Goal: Information Seeking & Learning: Check status

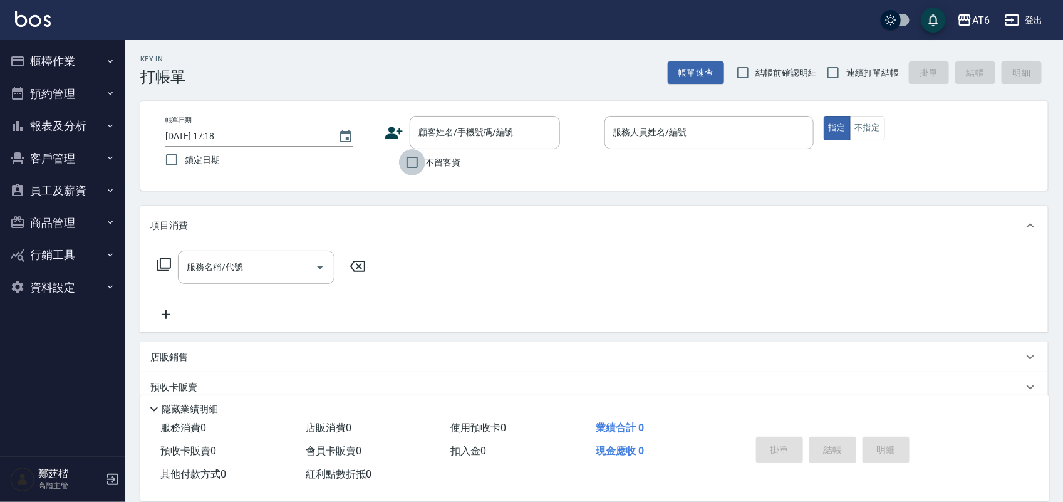
click at [417, 163] on input "不留客資" at bounding box center [412, 162] width 26 height 26
checkbox input "true"
click at [190, 164] on span "鎖定日期" at bounding box center [202, 159] width 35 height 13
click at [185, 164] on input "鎖定日期" at bounding box center [171, 160] width 26 height 26
checkbox input "true"
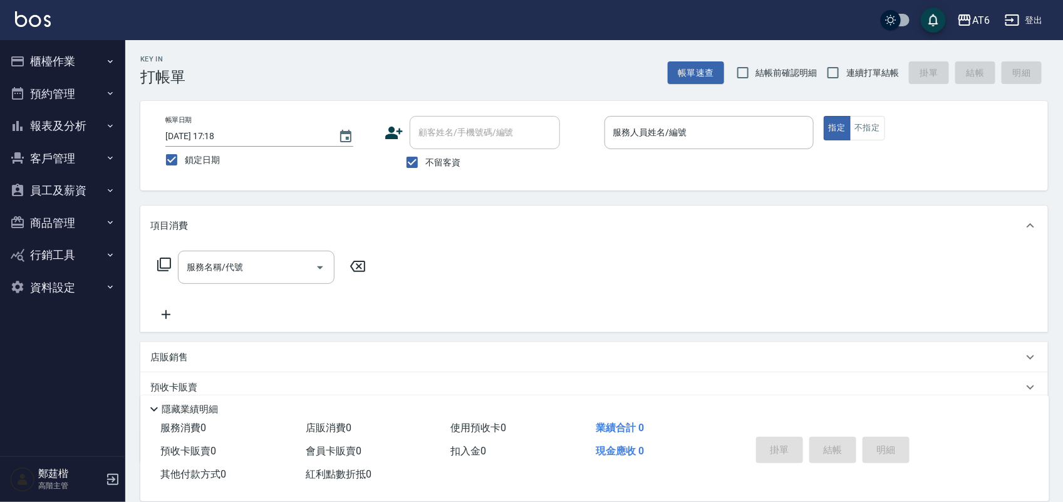
click at [862, 78] on span "連續打單結帳" at bounding box center [872, 72] width 53 height 13
click at [846, 78] on input "連續打單結帳" at bounding box center [833, 72] width 26 height 26
checkbox input "true"
click at [758, 133] on input "服務人員姓名/編號" at bounding box center [709, 132] width 198 height 22
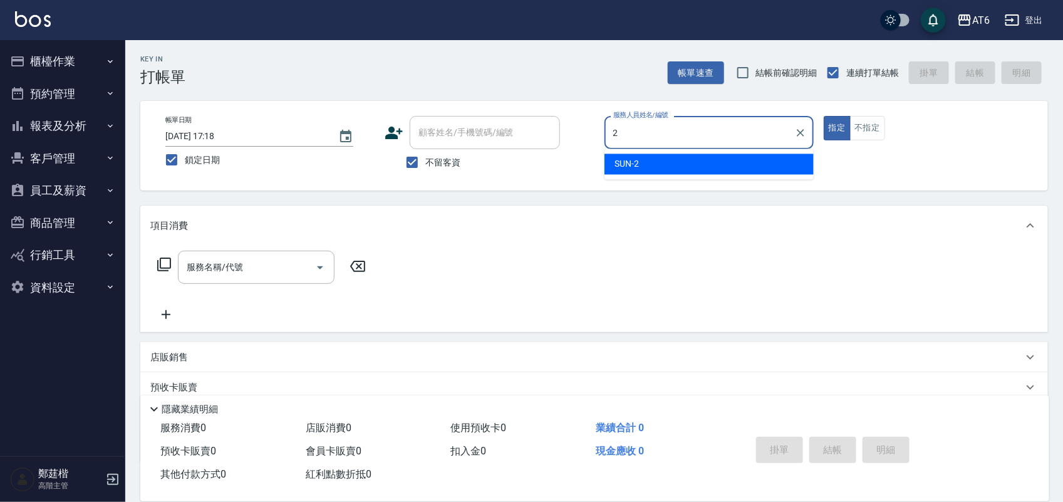
type input "2"
type button "true"
type input "SUN-2"
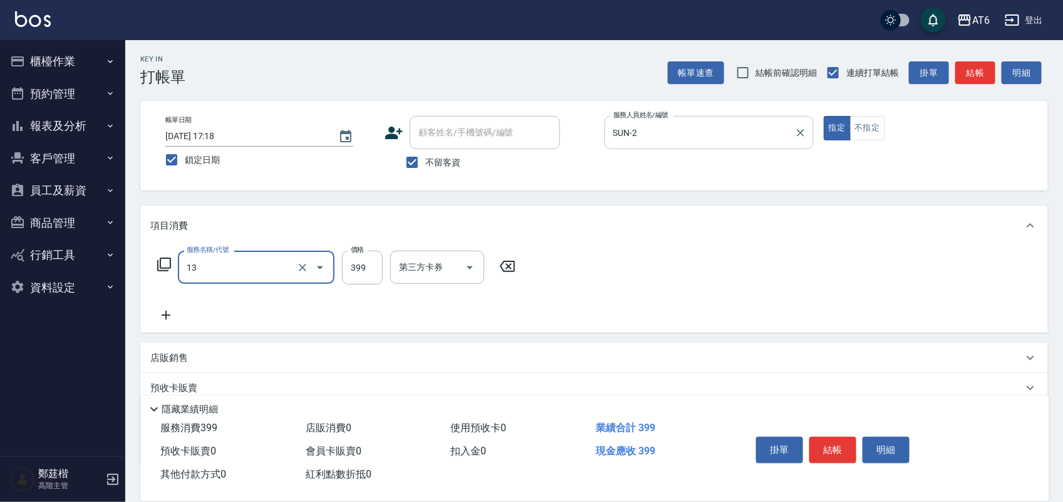
type input "海鹽洗(13)"
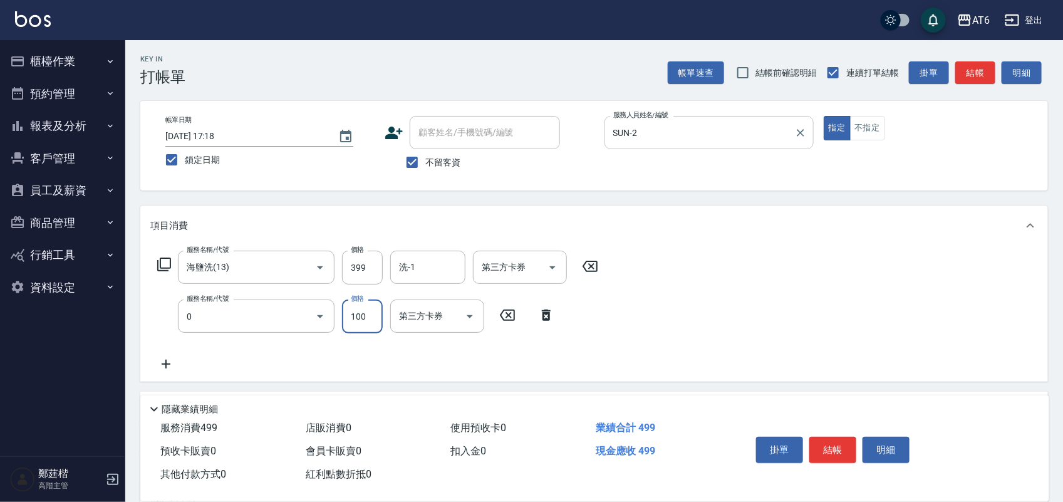
type input "剪髮(0)"
type input "150"
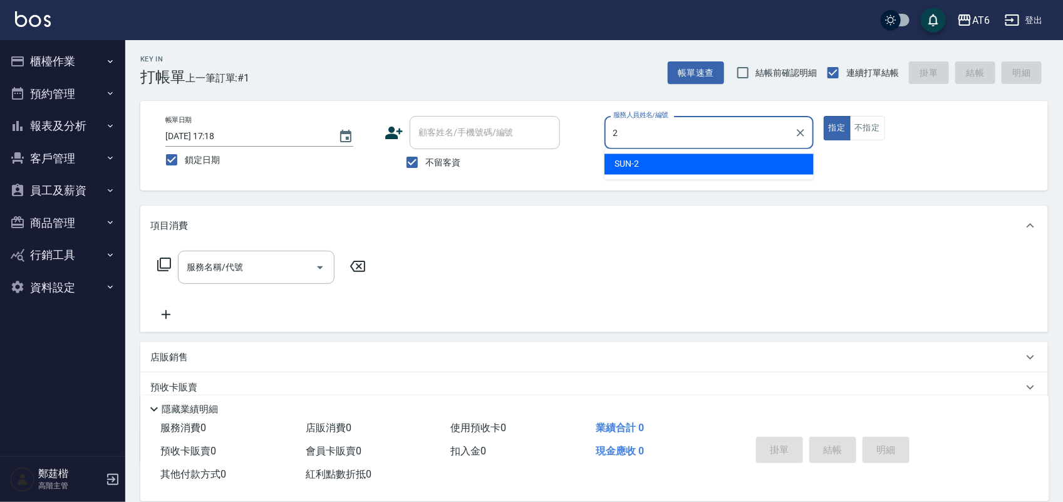
type input "SUN-2"
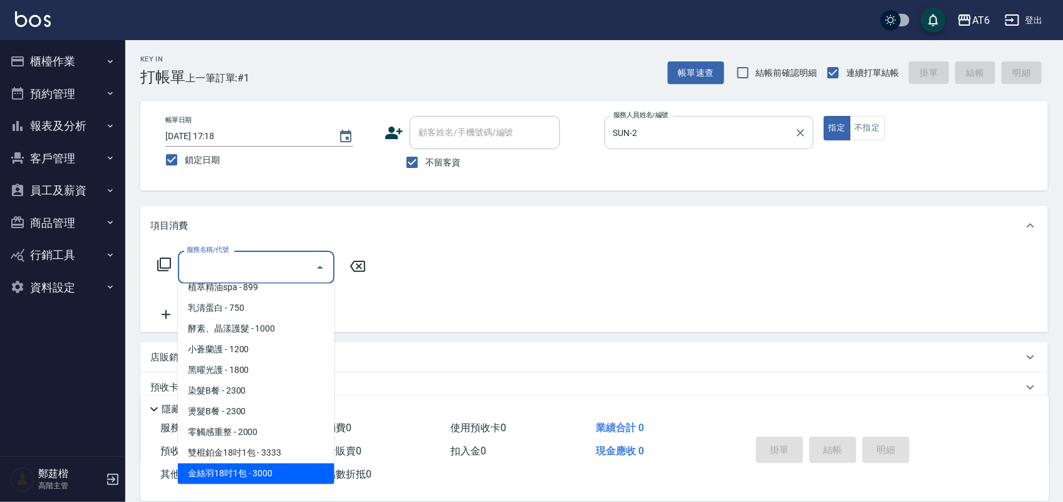
scroll to position [197, 0]
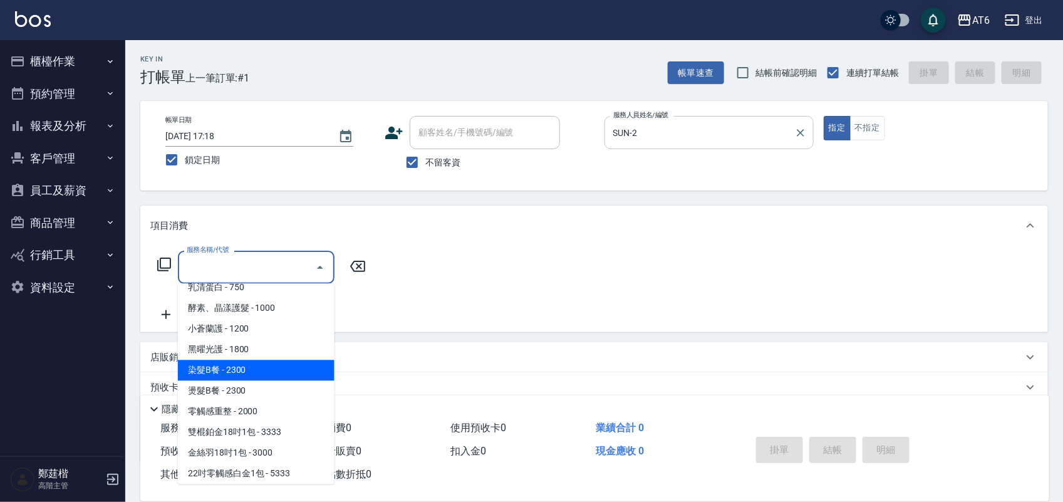
type input "染髮B餐(32)"
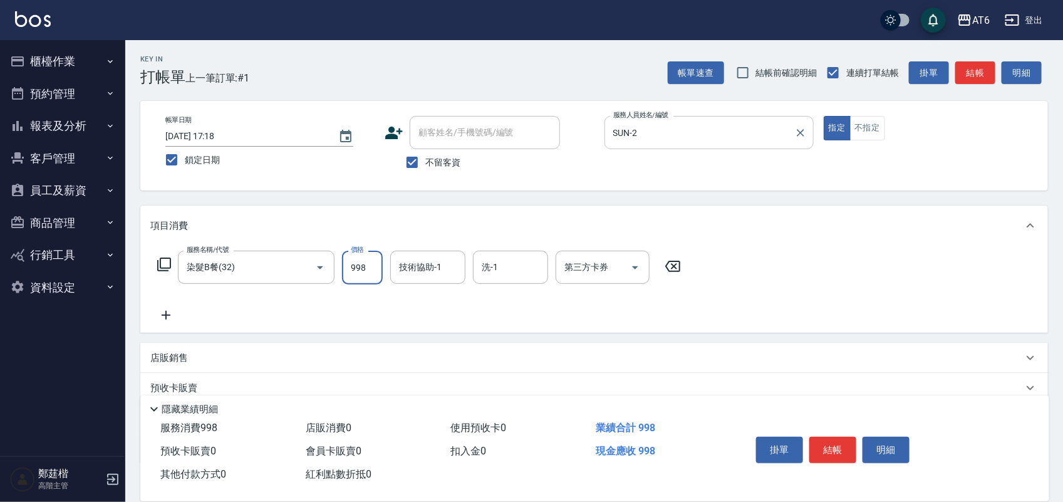
type input "998"
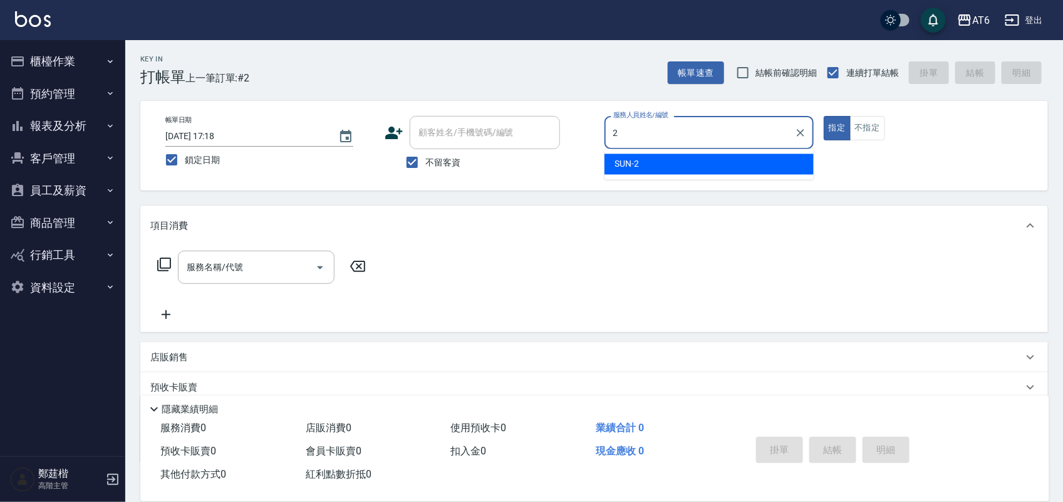
type input "SUN-2"
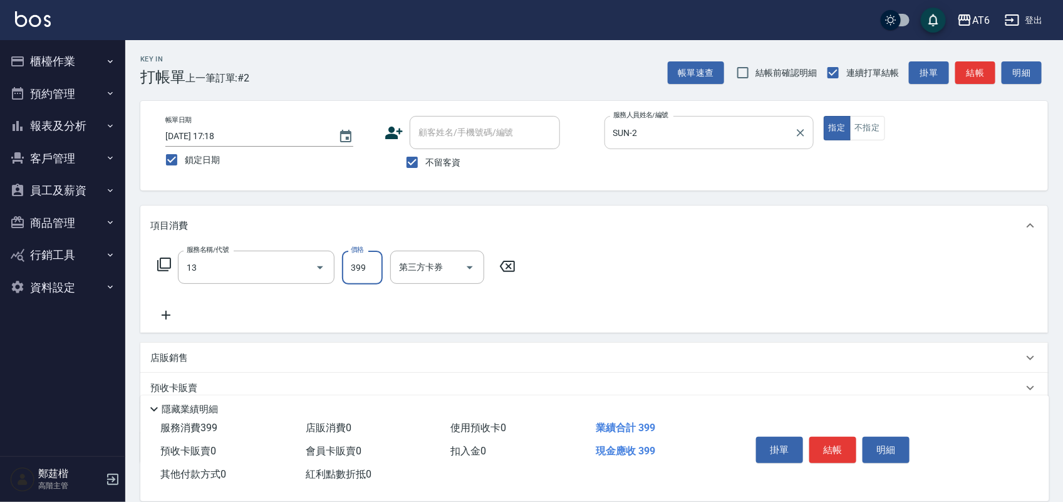
type input "海鹽洗(13)"
type input "400"
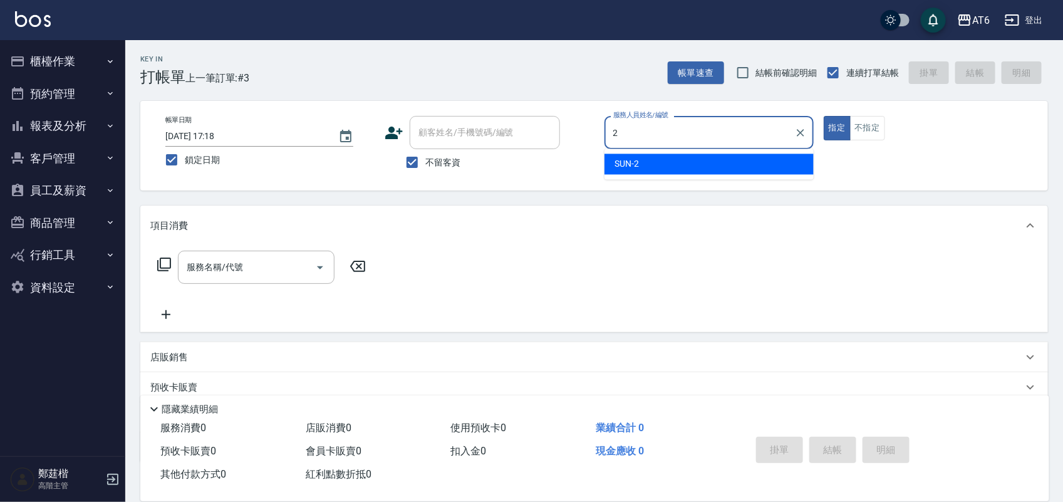
type input "SUN-2"
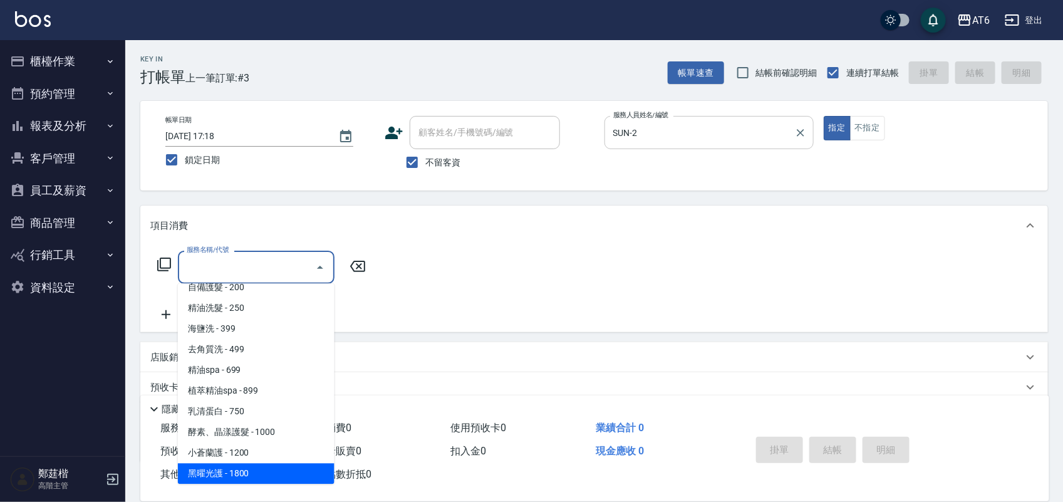
scroll to position [94, 0]
type input "染髮B餐(32)"
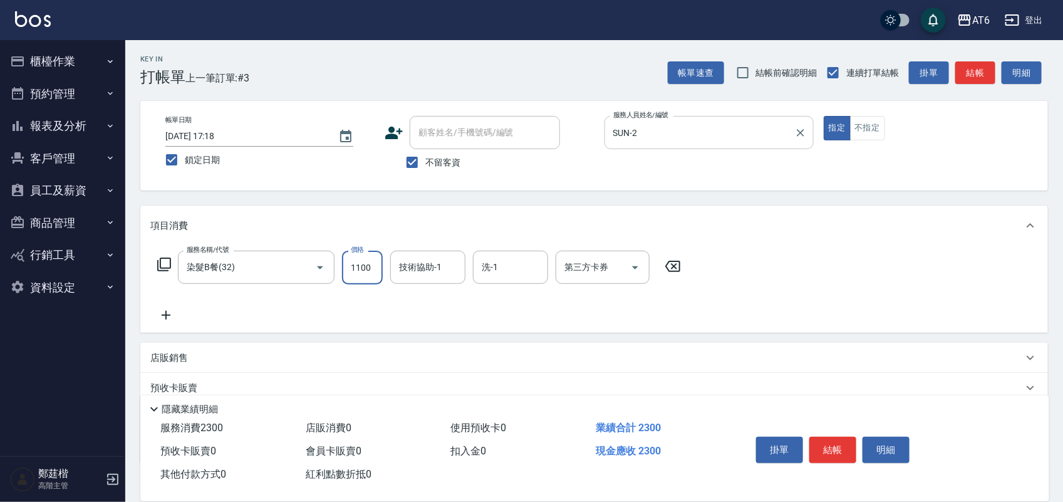
type input "1100"
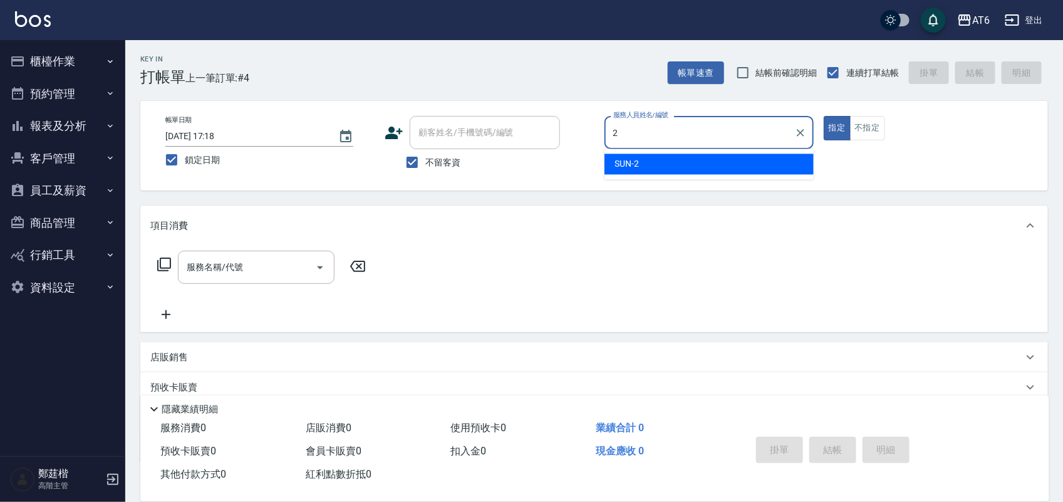
type input "SUN-2"
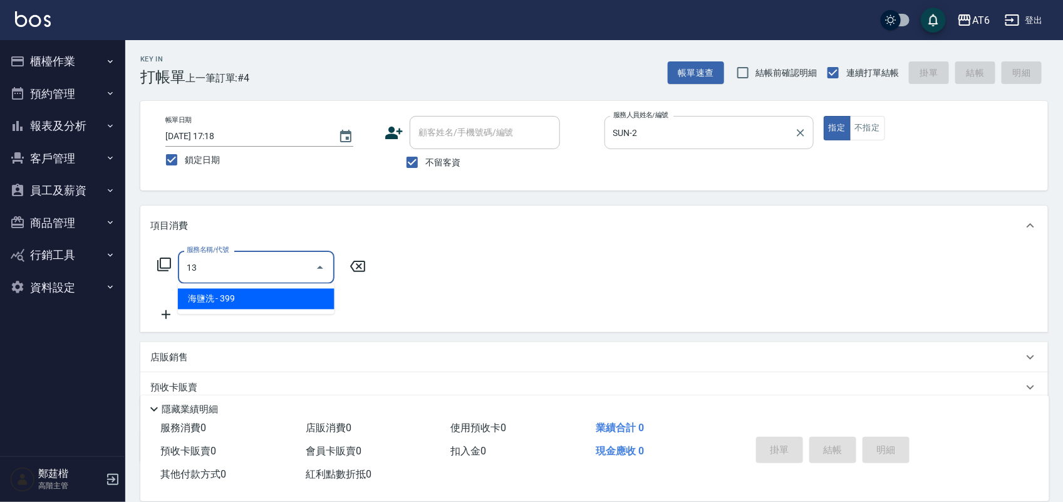
type input "海鹽洗(13)"
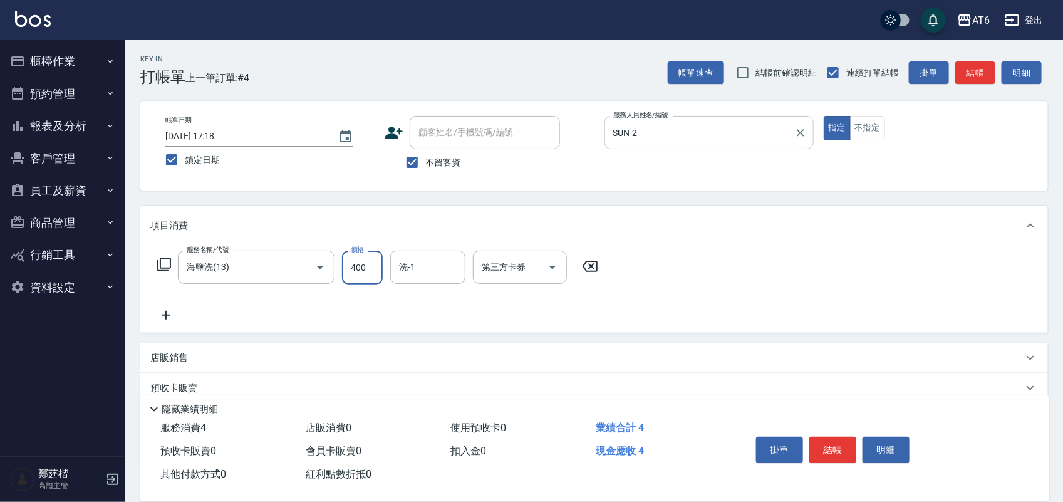
type input "400"
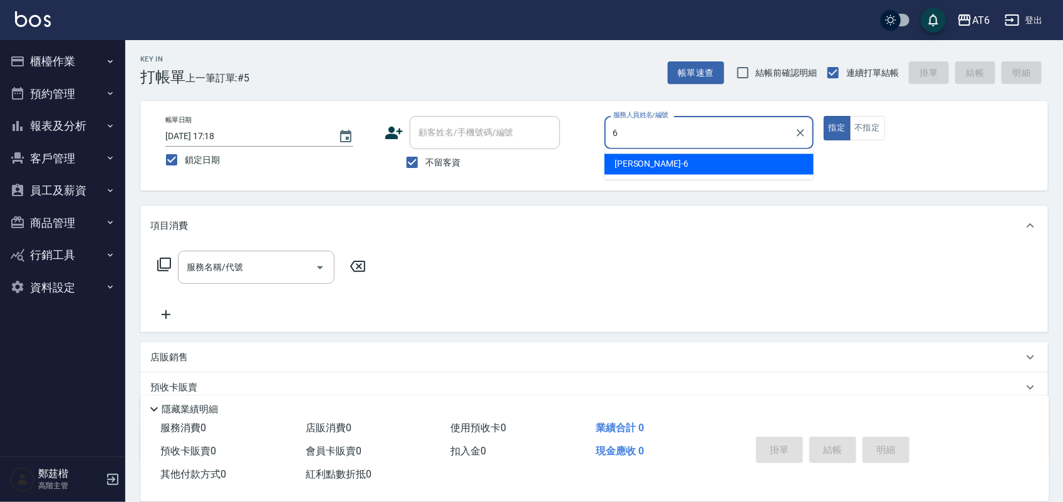
type input "[PERSON_NAME]-6"
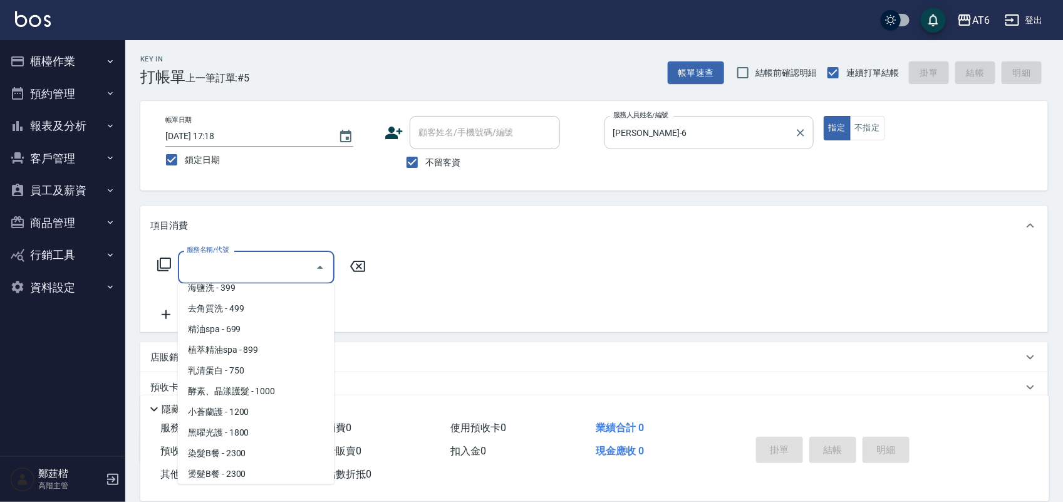
scroll to position [135, 0]
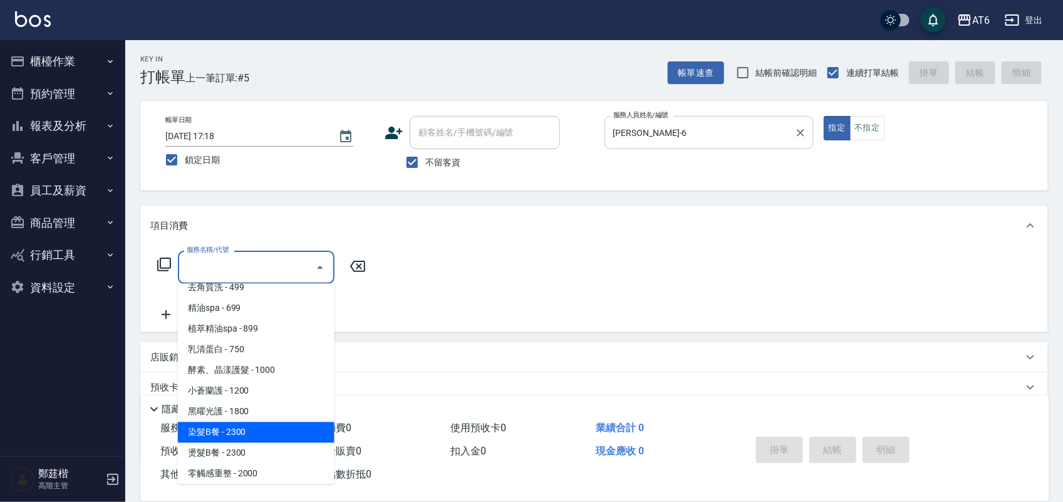
type input "染髮B餐(32)"
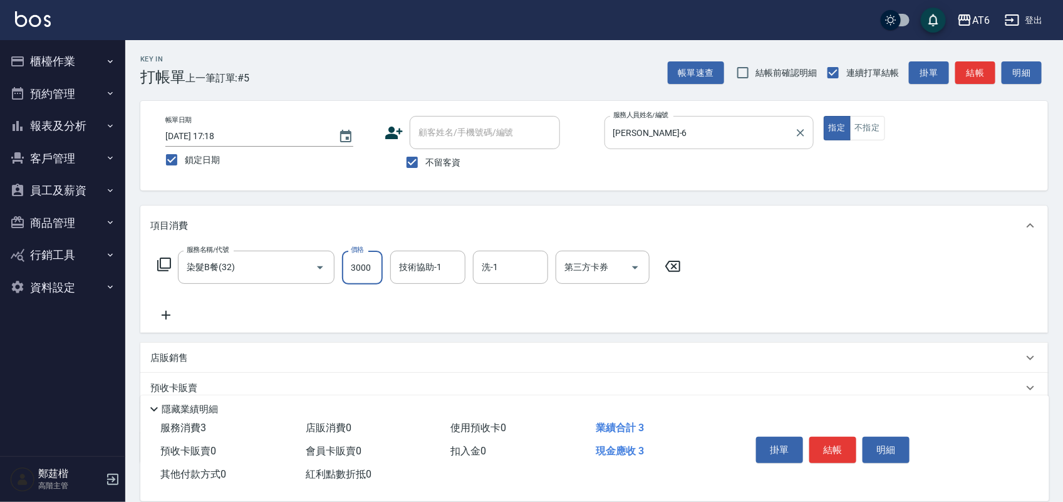
type input "3000"
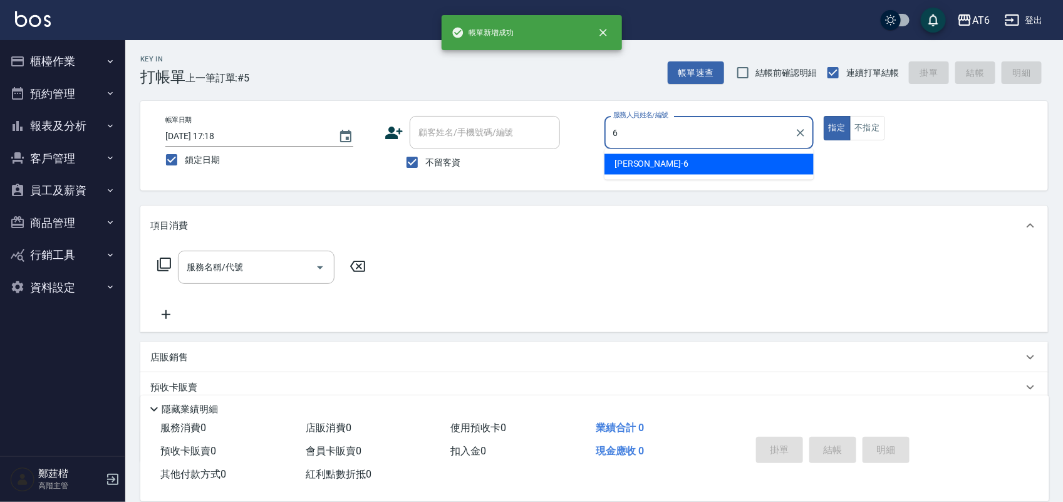
type input "[PERSON_NAME]-6"
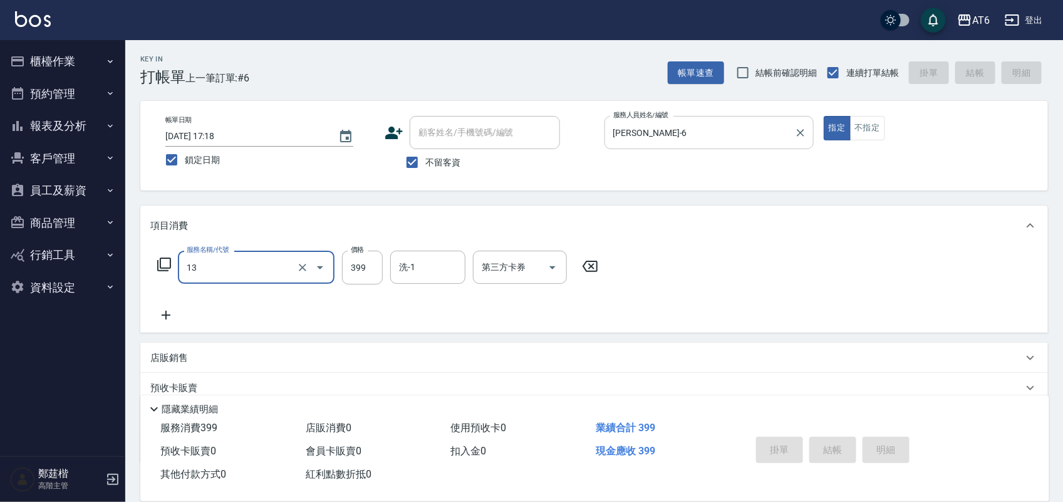
type input "13"
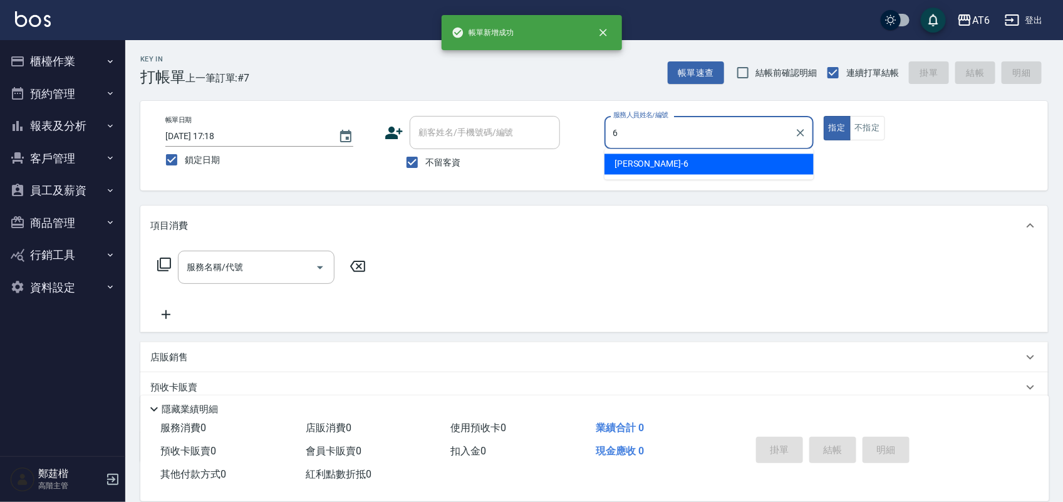
type input "[PERSON_NAME]-6"
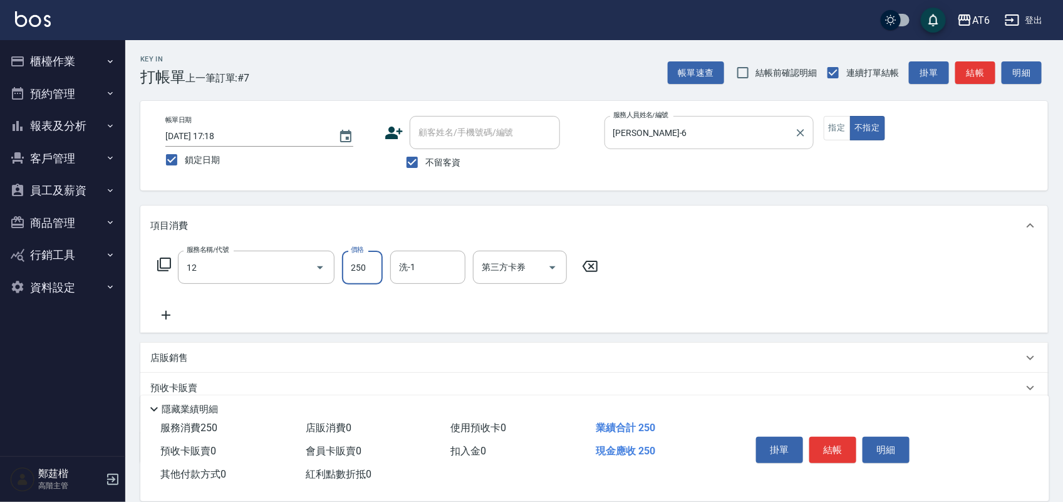
type input "精油洗髮(12)"
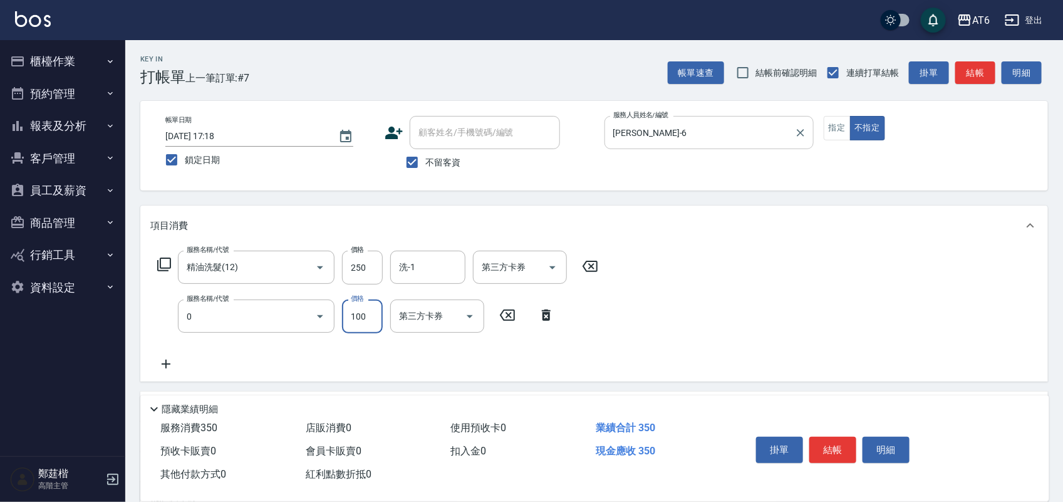
type input "剪髮(0)"
type input "130"
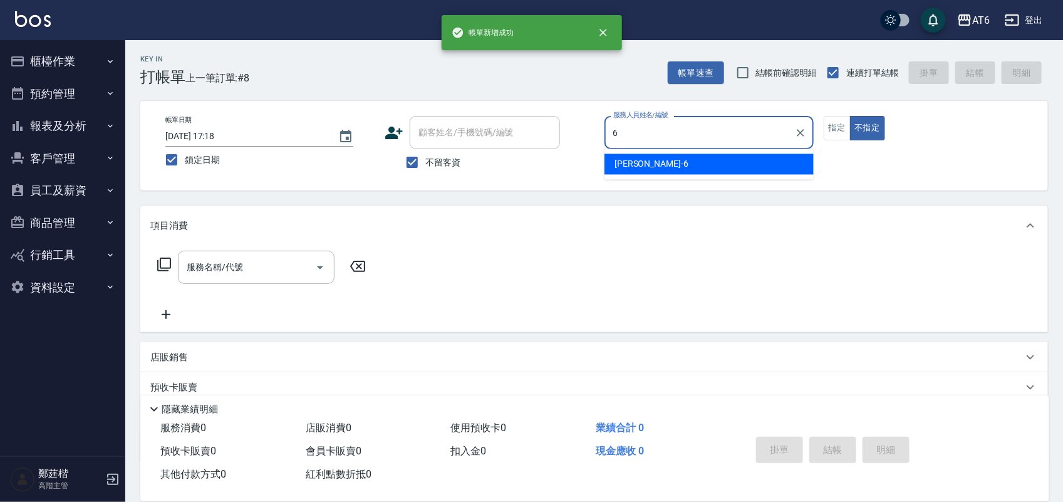
type input "6"
type button "false"
type input "[PERSON_NAME]-6"
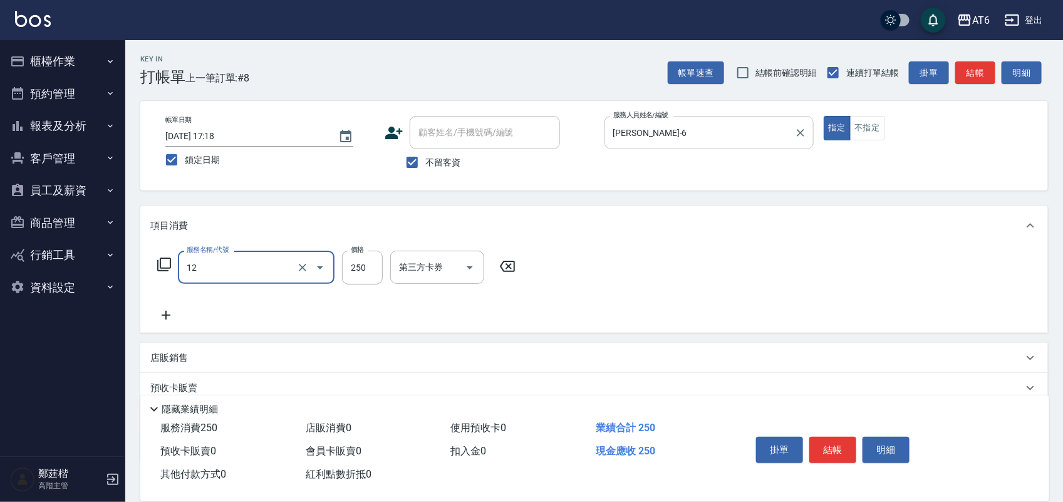
type input "精油洗髮(12)"
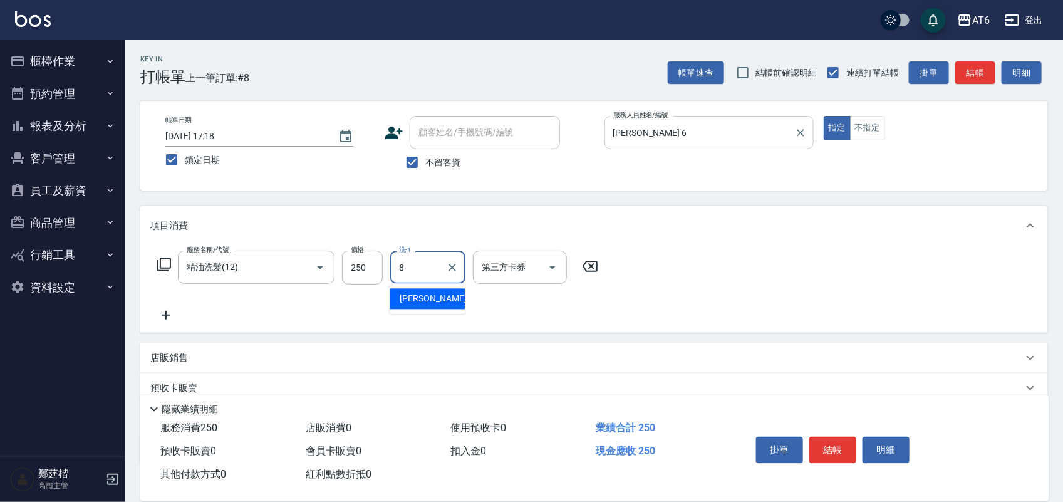
type input "張張-8"
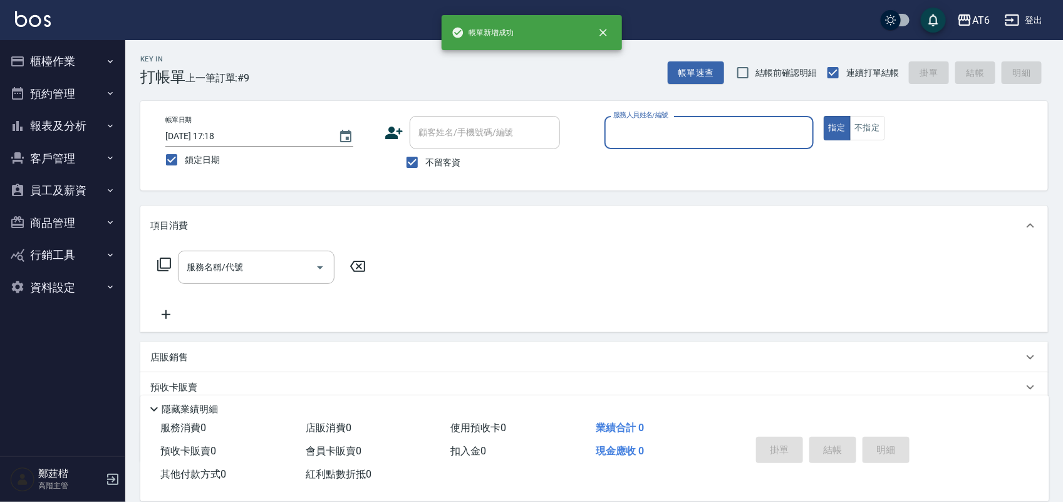
click at [83, 119] on button "報表及分析" at bounding box center [62, 126] width 115 height 33
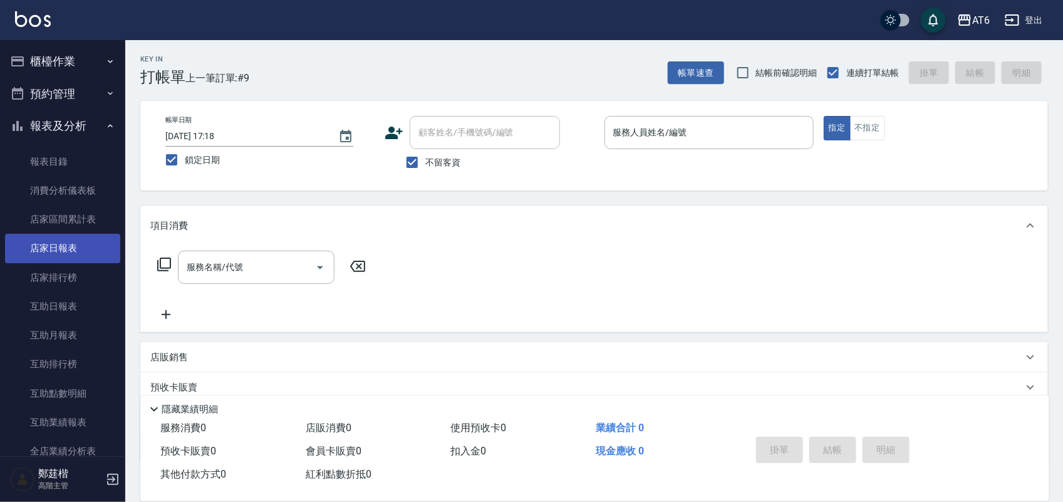
scroll to position [157, 0]
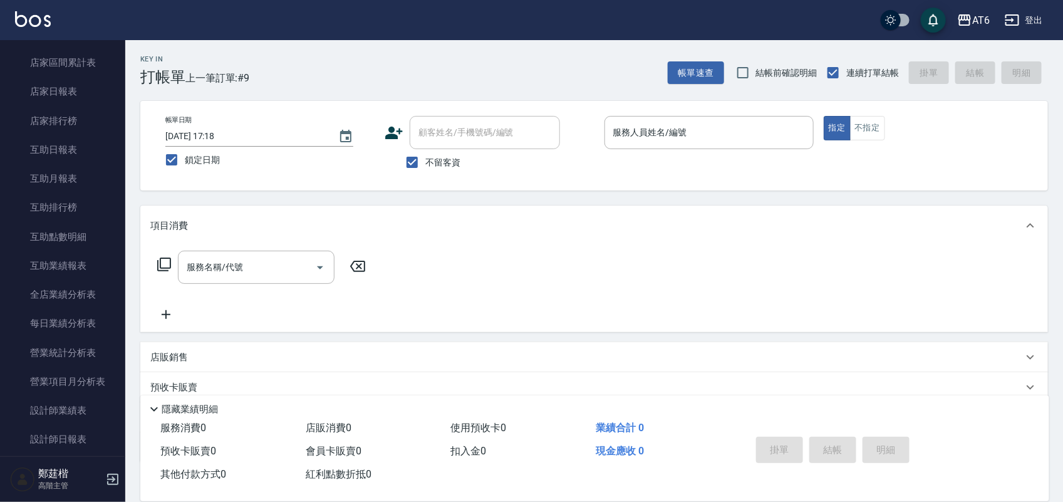
drag, startPoint x: 98, startPoint y: 448, endPoint x: 93, endPoint y: 5, distance: 442.7
click at [75, 448] on link "設計師日報表" at bounding box center [62, 439] width 115 height 29
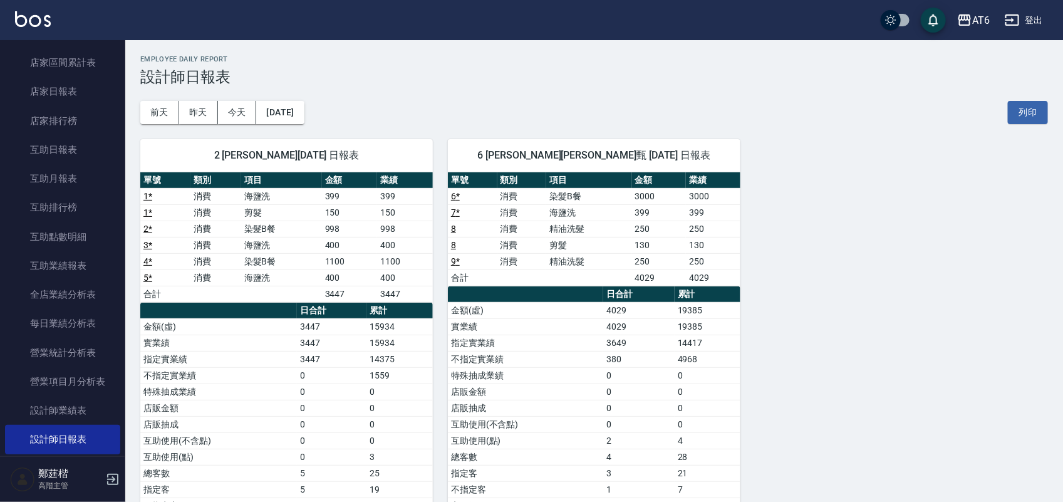
drag, startPoint x: 665, startPoint y: 64, endPoint x: 528, endPoint y: 70, distance: 137.2
click at [528, 70] on h3 "設計師日報表" at bounding box center [593, 77] width 907 height 18
drag, startPoint x: 654, startPoint y: 78, endPoint x: 577, endPoint y: 79, distance: 77.0
click at [518, 79] on h3 "設計師日報表" at bounding box center [593, 77] width 907 height 18
drag, startPoint x: 622, startPoint y: 86, endPoint x: 539, endPoint y: 86, distance: 82.7
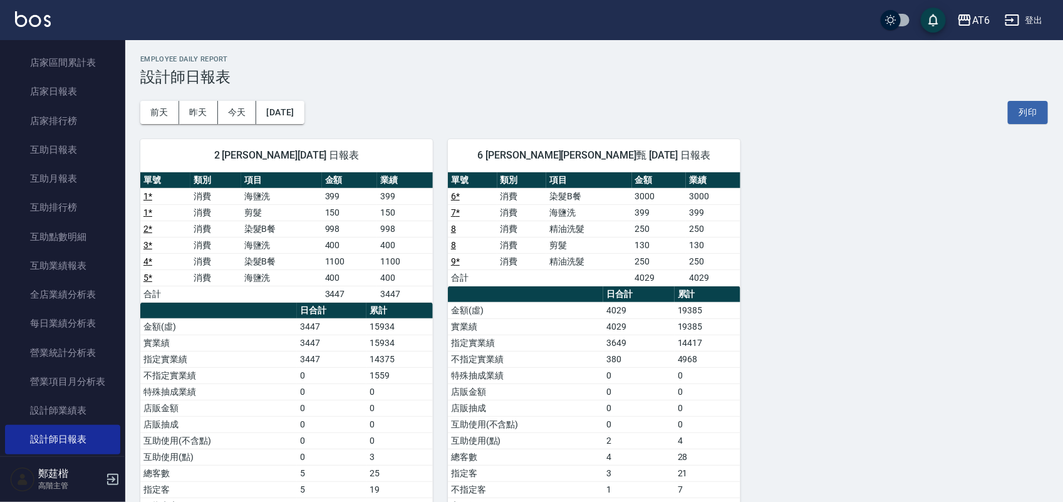
click at [539, 86] on div "前天 昨天 今天 2025/10/05 列印" at bounding box center [593, 112] width 907 height 53
drag, startPoint x: 659, startPoint y: 90, endPoint x: 614, endPoint y: 91, distance: 44.5
click at [612, 91] on div "前天 昨天 今天 2025/10/05 列印" at bounding box center [593, 112] width 907 height 53
drag, startPoint x: 612, startPoint y: 91, endPoint x: 452, endPoint y: 80, distance: 160.7
click at [452, 80] on h3 "設計師日報表" at bounding box center [593, 77] width 907 height 18
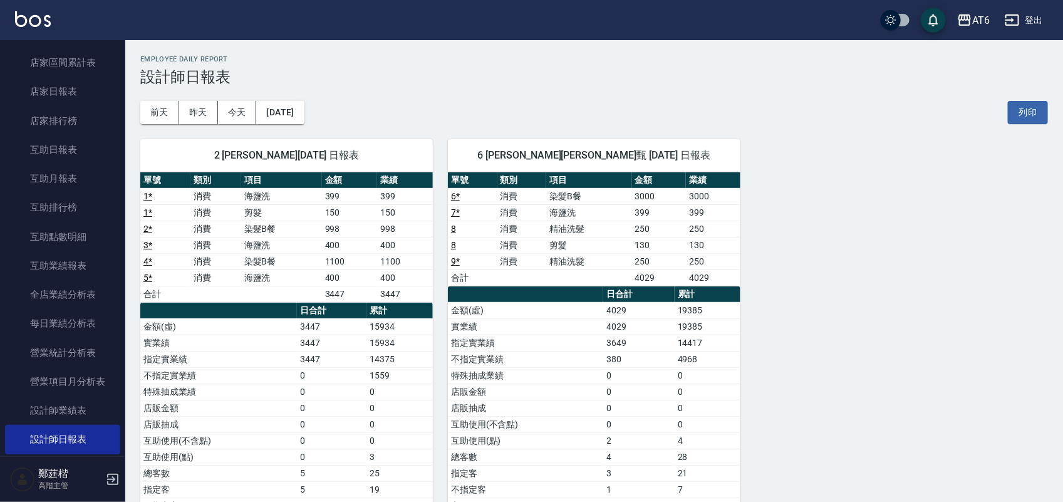
click at [454, 80] on h3 "設計師日報表" at bounding box center [593, 77] width 907 height 18
drag, startPoint x: 530, startPoint y: 91, endPoint x: 512, endPoint y: 94, distance: 18.3
click at [505, 92] on div "前天 昨天 今天 2025/10/05 列印" at bounding box center [593, 112] width 907 height 53
drag, startPoint x: 543, startPoint y: 94, endPoint x: 490, endPoint y: 94, distance: 53.2
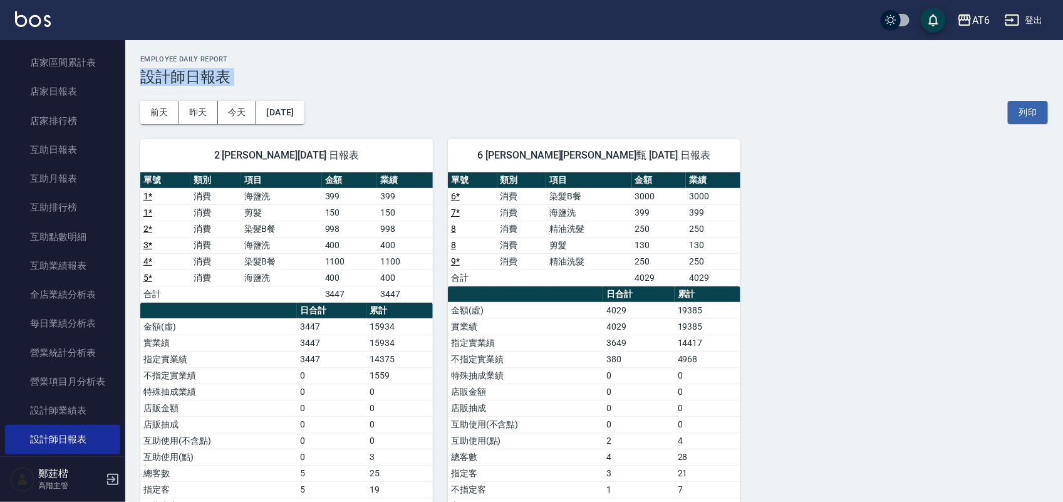
click at [490, 94] on div "前天 昨天 今天 2025/10/05 列印" at bounding box center [593, 112] width 907 height 53
drag, startPoint x: 718, startPoint y: 105, endPoint x: 552, endPoint y: 91, distance: 166.5
click at [552, 91] on div "前天 昨天 今天 2025/10/05 列印" at bounding box center [593, 112] width 907 height 53
click at [299, 113] on button "[DATE]" at bounding box center [280, 112] width 48 height 23
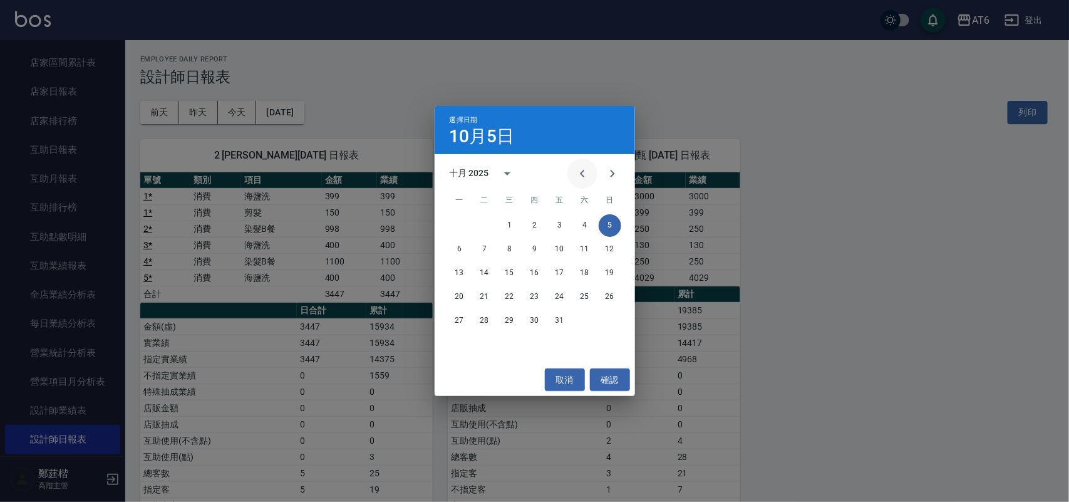
click at [589, 175] on icon "Previous month" at bounding box center [582, 173] width 15 height 15
click at [559, 227] on button "5" at bounding box center [560, 225] width 23 height 23
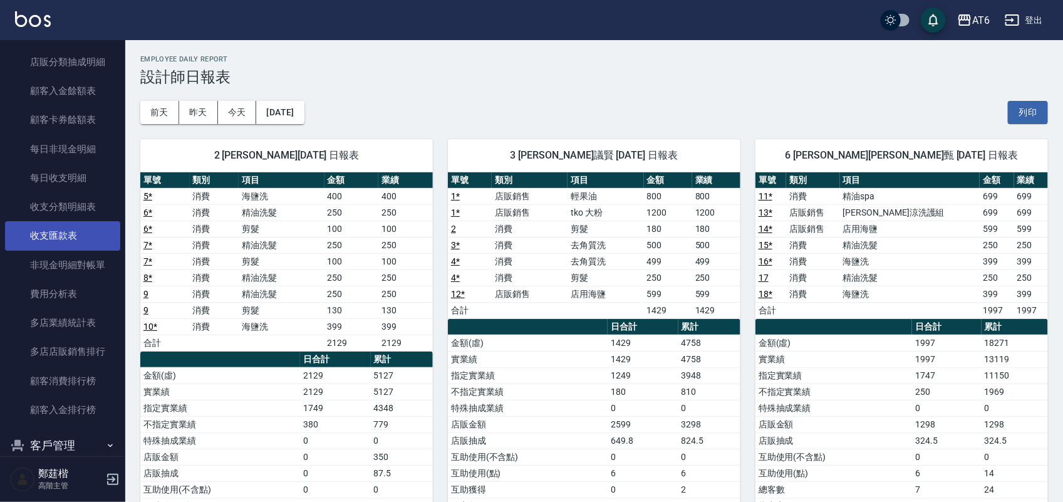
scroll to position [1088, 0]
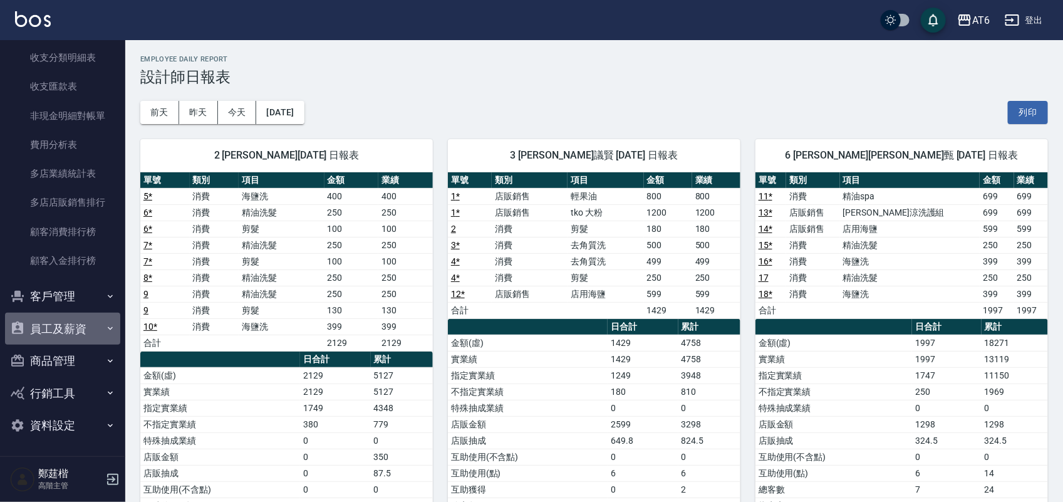
click at [73, 332] on button "員工及薪資" at bounding box center [62, 328] width 115 height 33
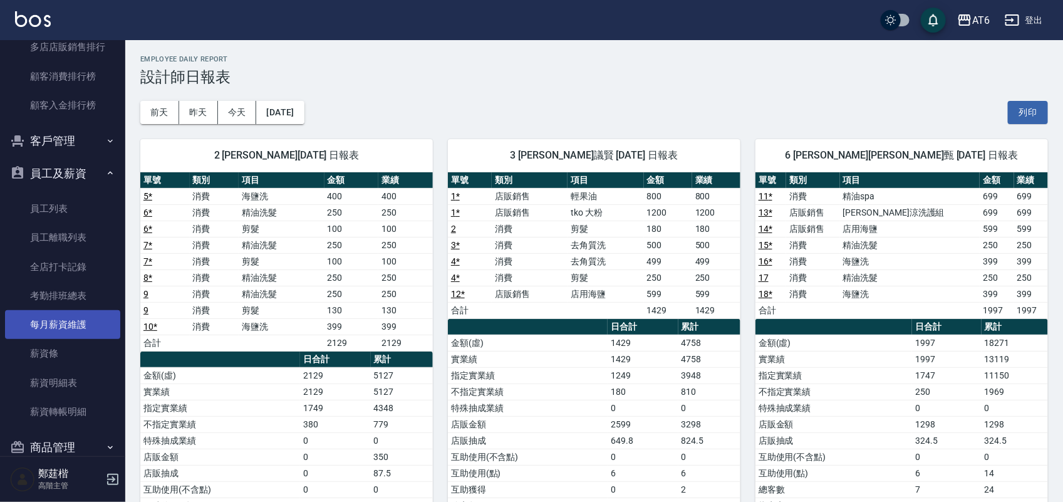
scroll to position [1245, 0]
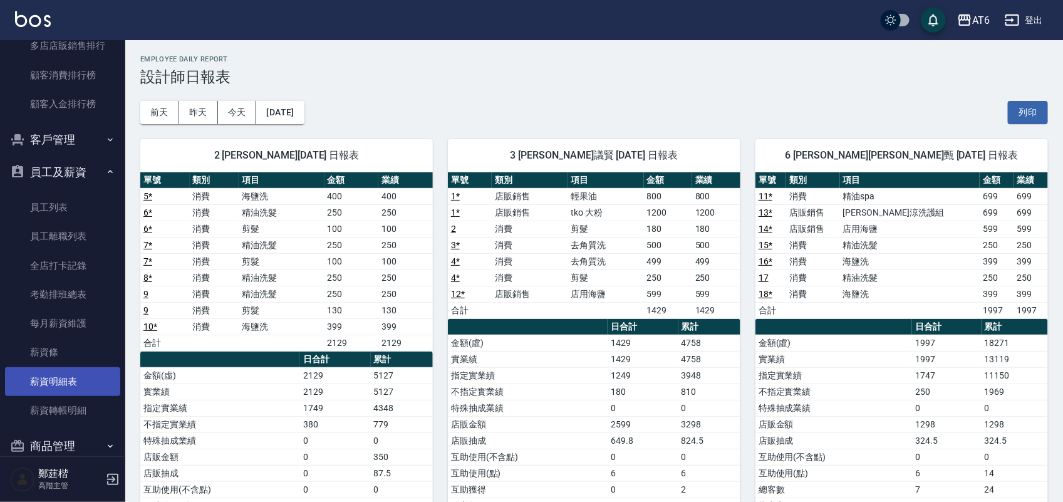
drag, startPoint x: 91, startPoint y: 355, endPoint x: 91, endPoint y: 388, distance: 33.2
click at [73, 355] on link "薪資條" at bounding box center [62, 351] width 115 height 29
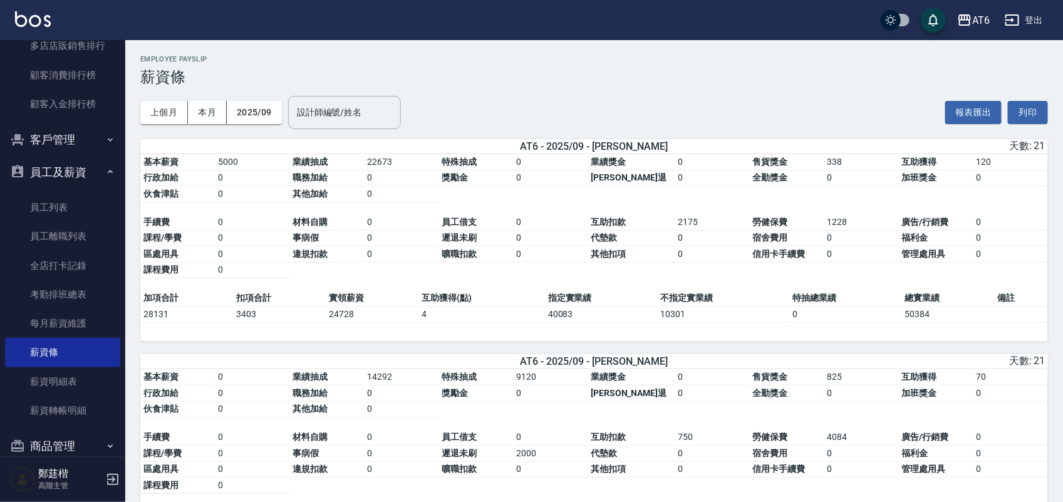
drag, startPoint x: 703, startPoint y: 88, endPoint x: 645, endPoint y: 92, distance: 57.7
click at [645, 92] on div "上個月 本月 2025/09 設計師編號/姓名 設計師編號/姓名 報表匯出 列印" at bounding box center [593, 112] width 907 height 53
drag, startPoint x: 762, startPoint y: 52, endPoint x: 684, endPoint y: 53, distance: 77.7
drag, startPoint x: 759, startPoint y: 54, endPoint x: 648, endPoint y: 76, distance: 113.0
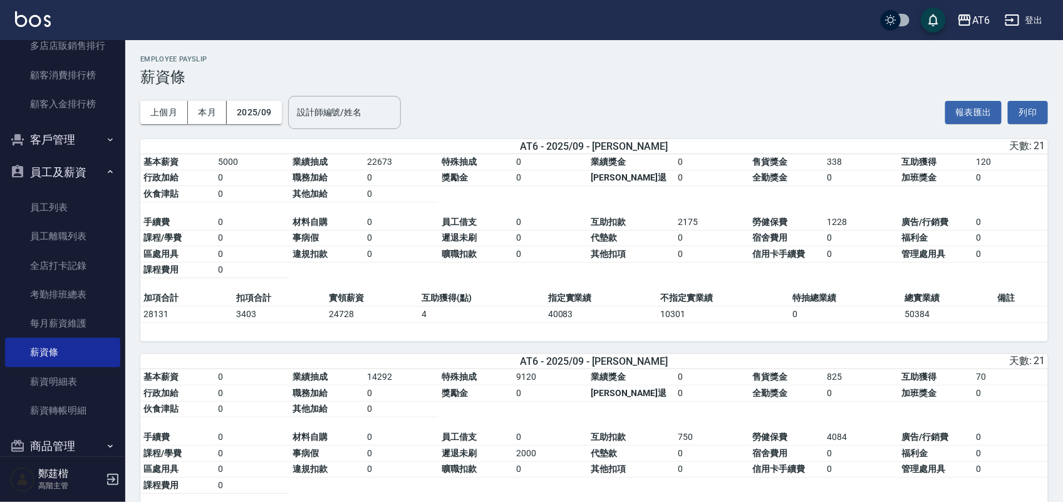
click at [621, 71] on h3 "薪資條" at bounding box center [593, 77] width 907 height 18
drag, startPoint x: 733, startPoint y: 86, endPoint x: 741, endPoint y: 80, distance: 9.9
click at [708, 91] on div "上個月 本月 2025/09 設計師編號/姓名 設計師編號/姓名 報表匯出 列印" at bounding box center [593, 112] width 907 height 53
drag, startPoint x: 1040, startPoint y: 63, endPoint x: 780, endPoint y: 104, distance: 263.0
click at [749, 104] on div "上個月 本月 2025/09 設計師編號/姓名 設計師編號/姓名 報表匯出 列印" at bounding box center [593, 112] width 907 height 53
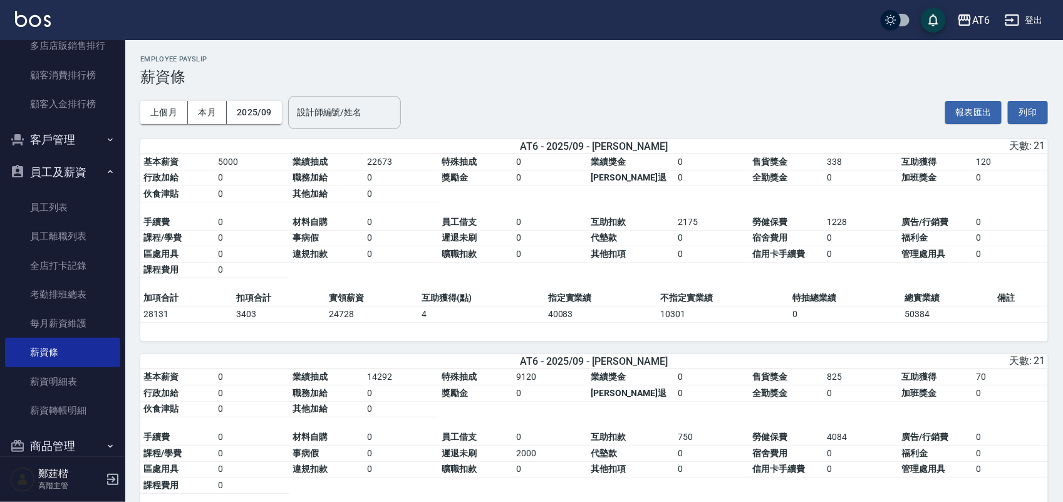
drag, startPoint x: 1012, startPoint y: 49, endPoint x: 755, endPoint y: 93, distance: 261.1
click at [675, 83] on h3 "薪資條" at bounding box center [593, 77] width 907 height 18
drag, startPoint x: 955, startPoint y: 67, endPoint x: 739, endPoint y: 60, distance: 216.1
click at [739, 60] on h2 "Employee Payslip" at bounding box center [593, 59] width 907 height 8
drag, startPoint x: 1016, startPoint y: 63, endPoint x: 661, endPoint y: 57, distance: 355.7
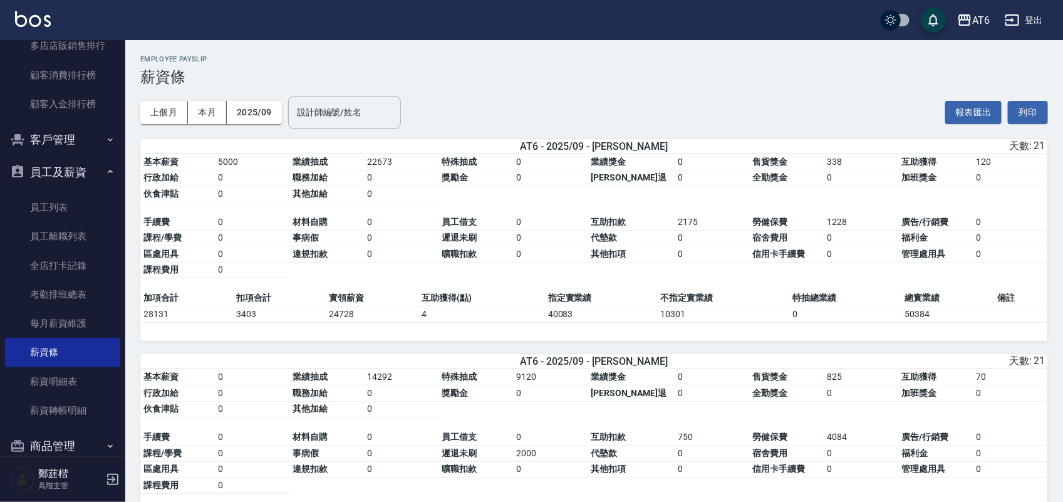
click at [661, 57] on h2 "Employee Payslip" at bounding box center [593, 59] width 907 height 8
drag, startPoint x: 1024, startPoint y: 48, endPoint x: 758, endPoint y: 79, distance: 267.9
click at [758, 79] on h3 "薪資條" at bounding box center [593, 77] width 907 height 18
drag, startPoint x: 1055, startPoint y: 47, endPoint x: 132, endPoint y: 48, distance: 922.9
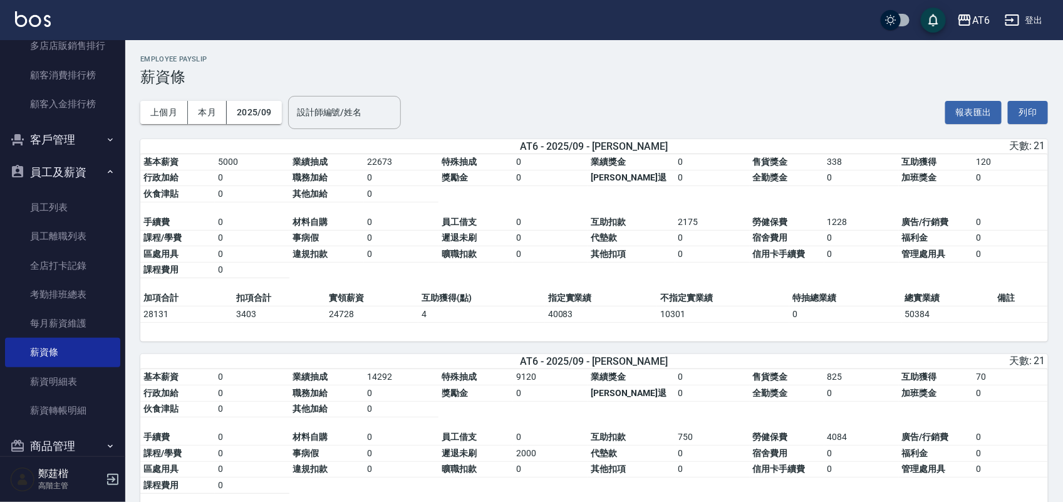
drag, startPoint x: 975, startPoint y: 51, endPoint x: 308, endPoint y: 56, distance: 666.9
click at [291, 61] on h2 "Employee Payslip" at bounding box center [593, 59] width 907 height 8
drag, startPoint x: 830, startPoint y: 51, endPoint x: 441, endPoint y: 49, distance: 388.2
drag, startPoint x: 689, startPoint y: 49, endPoint x: 520, endPoint y: 48, distance: 168.4
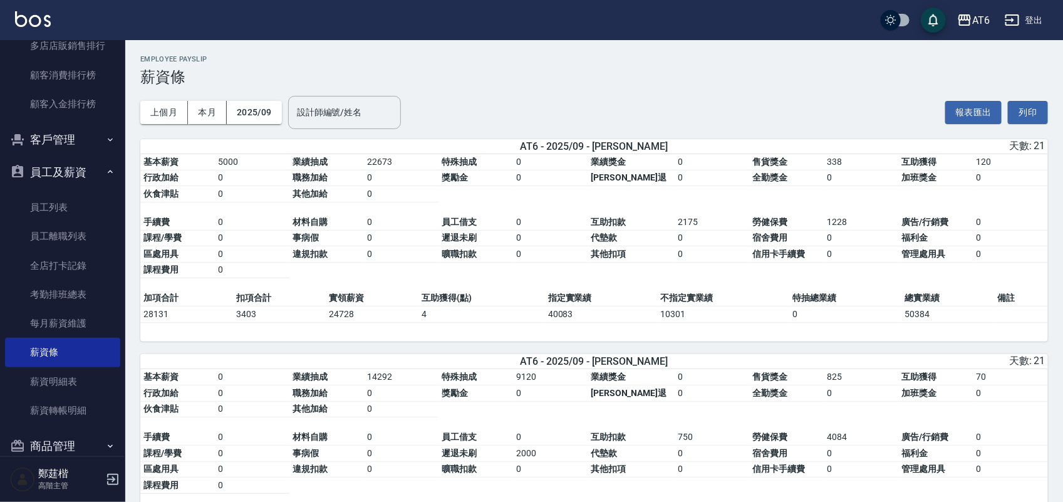
drag, startPoint x: 606, startPoint y: 71, endPoint x: 513, endPoint y: 73, distance: 92.7
click at [480, 77] on h3 "薪資條" at bounding box center [593, 77] width 907 height 18
drag, startPoint x: 533, startPoint y: 68, endPoint x: 500, endPoint y: 59, distance: 34.8
click at [500, 70] on h3 "薪資條" at bounding box center [593, 77] width 907 height 18
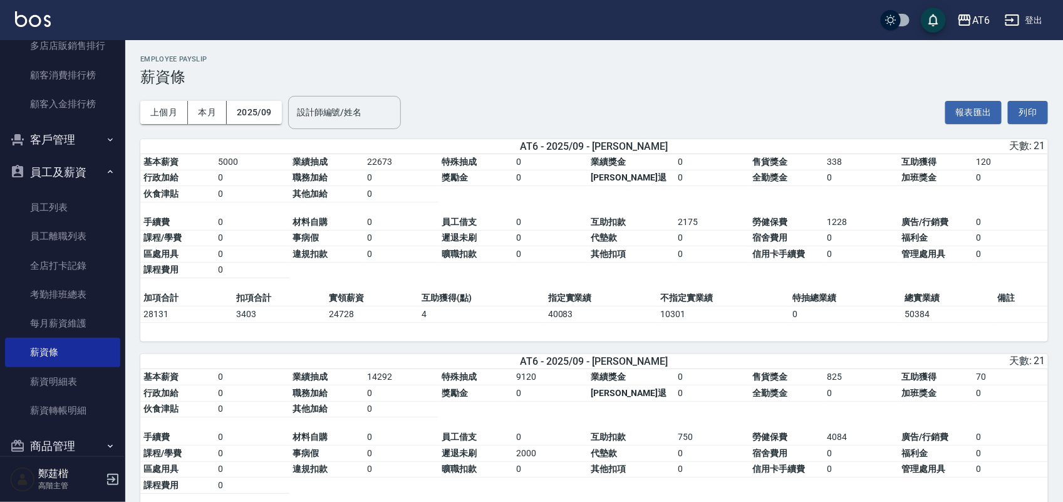
drag, startPoint x: 551, startPoint y: 71, endPoint x: 401, endPoint y: 64, distance: 150.4
click at [401, 64] on div "Employee Payslip 薪資條" at bounding box center [593, 70] width 907 height 31
drag, startPoint x: 533, startPoint y: 50, endPoint x: 484, endPoint y: 59, distance: 50.3
click at [484, 59] on h2 "Employee Payslip" at bounding box center [593, 59] width 907 height 8
drag, startPoint x: 522, startPoint y: 60, endPoint x: 478, endPoint y: 63, distance: 43.9
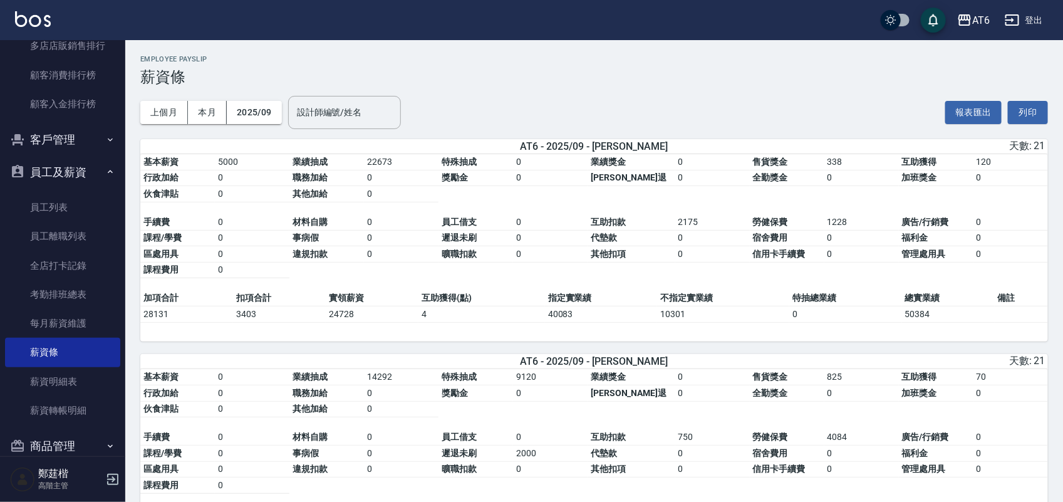
click at [478, 63] on h2 "Employee Payslip" at bounding box center [593, 59] width 907 height 8
drag, startPoint x: 507, startPoint y: 64, endPoint x: 487, endPoint y: 64, distance: 20.0
click at [487, 64] on div "Employee Payslip 薪資條" at bounding box center [593, 70] width 907 height 31
drag, startPoint x: 487, startPoint y: 64, endPoint x: 471, endPoint y: 64, distance: 15.7
click at [471, 64] on div "Employee Payslip 薪資條" at bounding box center [593, 70] width 907 height 31
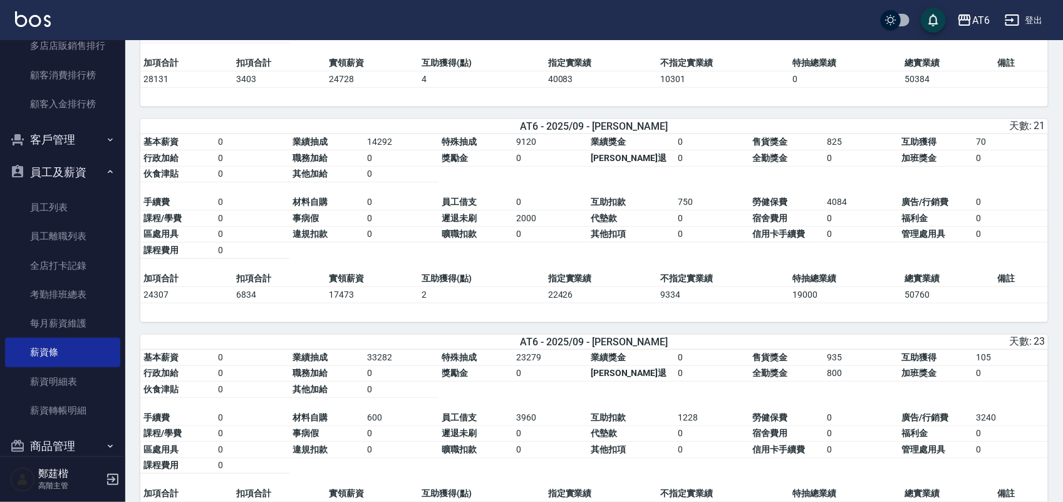
scroll to position [313, 0]
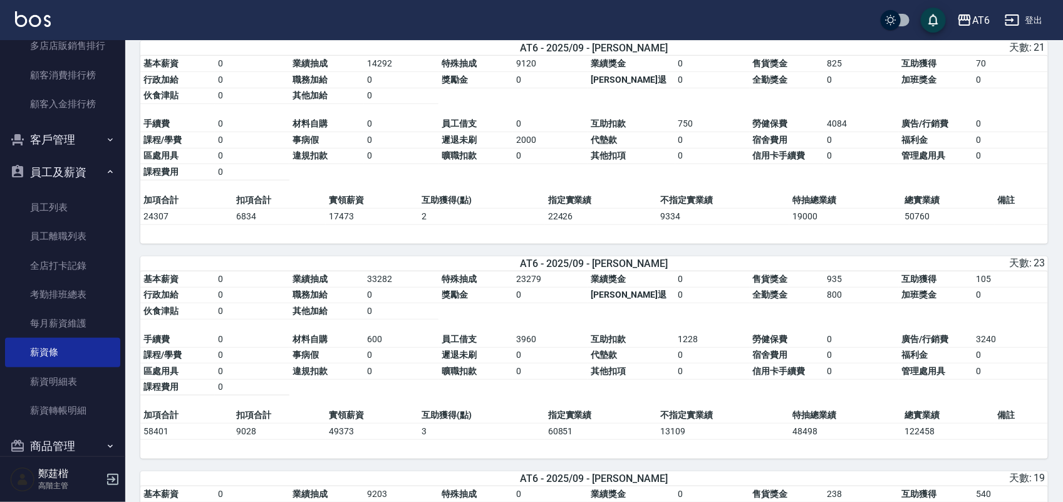
click at [617, 224] on td "22426" at bounding box center [601, 216] width 112 height 16
drag, startPoint x: 564, startPoint y: 339, endPoint x: 488, endPoint y: 339, distance: 75.8
click at [488, 339] on tbody "手續費 0 材料自購 600 員工借支 3960 互助扣款 1228 勞健保費 0 廣告/行銷費 3240 課程/學費 0 事病假 0 遲退未刷 0 代墊款 …" at bounding box center [593, 363] width 907 height 64
click at [584, 330] on table "基本薪資 0 業績抽成 33282 特殊抽成 23279 業績獎金 0 售貨獎金 935 互助獲得 105 行政加給 0 職務加給 0 獎勵金 0 勞健保勞退…" at bounding box center [593, 339] width 907 height 137
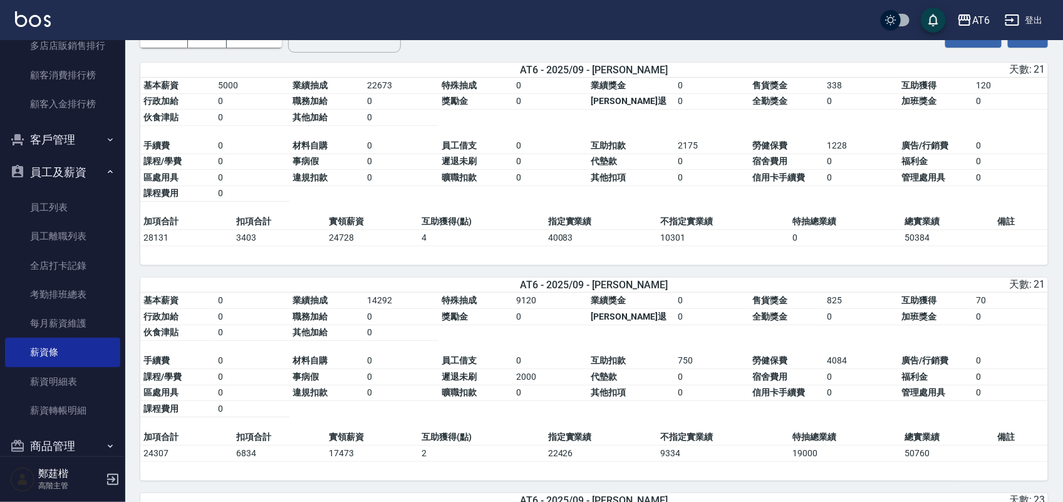
scroll to position [0, 0]
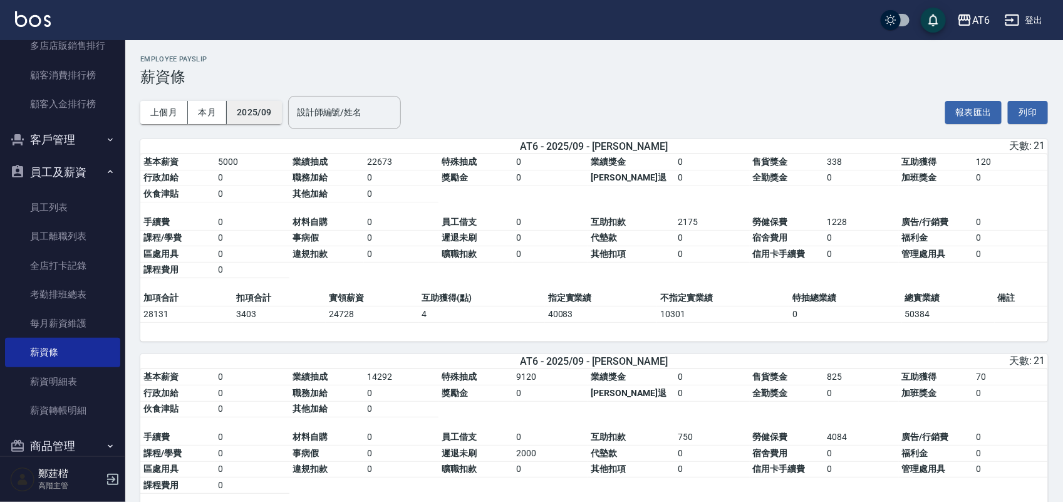
click at [261, 103] on button "2025/09" at bounding box center [254, 112] width 55 height 23
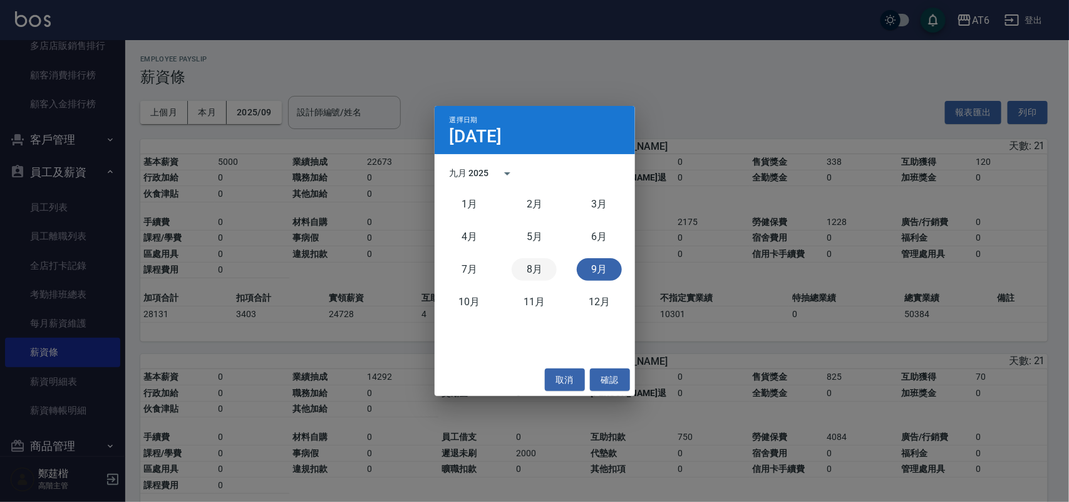
click at [530, 263] on button "8月" at bounding box center [534, 269] width 45 height 23
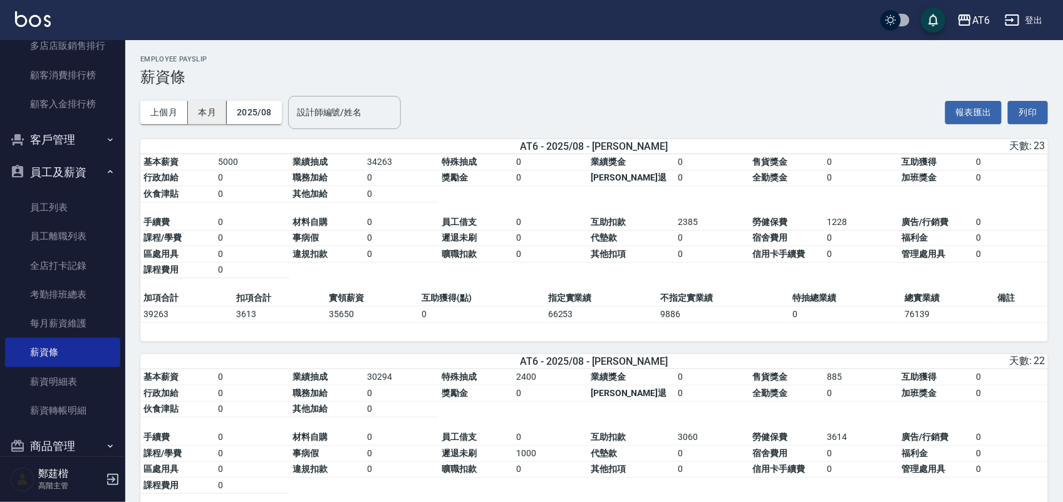
click at [203, 105] on button "本月" at bounding box center [207, 112] width 39 height 23
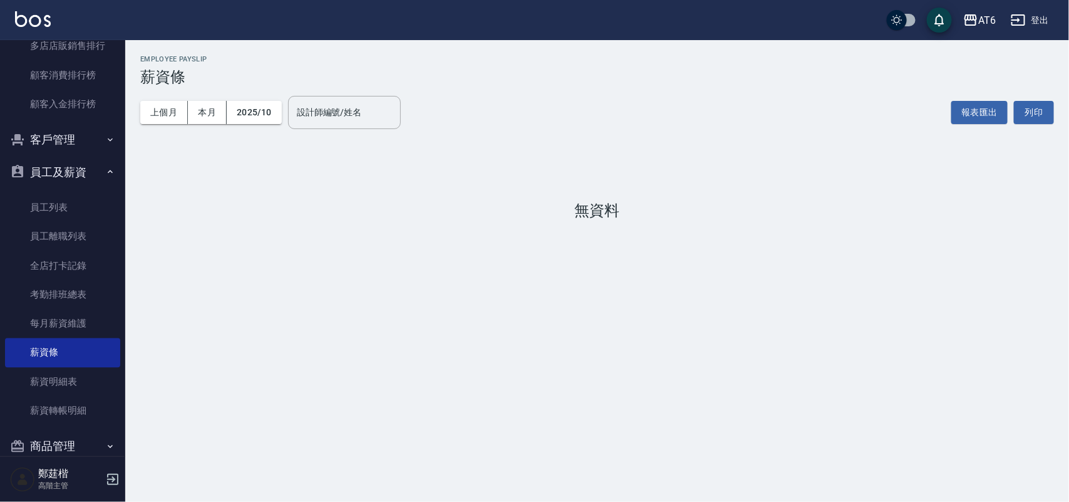
drag, startPoint x: 809, startPoint y: 104, endPoint x: 669, endPoint y: 80, distance: 142.4
click at [666, 81] on h3 "薪資條" at bounding box center [597, 77] width 914 height 18
drag, startPoint x: 684, startPoint y: 64, endPoint x: 242, endPoint y: 95, distance: 443.1
click at [508, 73] on h3 "薪資條" at bounding box center [597, 77] width 914 height 18
click at [166, 110] on button "上個月" at bounding box center [164, 112] width 48 height 23
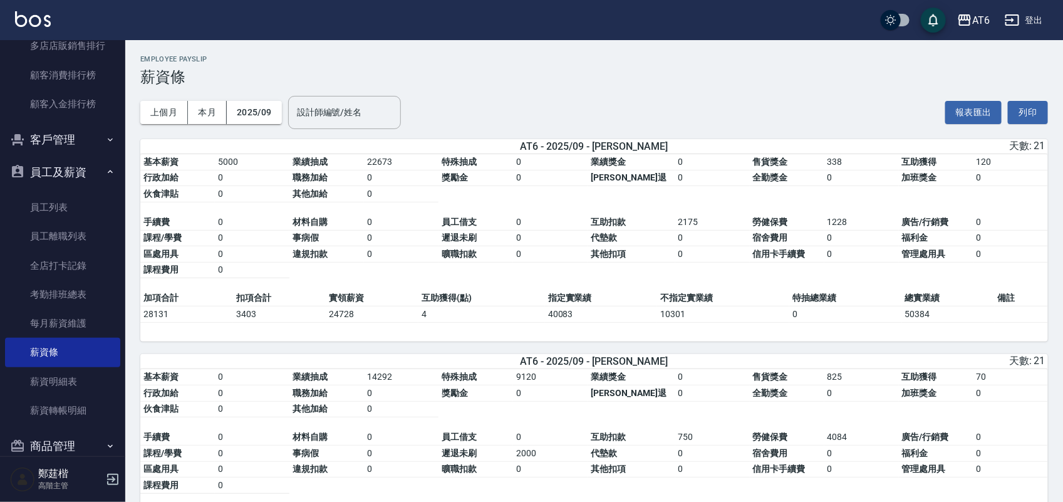
drag, startPoint x: 838, startPoint y: 103, endPoint x: 739, endPoint y: 105, distance: 98.9
click at [739, 105] on div "上個月 本月 2025/09 設計師編號/姓名 設計師編號/姓名 報表匯出 列印" at bounding box center [593, 112] width 907 height 53
drag, startPoint x: 749, startPoint y: 80, endPoint x: 602, endPoint y: 78, distance: 147.2
click at [602, 78] on h3 "薪資條" at bounding box center [593, 77] width 907 height 18
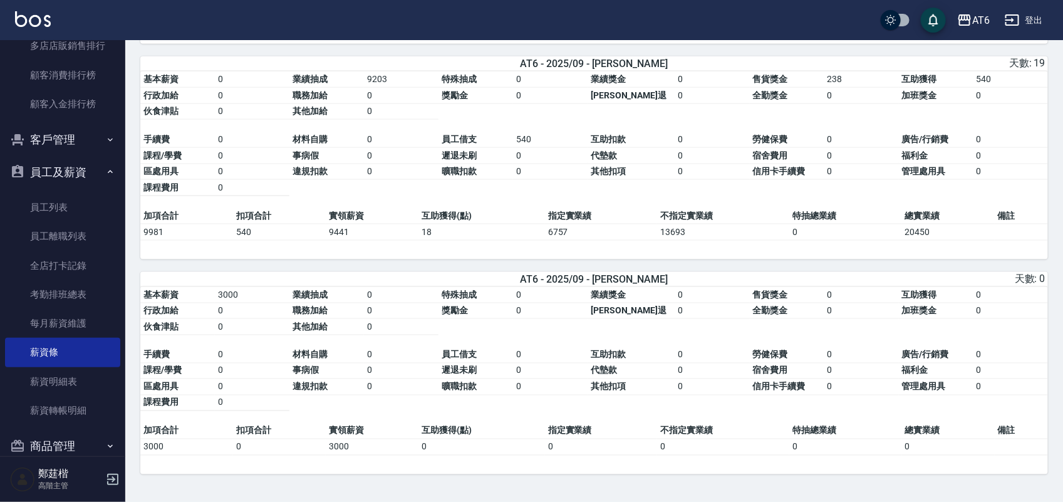
scroll to position [739, 0]
click at [675, 307] on td "0" at bounding box center [712, 310] width 75 height 16
drag, startPoint x: 671, startPoint y: 311, endPoint x: 639, endPoint y: 316, distance: 32.9
click at [637, 315] on td "[PERSON_NAME]退" at bounding box center [631, 310] width 88 height 16
click at [671, 322] on table "基本薪資 3000 業績抽成 0 特殊抽成 0 業績獎金 0 售貨獎金 0 互助獲得 0 行政加給 0 職務加給 0 獎勵金 0 勞健保勞退 0 全勤獎金 0…" at bounding box center [593, 355] width 907 height 137
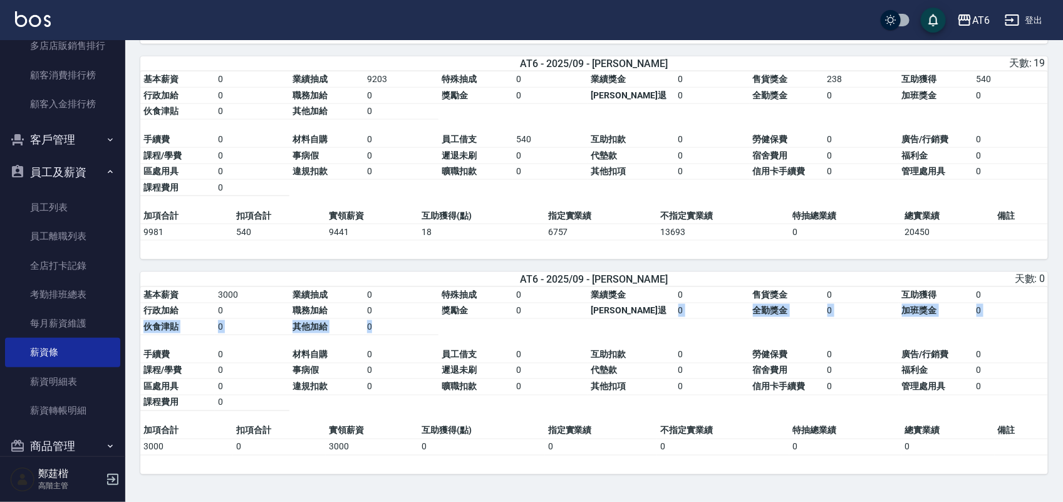
click at [674, 321] on table "基本薪資 3000 業績抽成 0 特殊抽成 0 業績獎金 0 售貨獎金 0 互助獲得 0 行政加給 0 職務加給 0 獎勵金 0 勞健保勞退 0 全勤獎金 0…" at bounding box center [593, 355] width 907 height 137
click at [749, 337] on table "基本薪資 3000 業績抽成 0 特殊抽成 0 業績獎金 0 售貨獎金 0 互助獲得 0 行政加給 0 職務加給 0 獎勵金 0 勞健保勞退 0 全勤獎金 0…" at bounding box center [593, 355] width 907 height 137
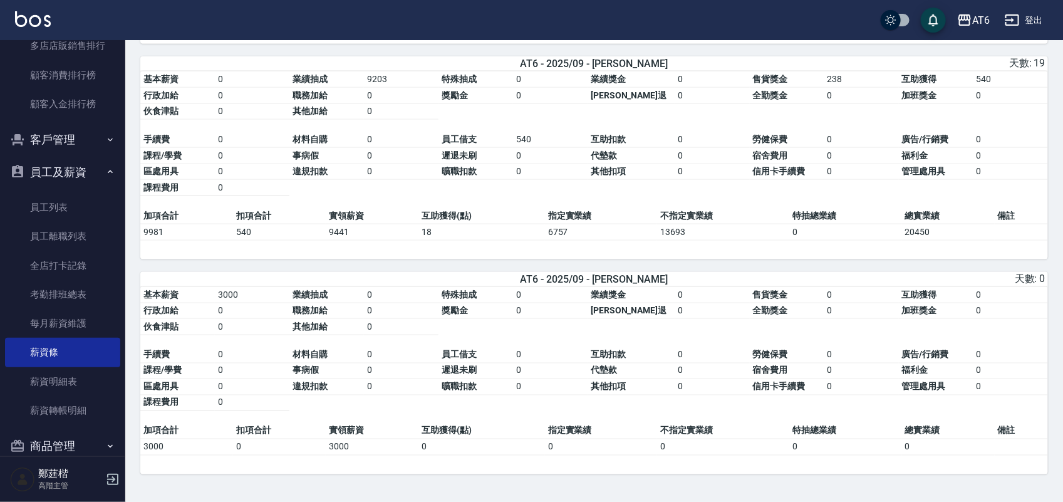
click at [726, 329] on table "基本薪資 3000 業績抽成 0 特殊抽成 0 業績獎金 0 售貨獎金 0 互助獲得 0 行政加給 0 職務加給 0 獎勵金 0 勞健保勞退 0 全勤獎金 0…" at bounding box center [593, 355] width 907 height 137
drag, startPoint x: 726, startPoint y: 329, endPoint x: 728, endPoint y: 336, distance: 6.4
click at [728, 336] on table "基本薪資 3000 業績抽成 0 特殊抽成 0 業績獎金 0 售貨獎金 0 互助獲得 0 行政加給 0 職務加給 0 獎勵金 0 勞健保勞退 0 全勤獎金 0…" at bounding box center [593, 355] width 907 height 137
click at [727, 336] on table "基本薪資 3000 業績抽成 0 特殊抽成 0 業績獎金 0 售貨獎金 0 互助獲得 0 行政加給 0 職務加給 0 獎勵金 0 勞健保勞退 0 全勤獎金 0…" at bounding box center [593, 355] width 907 height 137
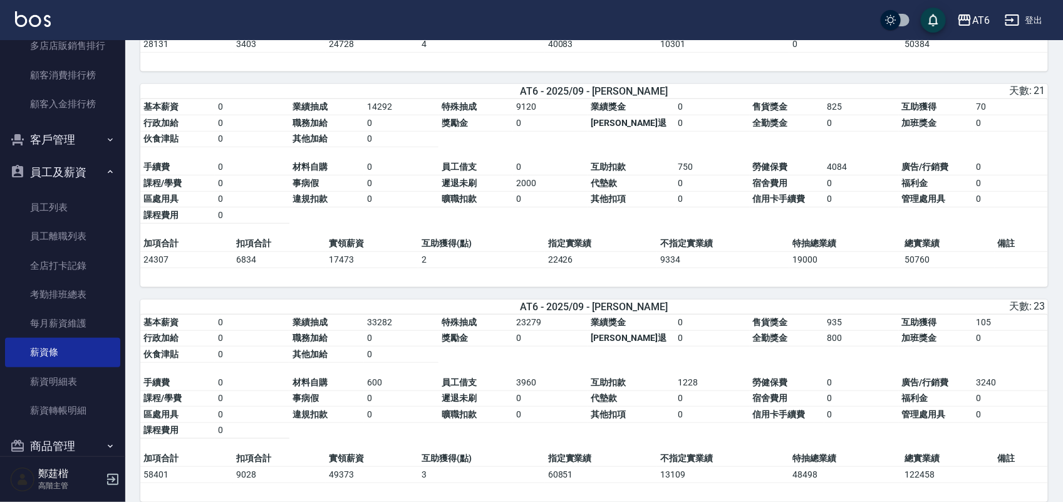
scroll to position [426, 0]
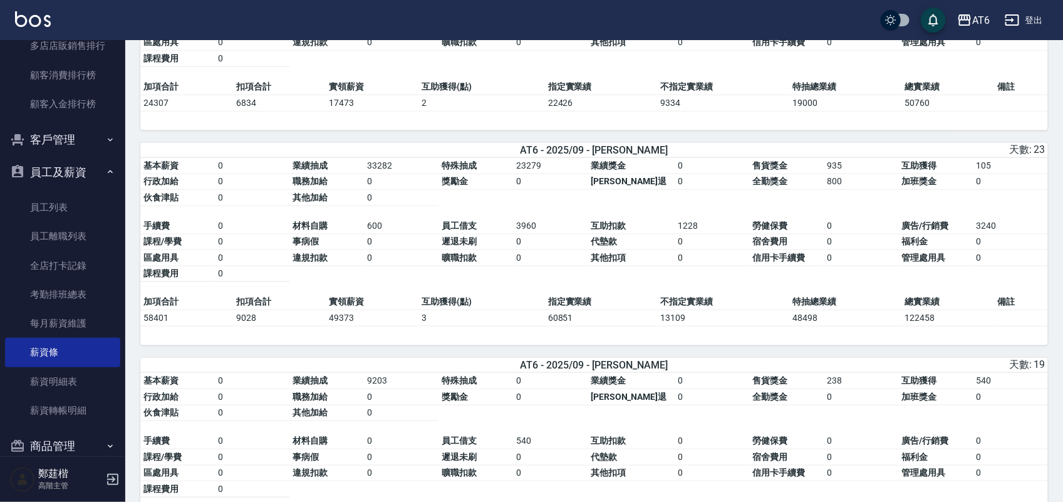
click at [373, 326] on td "49373" at bounding box center [372, 318] width 93 height 16
drag, startPoint x: 369, startPoint y: 326, endPoint x: 327, endPoint y: 323, distance: 42.7
click at [327, 323] on td "49373" at bounding box center [372, 318] width 93 height 16
click at [362, 326] on td "49373" at bounding box center [372, 318] width 93 height 16
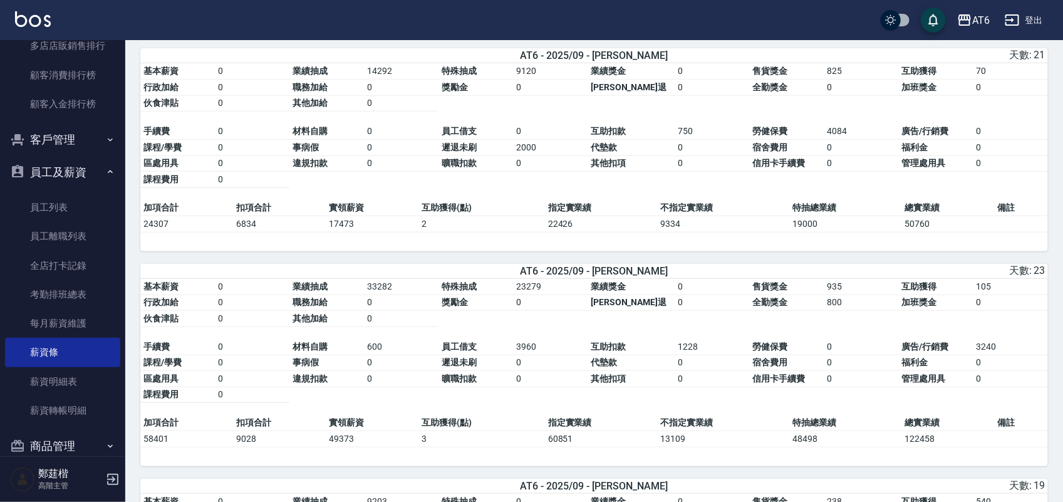
scroll to position [270, 0]
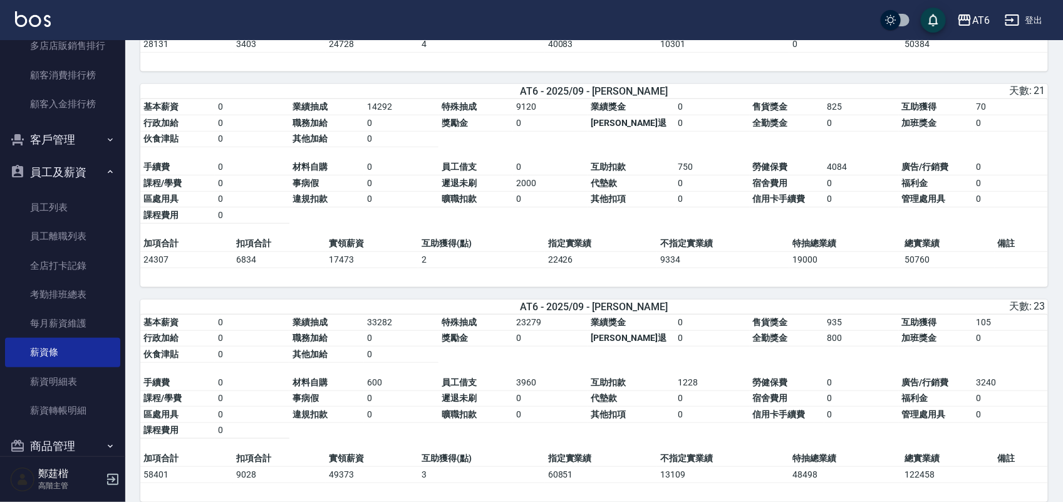
click at [620, 257] on td "22426" at bounding box center [601, 259] width 112 height 16
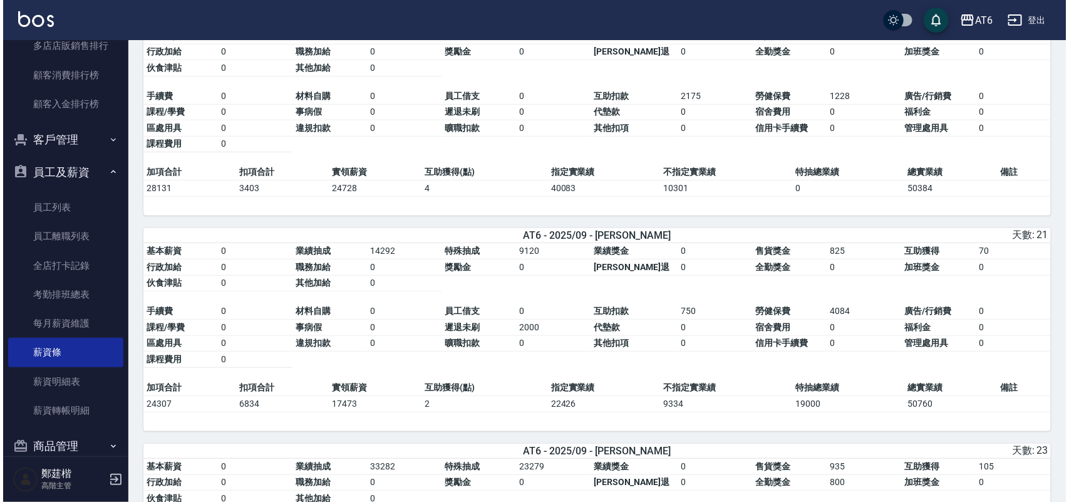
scroll to position [0, 0]
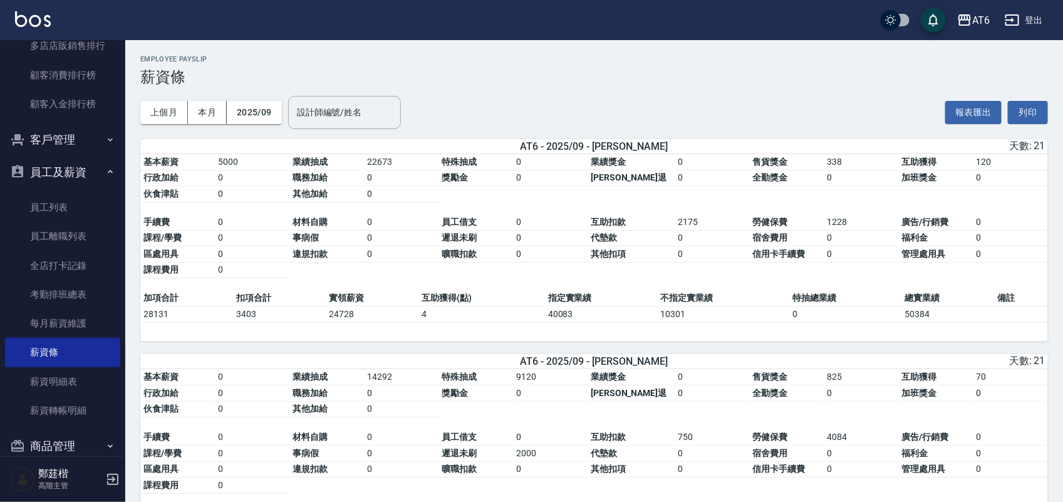
drag, startPoint x: 773, startPoint y: 64, endPoint x: 619, endPoint y: 63, distance: 154.7
click at [619, 63] on h2 "Employee Payslip" at bounding box center [593, 59] width 907 height 8
drag, startPoint x: 825, startPoint y: 68, endPoint x: 584, endPoint y: 52, distance: 240.9
click at [562, 56] on h2 "Employee Payslip" at bounding box center [593, 59] width 907 height 8
drag, startPoint x: 932, startPoint y: 44, endPoint x: 640, endPoint y: 55, distance: 292.0
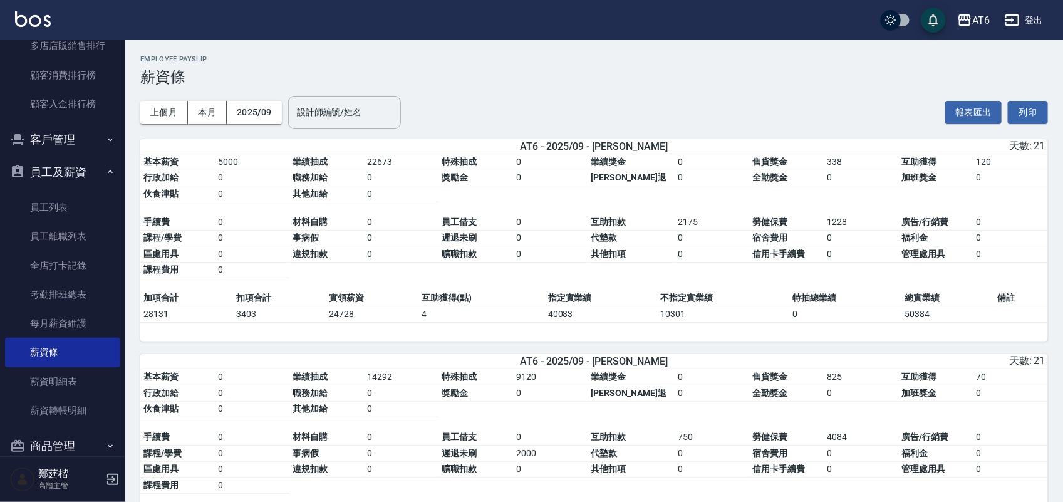
click at [640, 55] on h2 "Employee Payslip" at bounding box center [593, 59] width 907 height 8
drag, startPoint x: 783, startPoint y: 63, endPoint x: 644, endPoint y: 63, distance: 139.0
click at [644, 63] on div "Employee Payslip 薪資條" at bounding box center [593, 70] width 907 height 31
drag, startPoint x: 646, startPoint y: 101, endPoint x: 463, endPoint y: 90, distance: 182.6
click at [463, 90] on div "上個月 本月 2025/09 設計師編號/姓名 設計師編號/姓名 報表匯出 列印" at bounding box center [593, 112] width 907 height 53
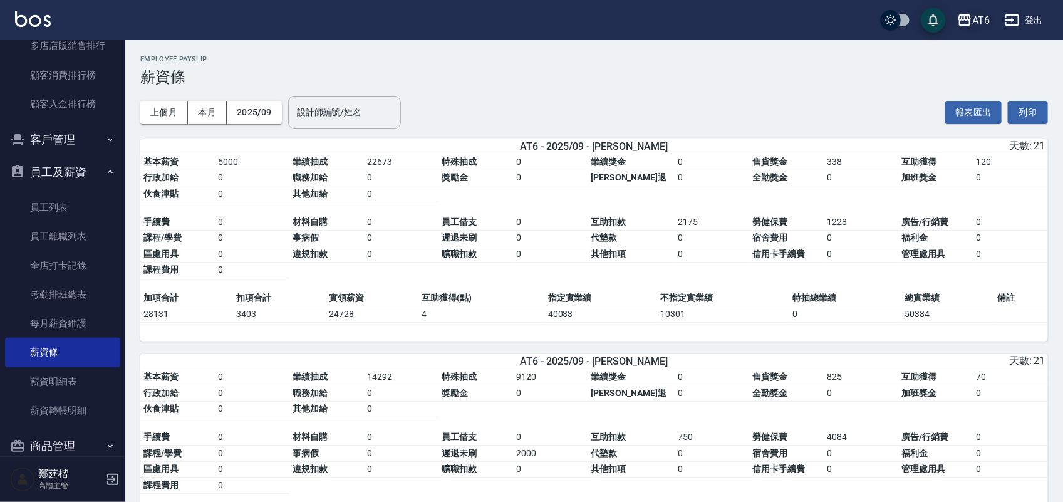
click at [966, 17] on icon "button" at bounding box center [964, 20] width 15 height 15
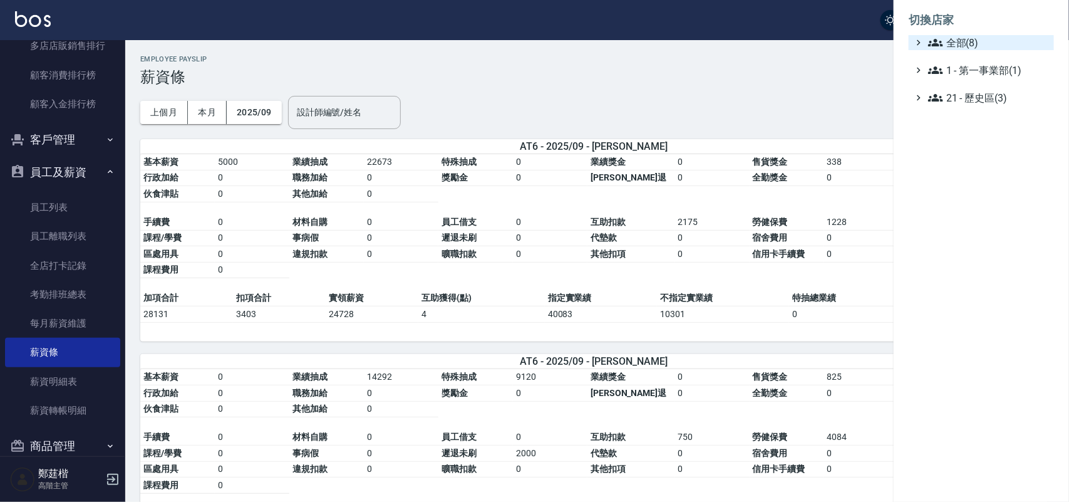
click at [962, 49] on span "全部(8)" at bounding box center [988, 42] width 121 height 15
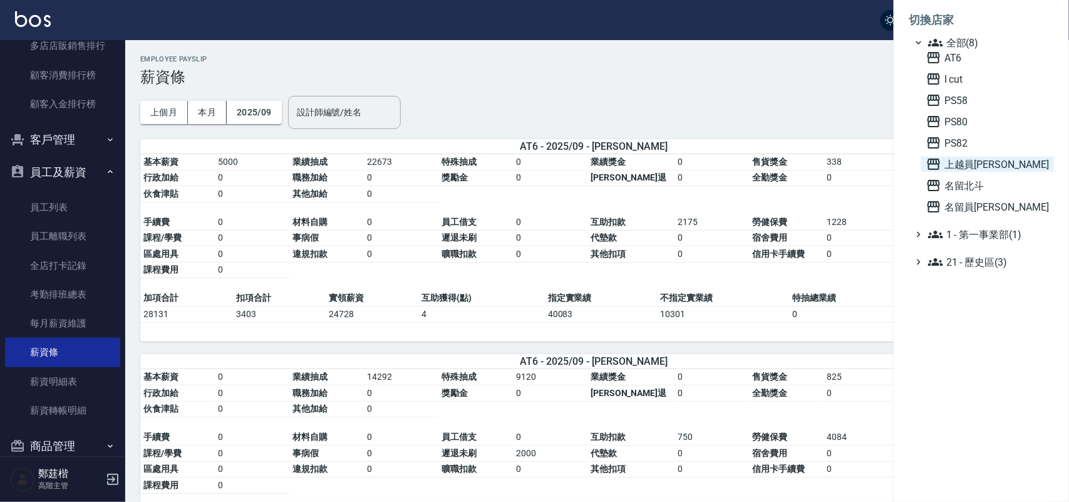
click at [959, 166] on span "上越員林" at bounding box center [987, 164] width 123 height 15
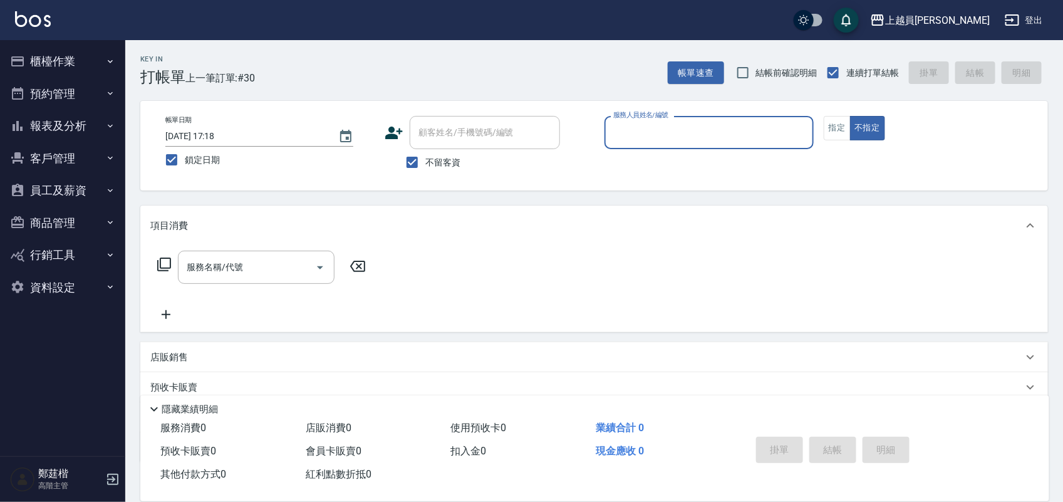
click at [96, 189] on button "員工及薪資" at bounding box center [62, 190] width 115 height 33
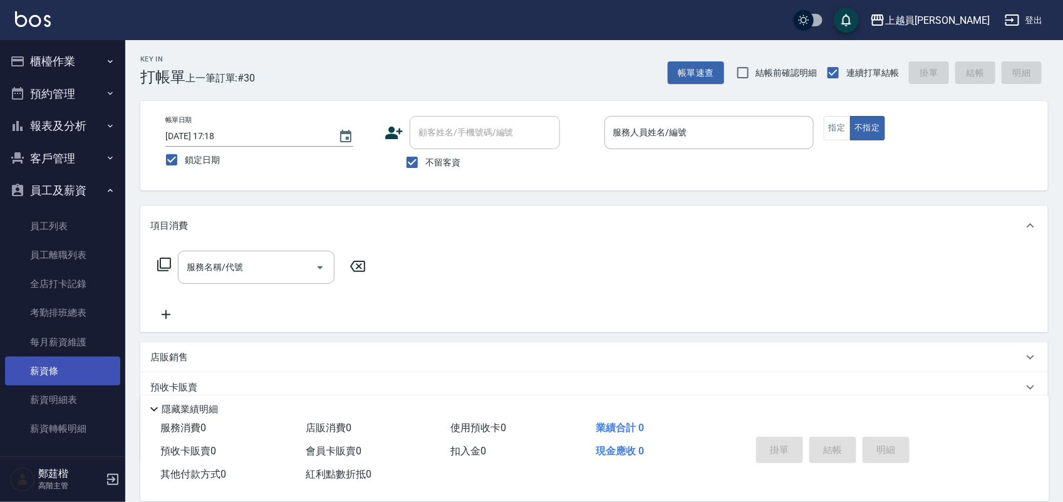
click at [82, 368] on link "薪資條" at bounding box center [62, 370] width 115 height 29
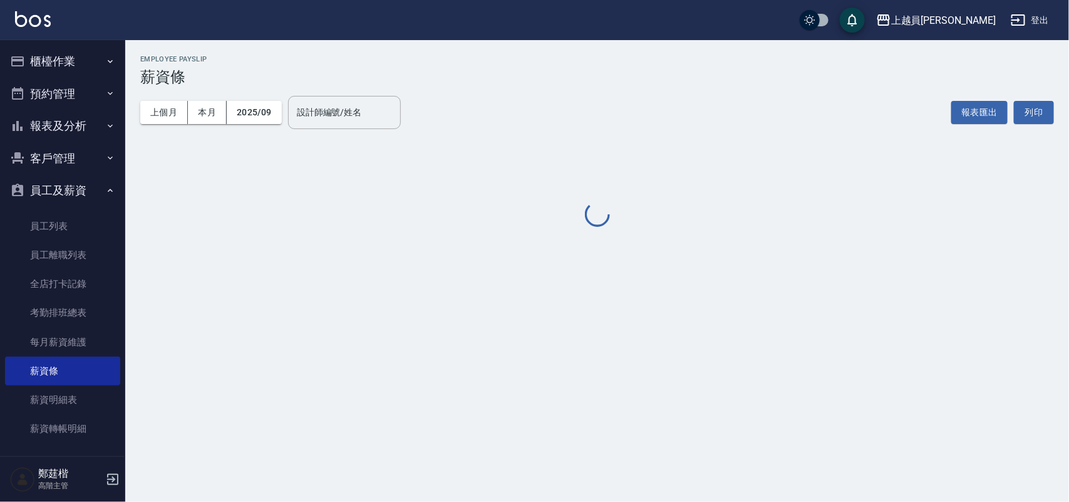
drag, startPoint x: 631, startPoint y: 60, endPoint x: 590, endPoint y: 58, distance: 41.4
click at [590, 58] on h2 "Employee Payslip" at bounding box center [597, 59] width 914 height 8
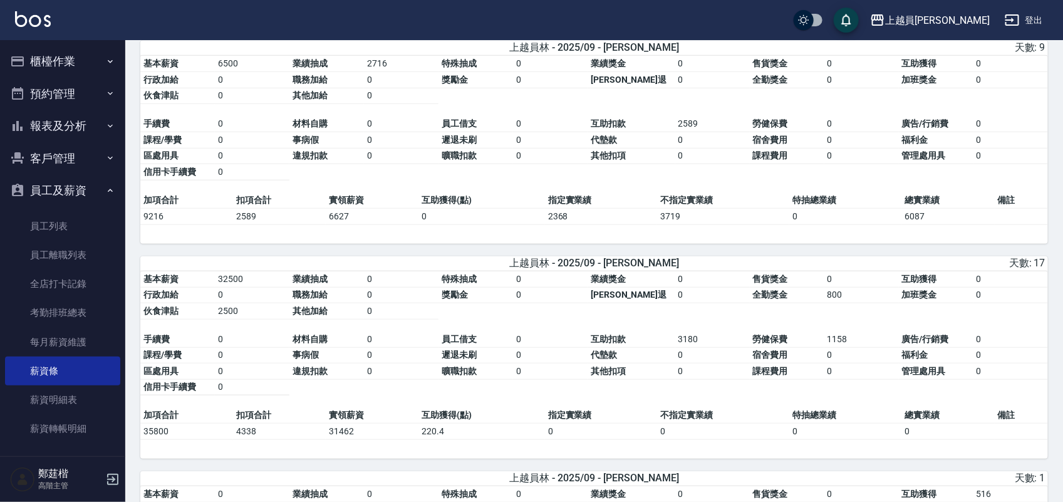
scroll to position [391, 0]
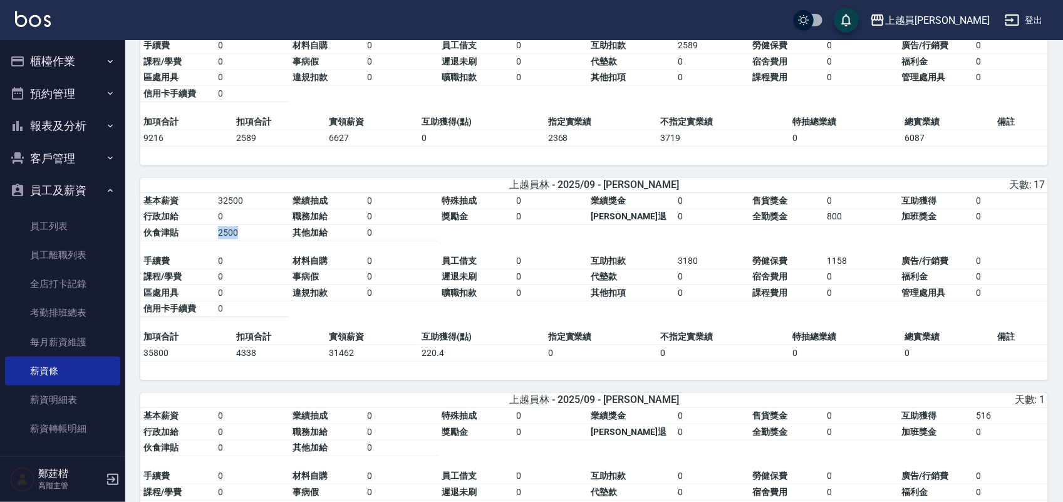
drag, startPoint x: 259, startPoint y: 241, endPoint x: 214, endPoint y: 243, distance: 45.1
click at [202, 241] on tbody "基本薪資 32500 業績抽成 0 特殊抽成 0 業績獎金 0 售貨獎金 0 互助獲得 0 行政加給 0 職務加給 0 獎勵金 0 勞健保勞退 0 全勤獎金 …" at bounding box center [593, 217] width 907 height 48
click at [279, 257] on table "基本薪資 32500 業績抽成 0 特殊抽成 0 業績獎金 0 售貨獎金 0 互助獲得 0 行政加給 0 職務加給 0 獎勵金 0 勞健保勞退 0 全勤獎金 …" at bounding box center [593, 261] width 907 height 137
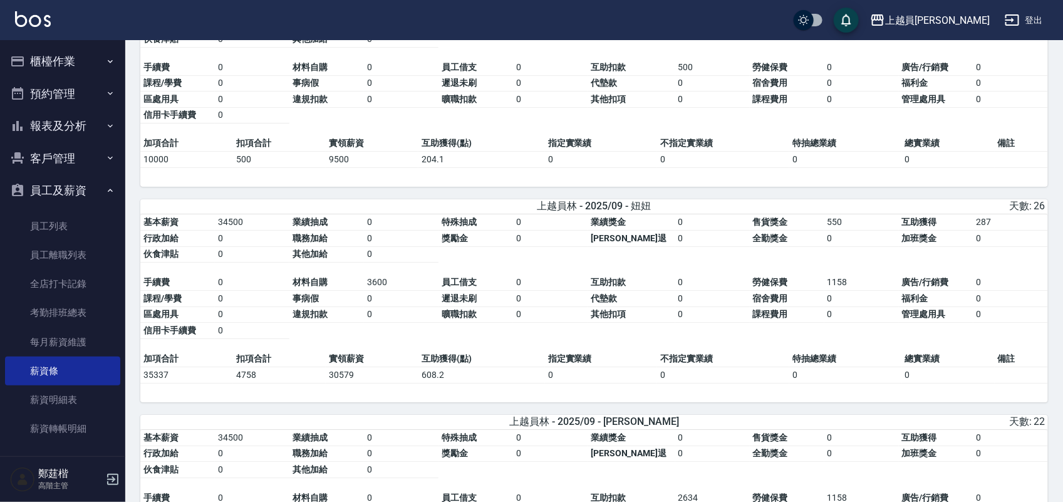
scroll to position [1878, 0]
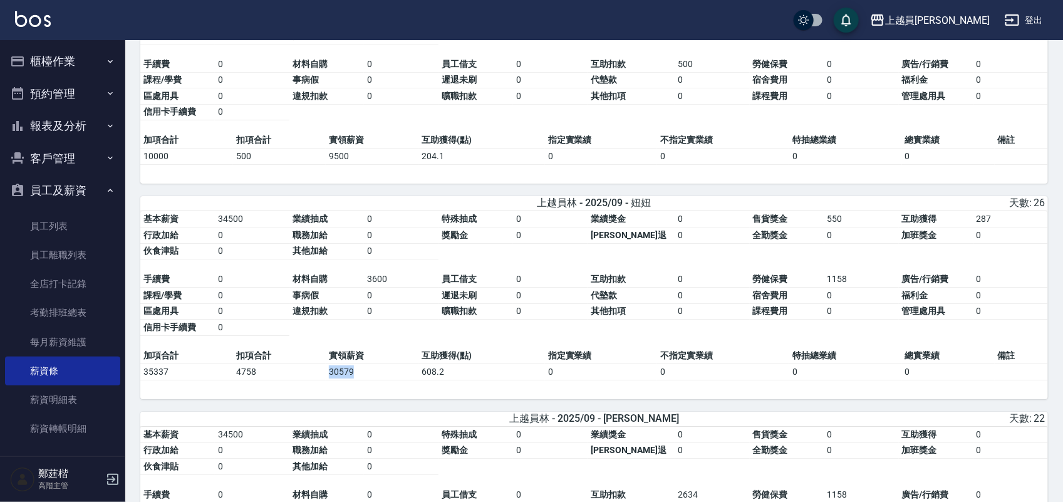
drag, startPoint x: 361, startPoint y: 399, endPoint x: 318, endPoint y: 392, distance: 43.9
click at [318, 379] on tr "35337 4758 30579 608.2 0 0 0 0" at bounding box center [593, 371] width 907 height 16
click at [359, 379] on td "30579" at bounding box center [372, 371] width 93 height 16
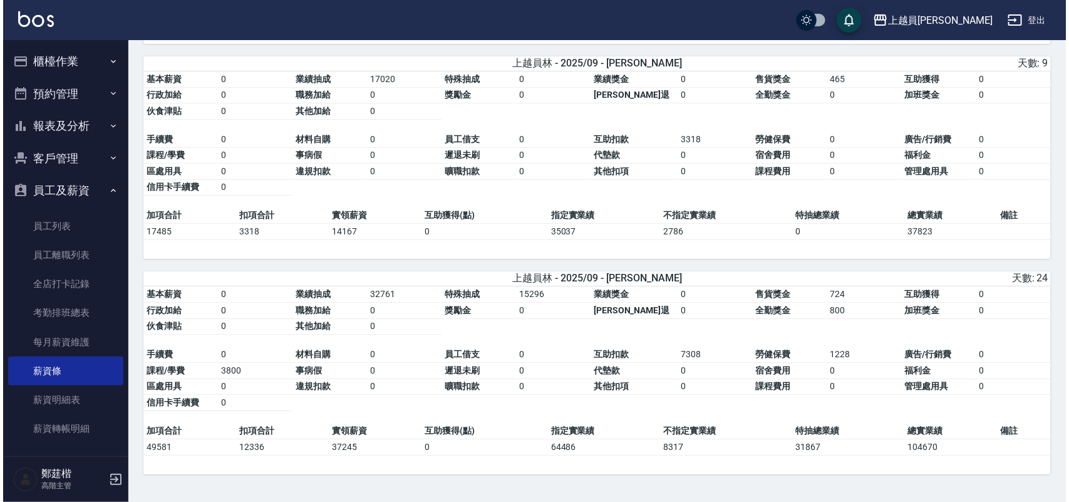
scroll to position [4002, 0]
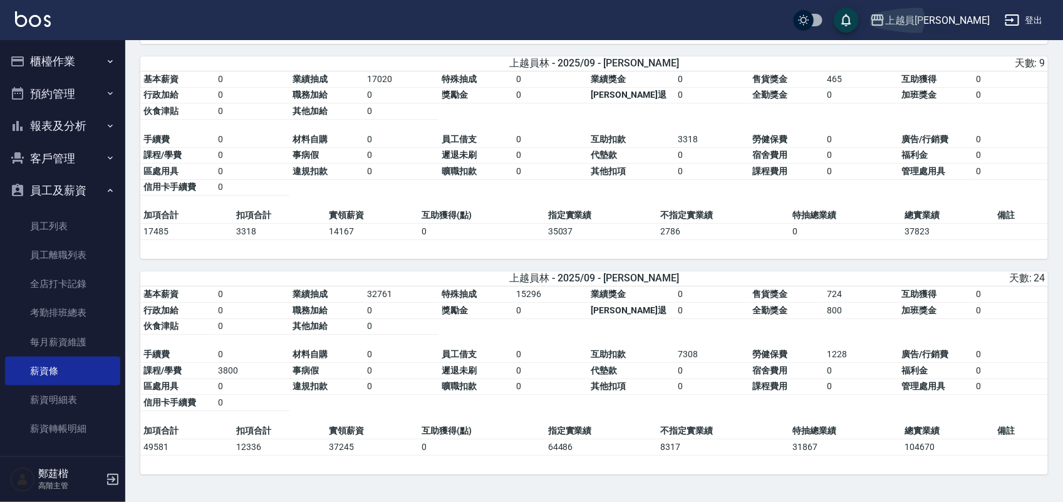
click at [950, 27] on button "上越員[PERSON_NAME]" at bounding box center [930, 21] width 130 height 26
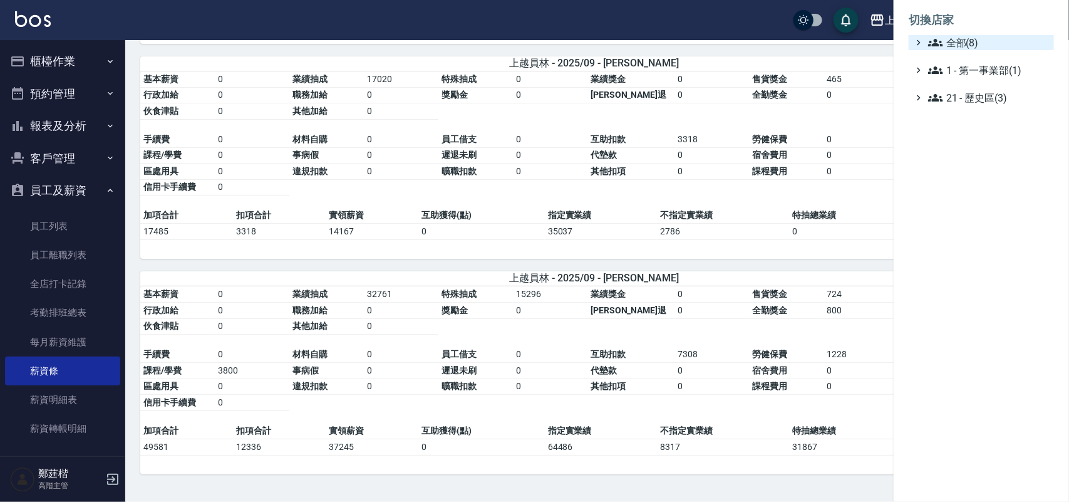
click at [974, 39] on span "全部(8)" at bounding box center [988, 42] width 121 height 15
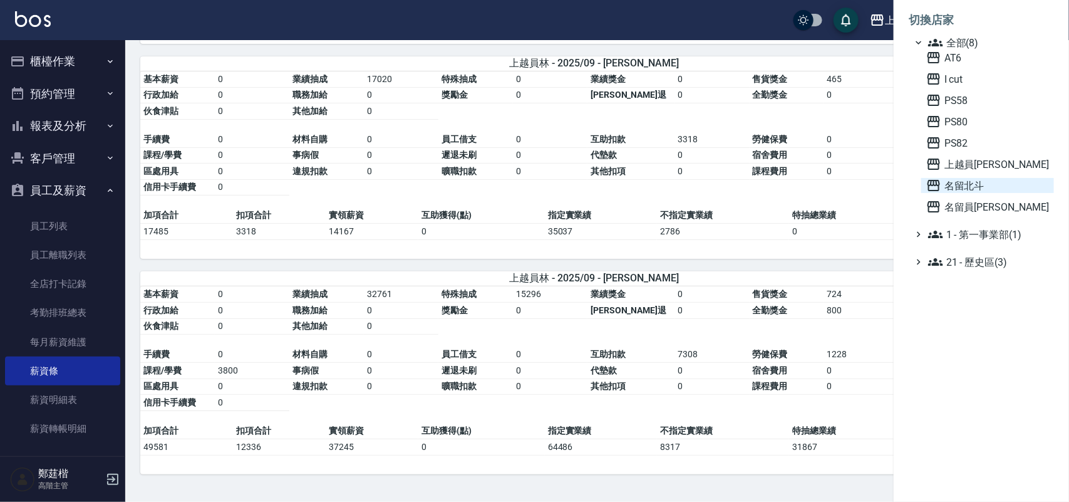
click at [974, 177] on div "AT6 I cut PS58 PS80 PS82 上越員林 名留北斗 名留員林中正" at bounding box center [987, 132] width 133 height 164
click at [975, 180] on span "名留北斗" at bounding box center [987, 185] width 123 height 15
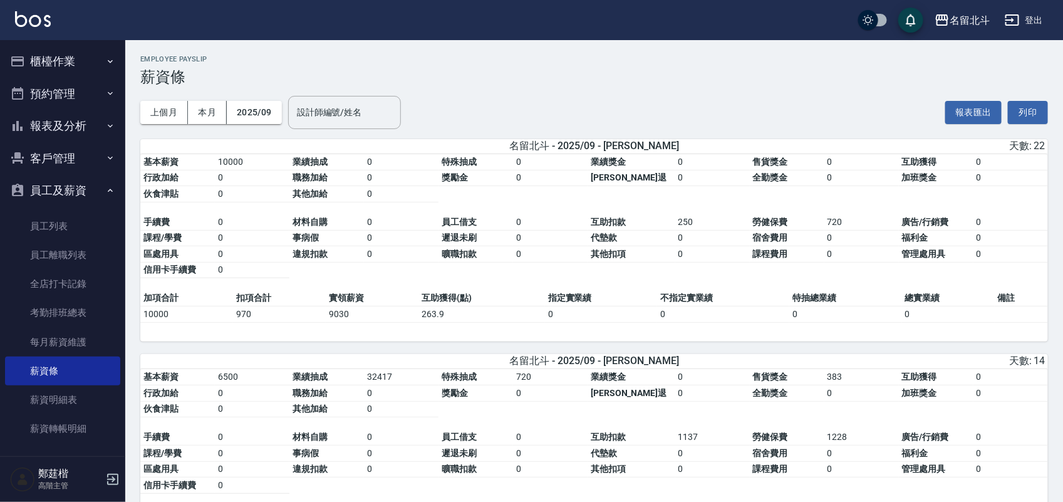
drag, startPoint x: 617, startPoint y: 75, endPoint x: 559, endPoint y: 67, distance: 58.8
click at [558, 69] on h3 "薪資條" at bounding box center [593, 77] width 907 height 18
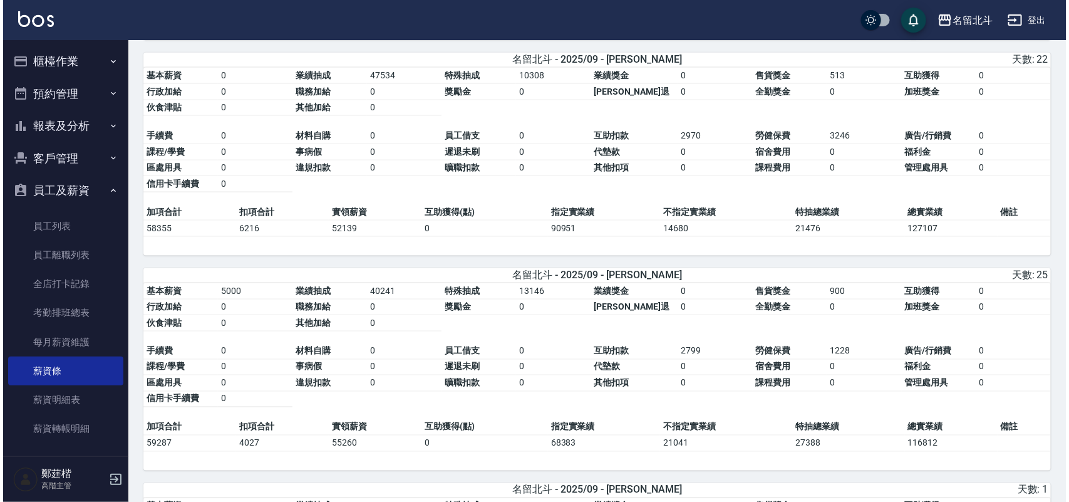
scroll to position [487, 0]
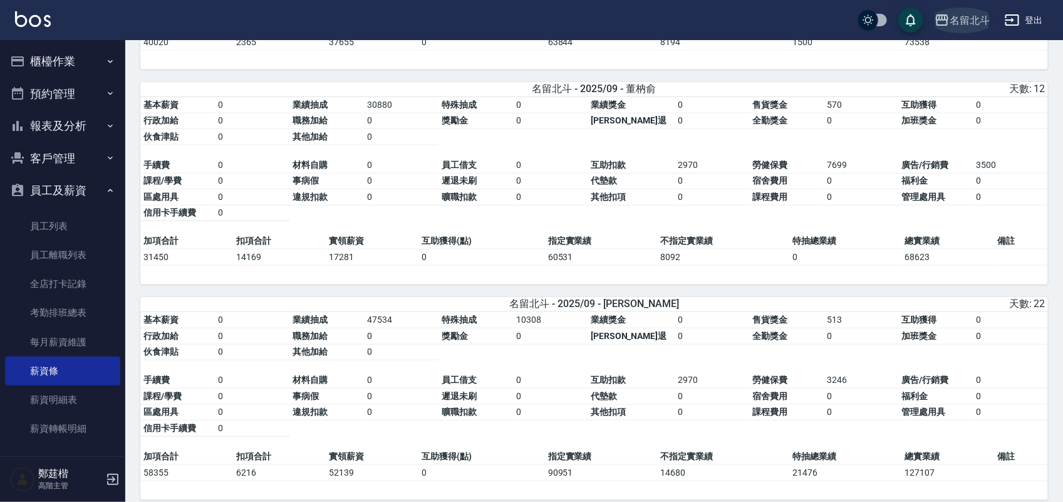
click at [978, 13] on div "名留北斗" at bounding box center [969, 21] width 40 height 16
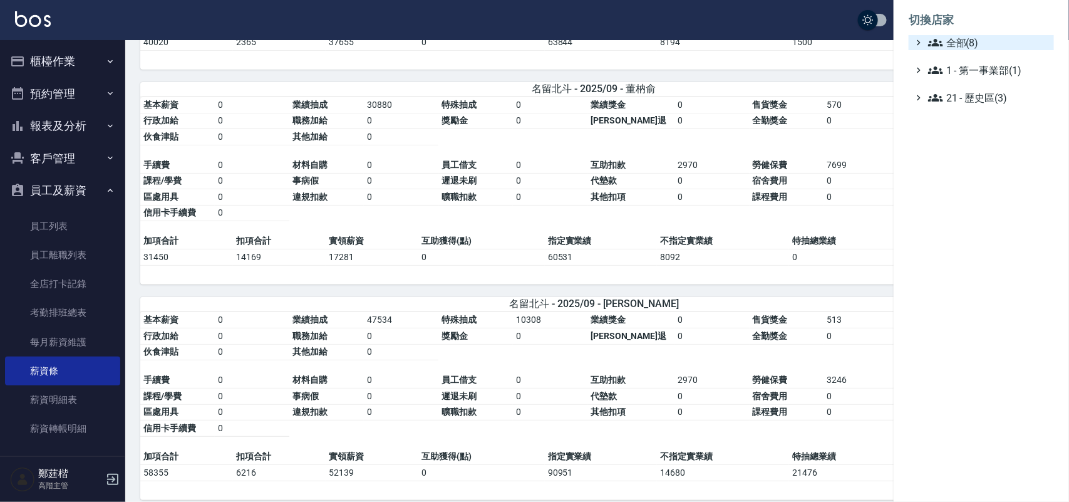
click at [977, 36] on span "全部(8)" at bounding box center [988, 42] width 121 height 15
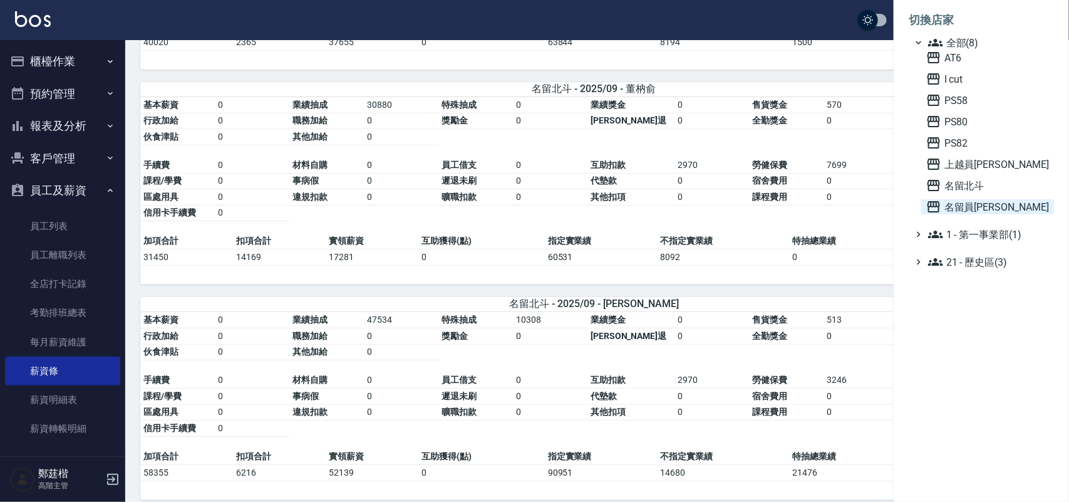
click at [969, 199] on span "名留員[PERSON_NAME]" at bounding box center [987, 206] width 123 height 15
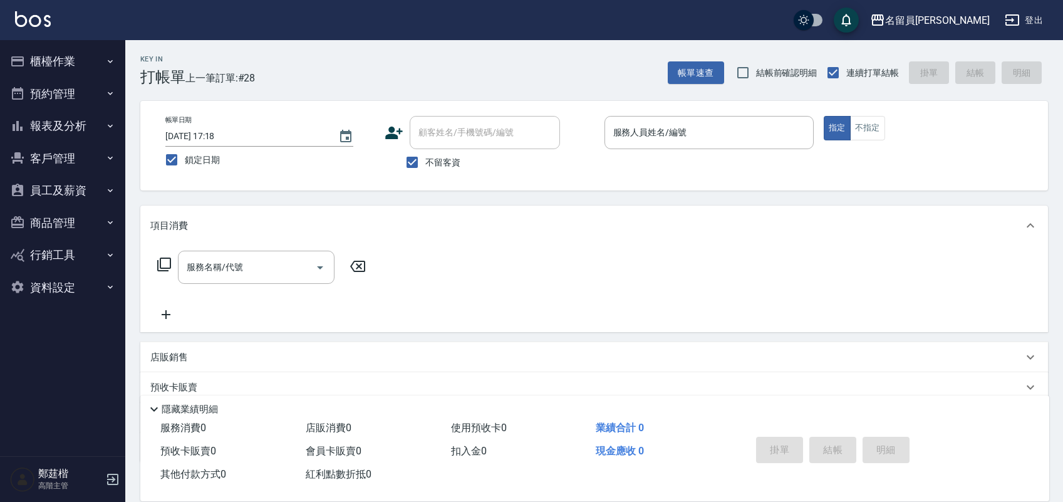
scroll to position [80, 0]
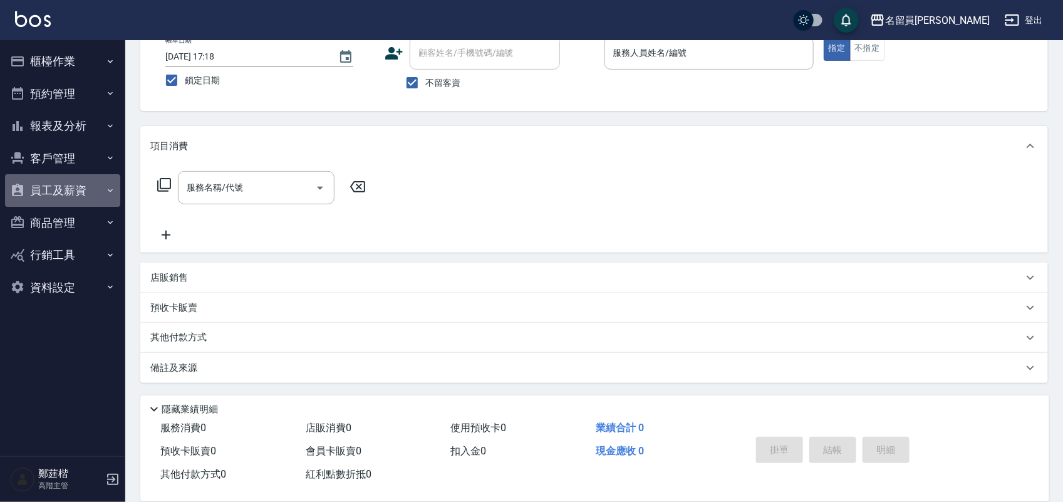
click at [61, 188] on button "員工及薪資" at bounding box center [62, 190] width 115 height 33
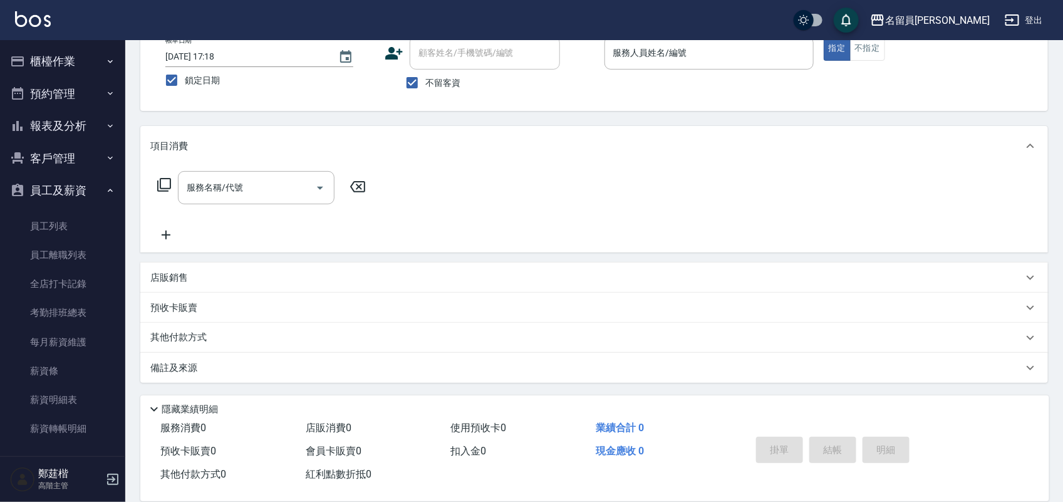
click at [88, 365] on link "薪資條" at bounding box center [62, 370] width 115 height 29
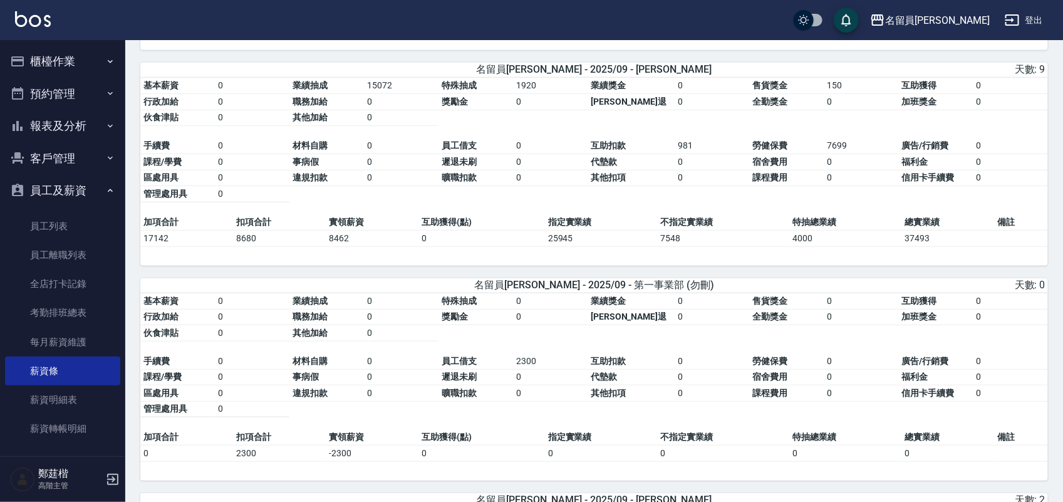
scroll to position [313, 0]
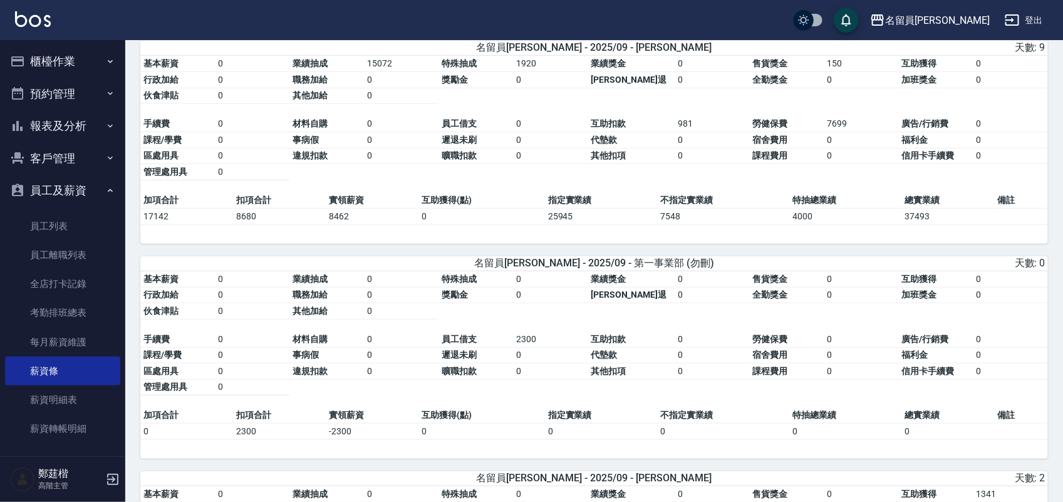
click at [704, 266] on div "名留員[PERSON_NAME] - 2025/09 - 第一事業部 (勿刪)" at bounding box center [594, 263] width 298 height 13
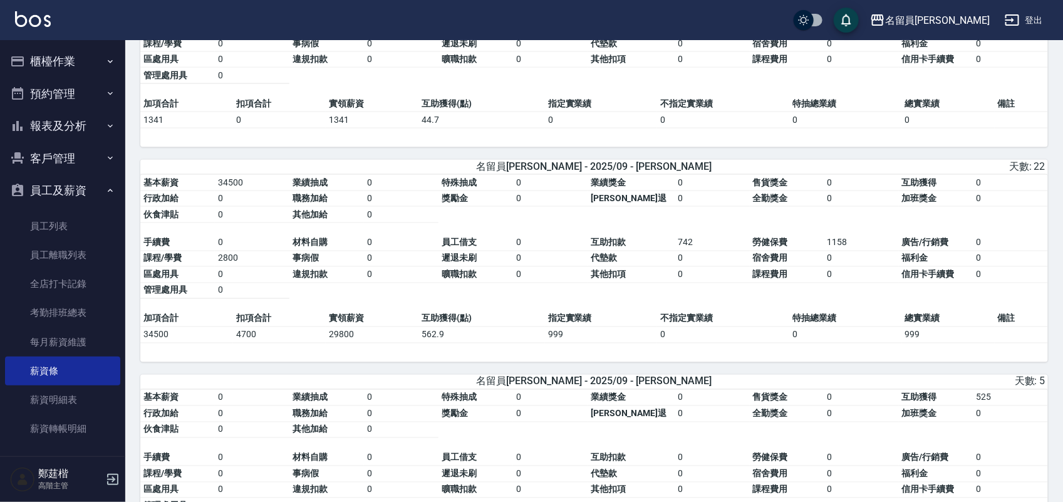
scroll to position [861, 0]
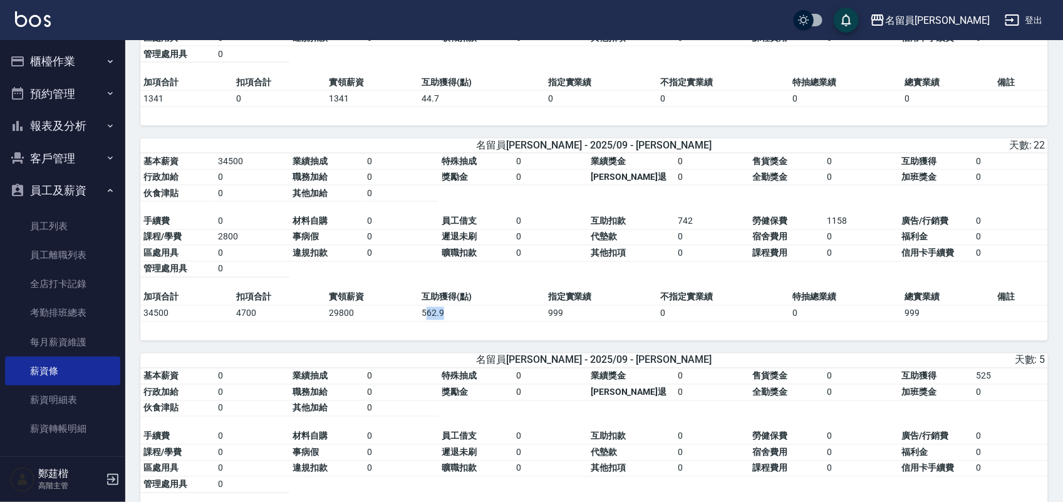
drag, startPoint x: 461, startPoint y: 321, endPoint x: 425, endPoint y: 321, distance: 36.3
click at [425, 321] on td "562.9" at bounding box center [481, 314] width 126 height 16
click at [505, 341] on div "基本薪資 34500 業績抽成 0 特殊抽成 0 業績獎金 0 售貨獎金 0 互助獲得 0 行政加給 0 職務加給 0 獎勵金 0 勞健保勞退 0 全勤獎金 …" at bounding box center [593, 247] width 907 height 188
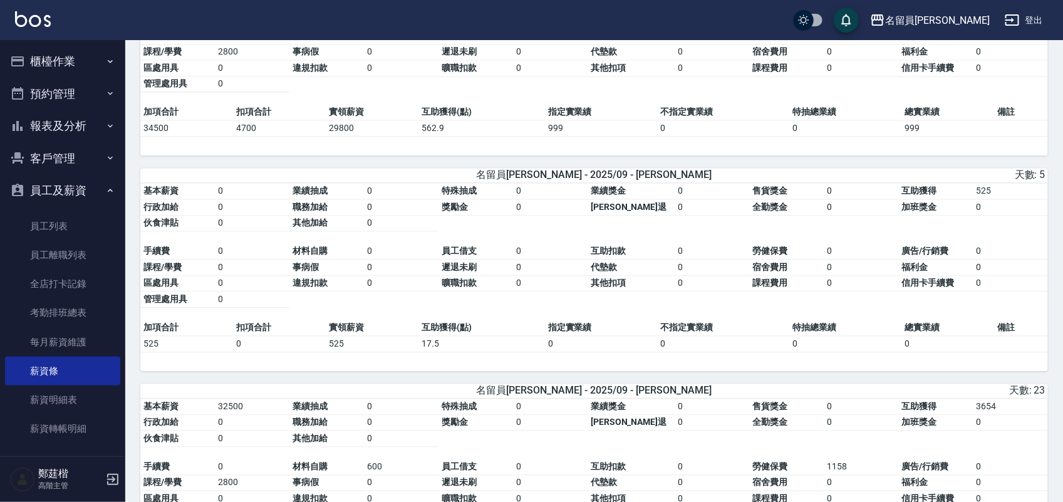
scroll to position [1174, 0]
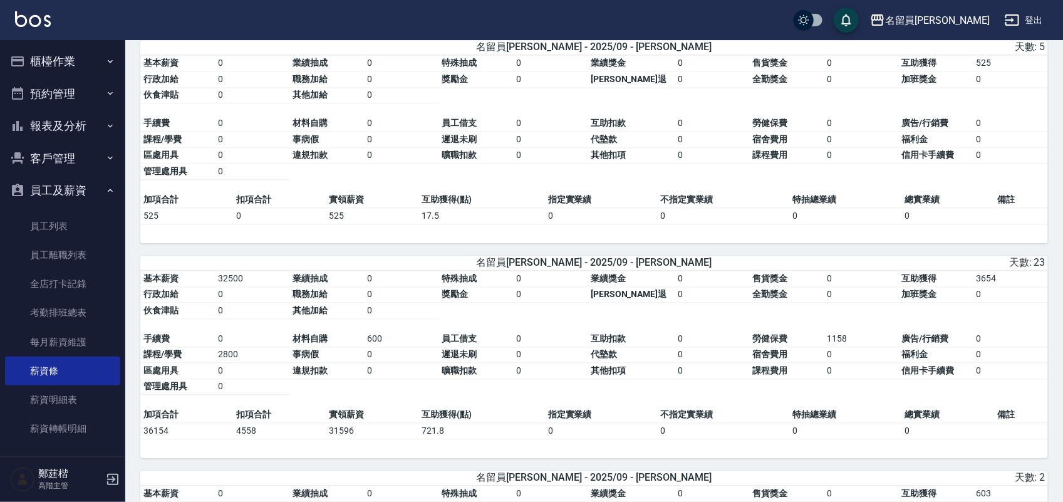
click at [436, 439] on td "721.8" at bounding box center [481, 431] width 126 height 16
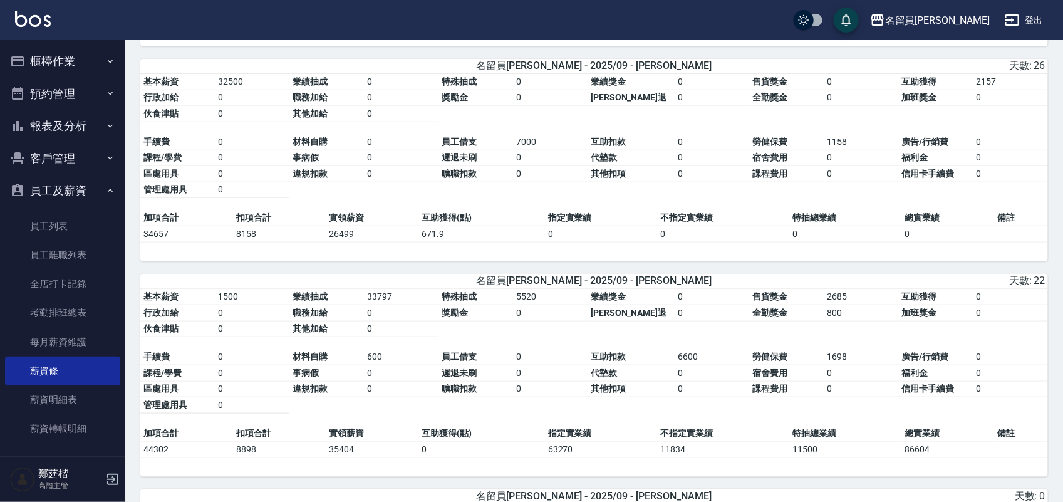
scroll to position [2818, 0]
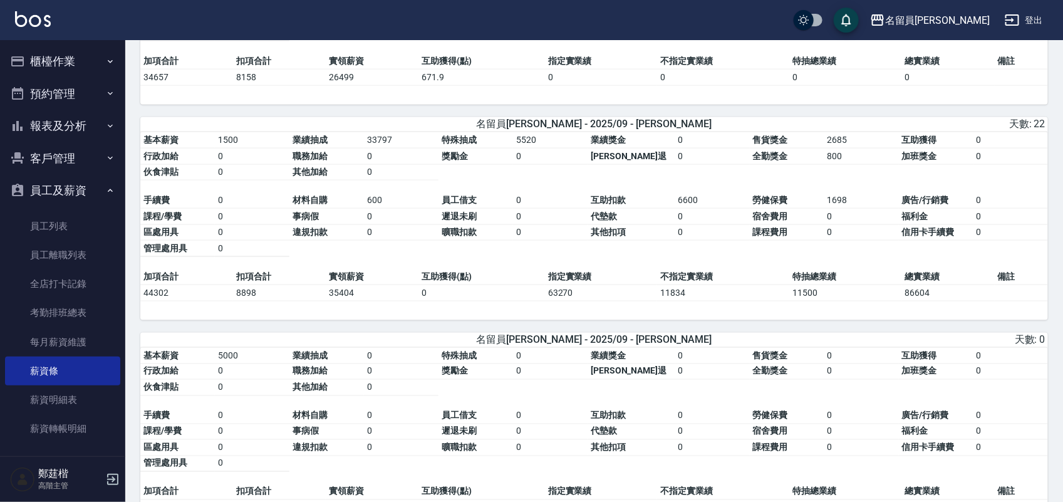
drag, startPoint x: 739, startPoint y: 327, endPoint x: 623, endPoint y: 342, distance: 117.4
click at [623, 320] on div "基本薪資 1500 業績抽成 33797 特殊抽成 5520 業績獎金 0 售貨獎金 2685 互助獲得 0 行政加給 0 職務加給 0 獎勵金 0 勞健保勞…" at bounding box center [593, 226] width 907 height 188
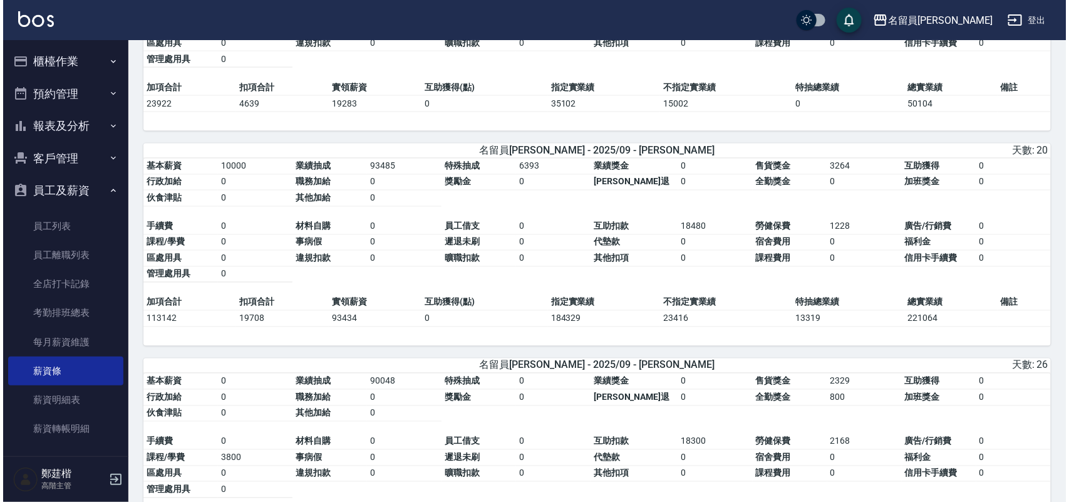
scroll to position [4995, 0]
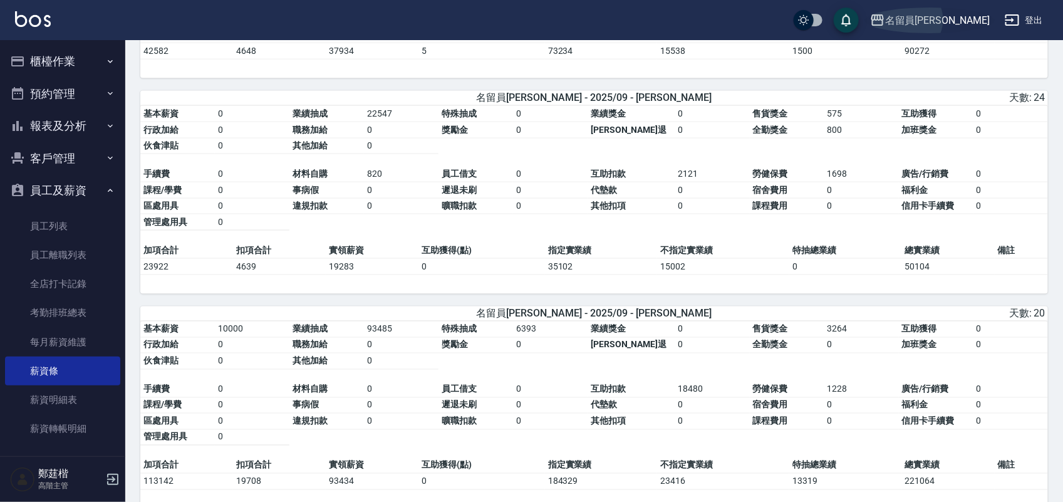
click at [885, 23] on icon "button" at bounding box center [877, 20] width 15 height 15
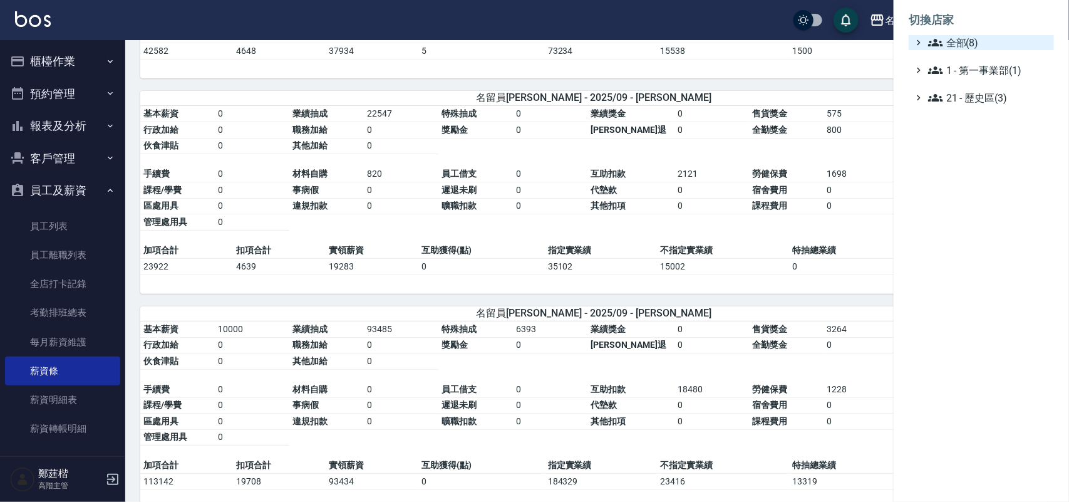
click at [927, 39] on div "全部(8)" at bounding box center [986, 42] width 123 height 15
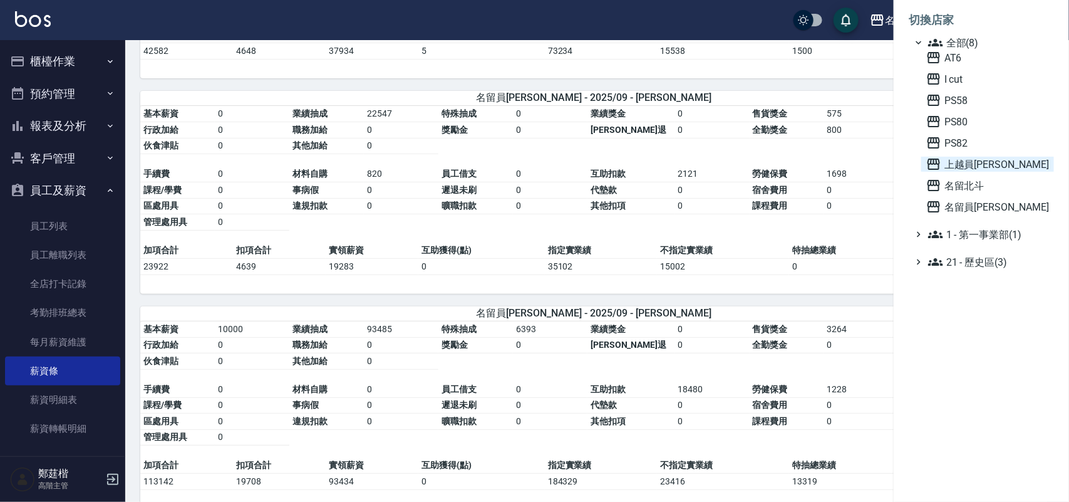
click at [977, 158] on span "上越員林" at bounding box center [987, 164] width 123 height 15
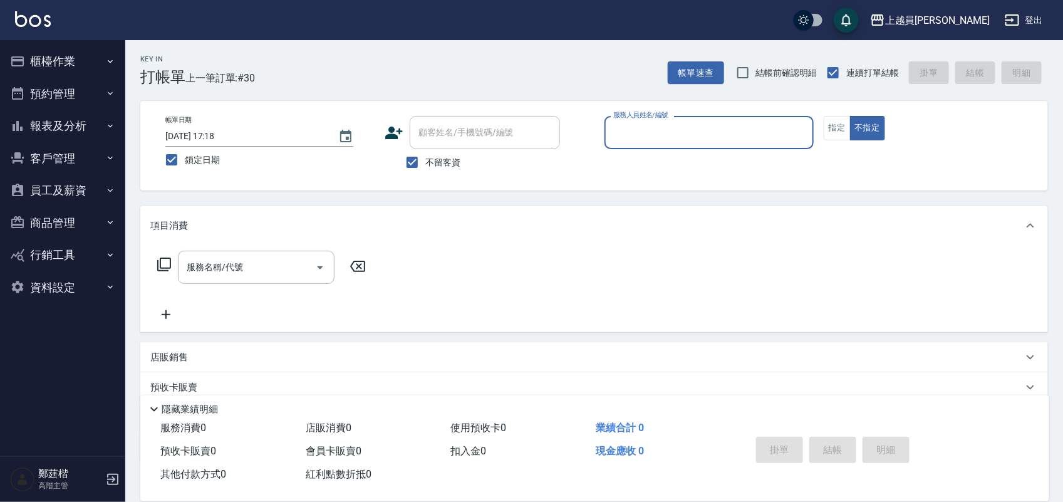
click at [58, 187] on button "員工及薪資" at bounding box center [62, 190] width 115 height 33
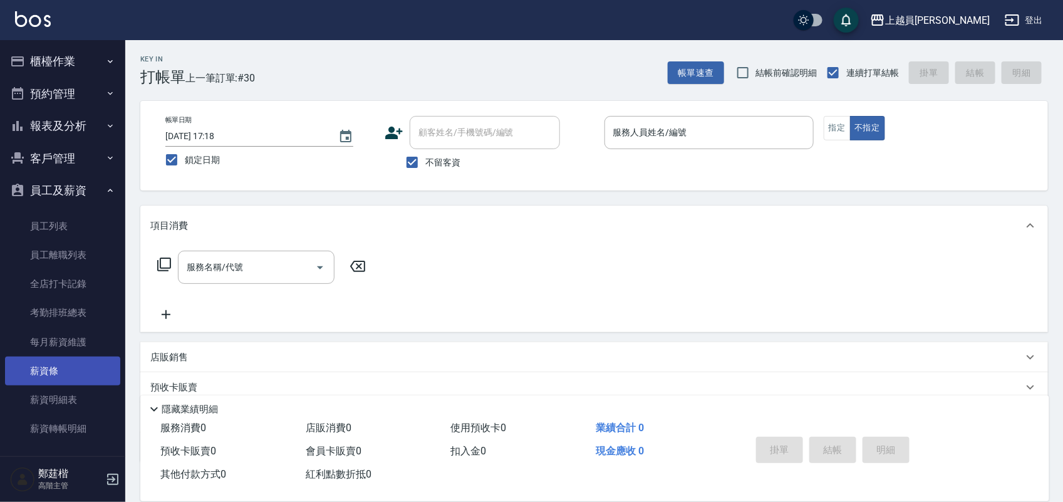
click at [54, 377] on link "薪資條" at bounding box center [62, 370] width 115 height 29
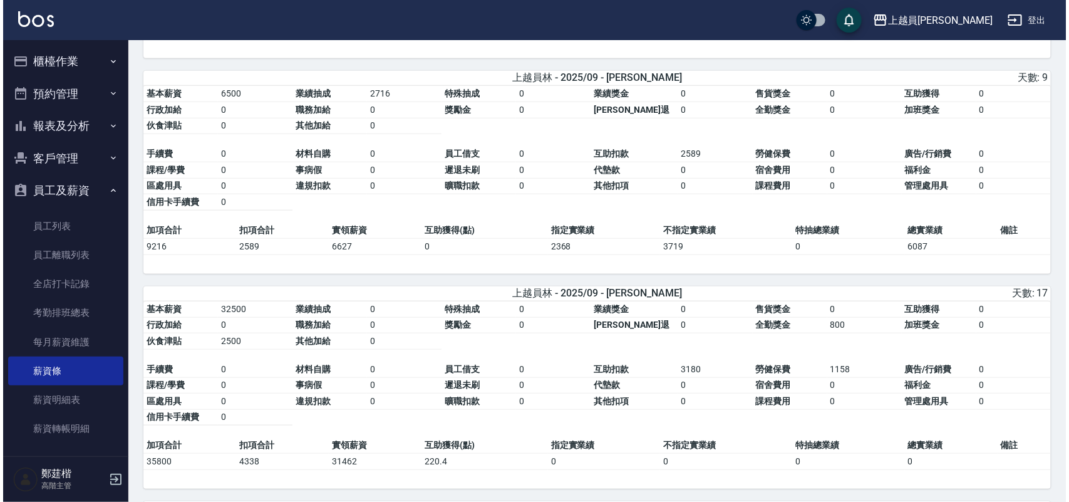
scroll to position [391, 0]
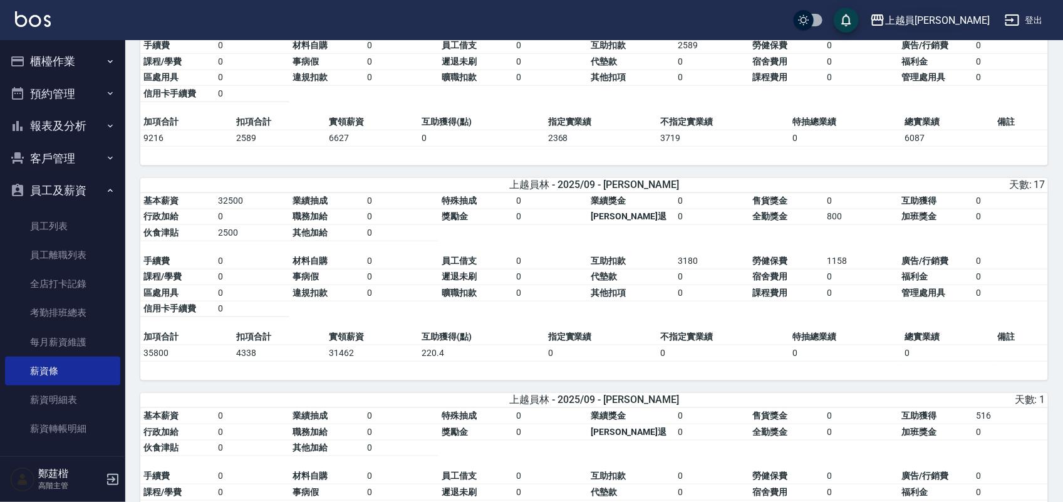
click at [962, 18] on div "上越員[PERSON_NAME]" at bounding box center [937, 21] width 105 height 16
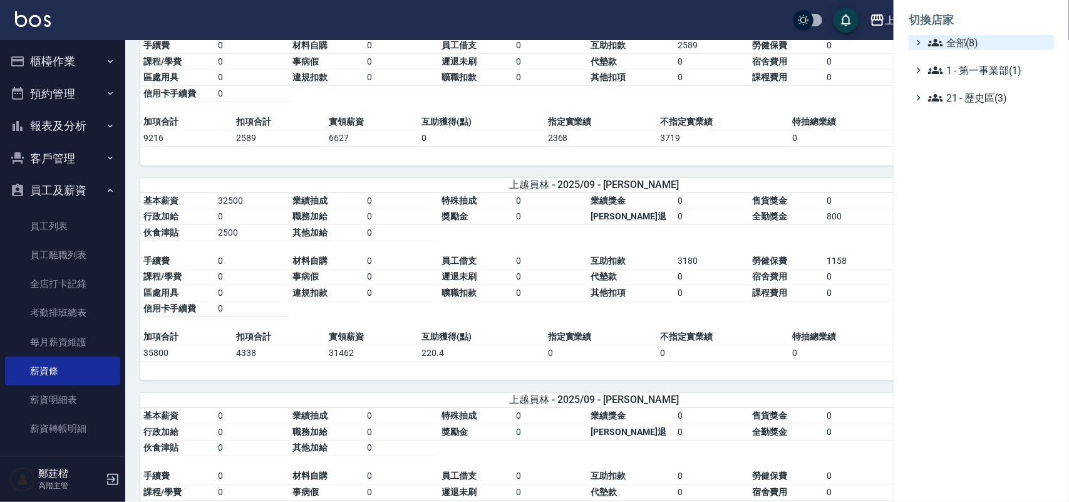
click at [965, 45] on span "全部(8)" at bounding box center [988, 42] width 121 height 15
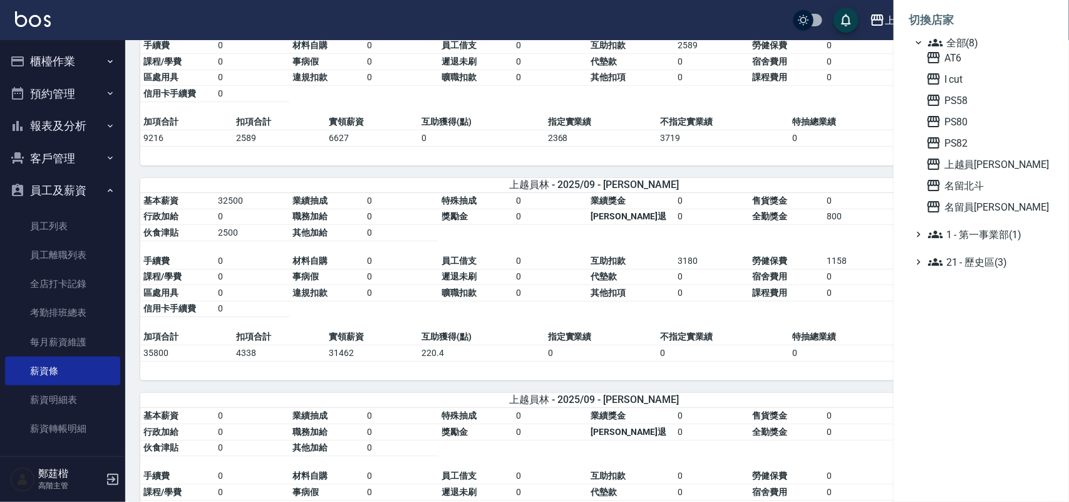
click at [971, 51] on span "AT6" at bounding box center [987, 57] width 123 height 15
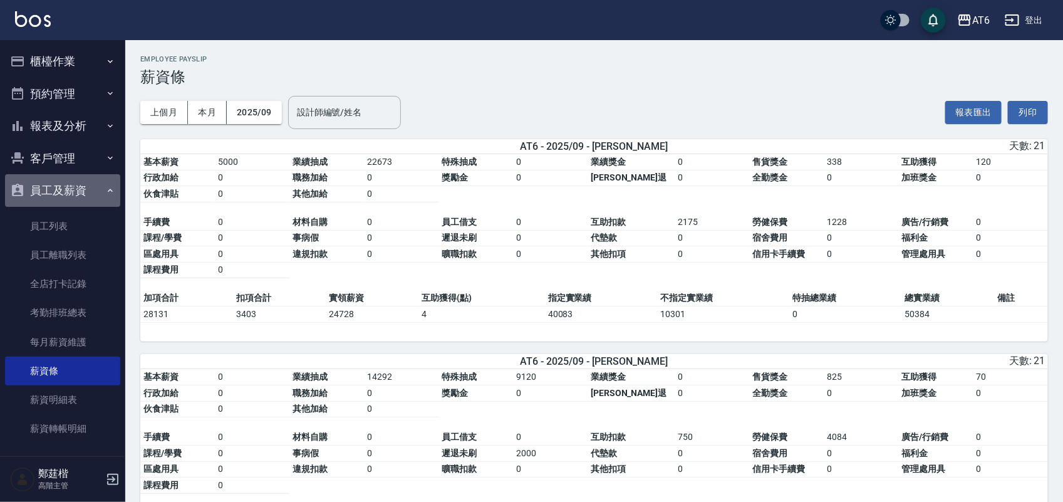
click at [81, 198] on button "員工及薪資" at bounding box center [62, 190] width 115 height 33
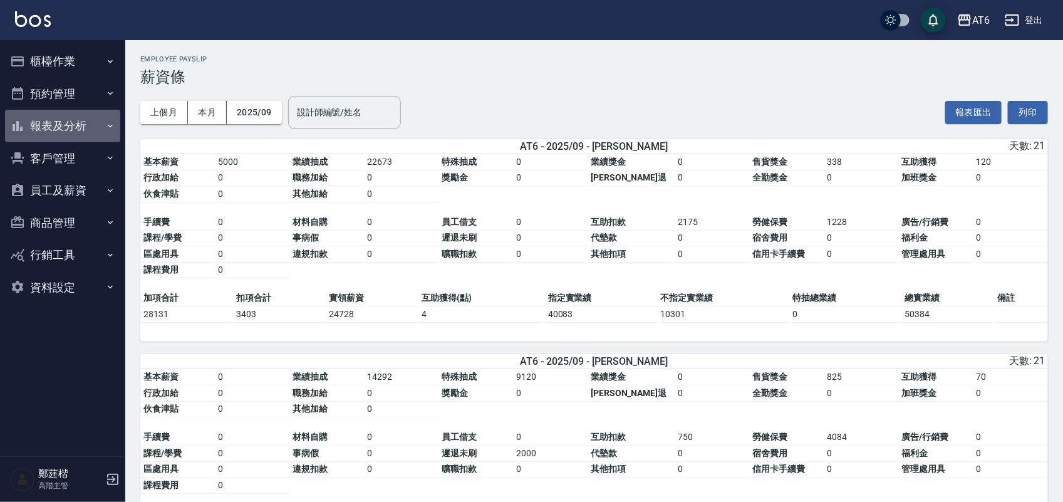
click at [92, 117] on button "報表及分析" at bounding box center [62, 126] width 115 height 33
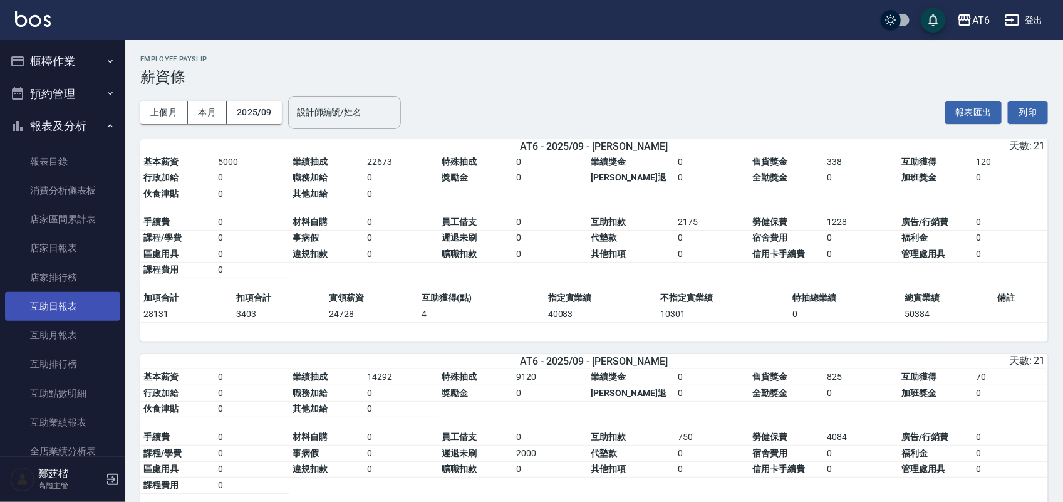
click at [78, 311] on link "互助日報表" at bounding box center [62, 306] width 115 height 29
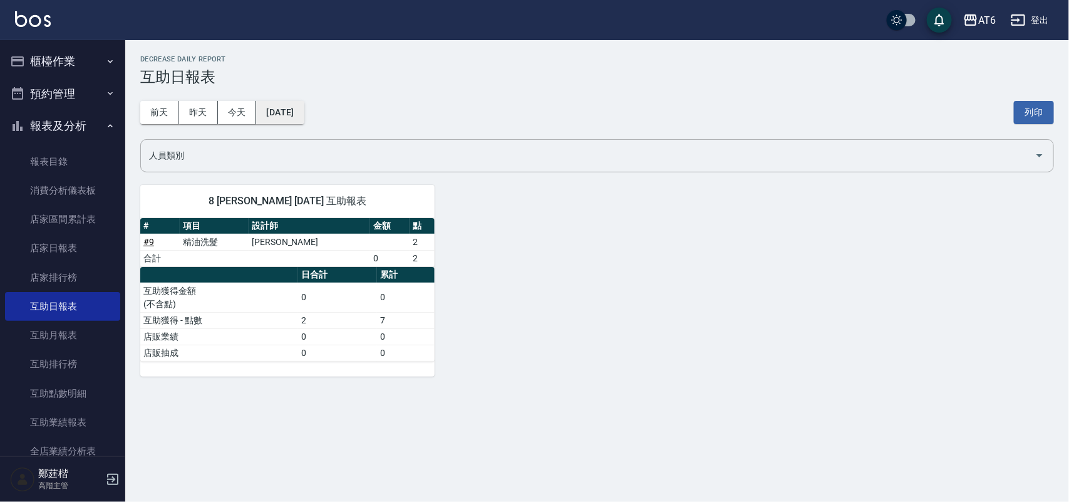
click at [299, 113] on button "[DATE]" at bounding box center [280, 112] width 48 height 23
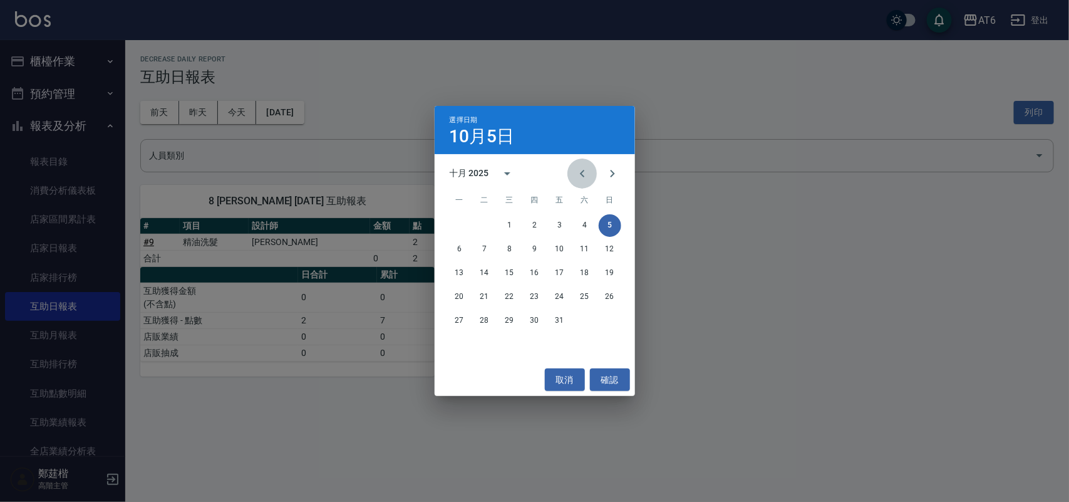
click at [584, 173] on icon "Previous month" at bounding box center [582, 173] width 15 height 15
click at [484, 321] on button "30" at bounding box center [484, 320] width 23 height 23
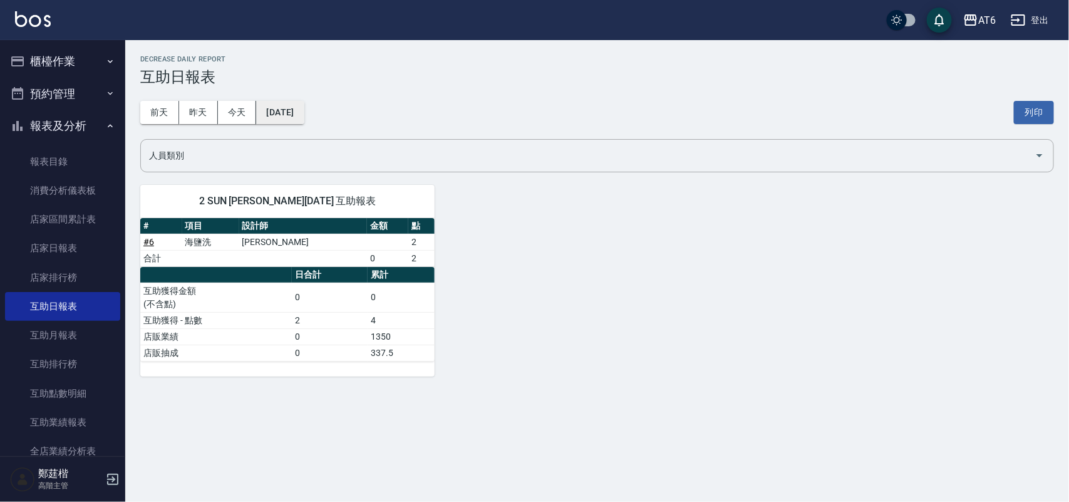
click at [304, 111] on button "[DATE]" at bounding box center [280, 112] width 48 height 23
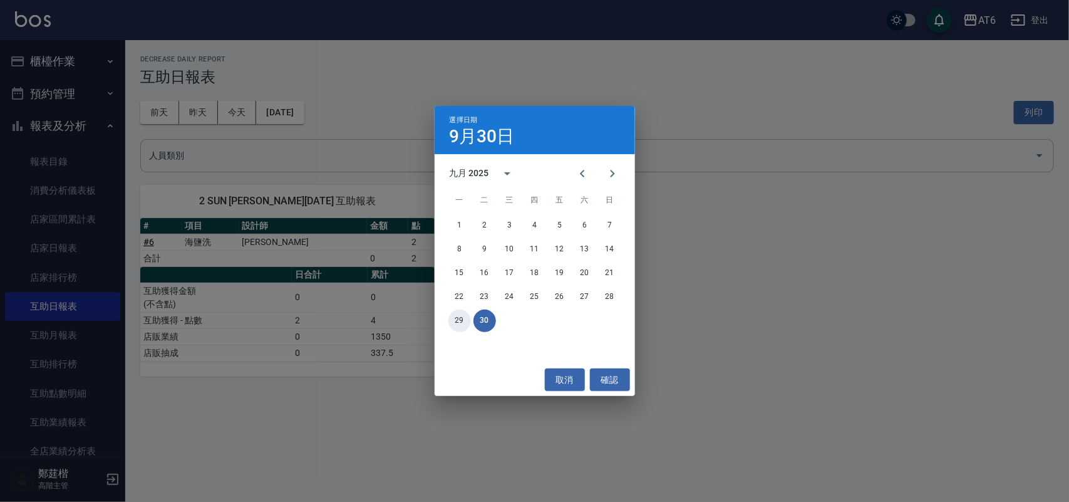
drag, startPoint x: 461, startPoint y: 317, endPoint x: 677, endPoint y: 222, distance: 235.2
click at [677, 222] on div "選擇日期 9月30日 九月 2025 一 二 三 四 五 六 日 1 2 3 4 5 6 7 8 9 10 11 12 13 14 15 16 17 18 1…" at bounding box center [534, 251] width 1069 height 502
click at [614, 301] on button "28" at bounding box center [610, 297] width 23 height 23
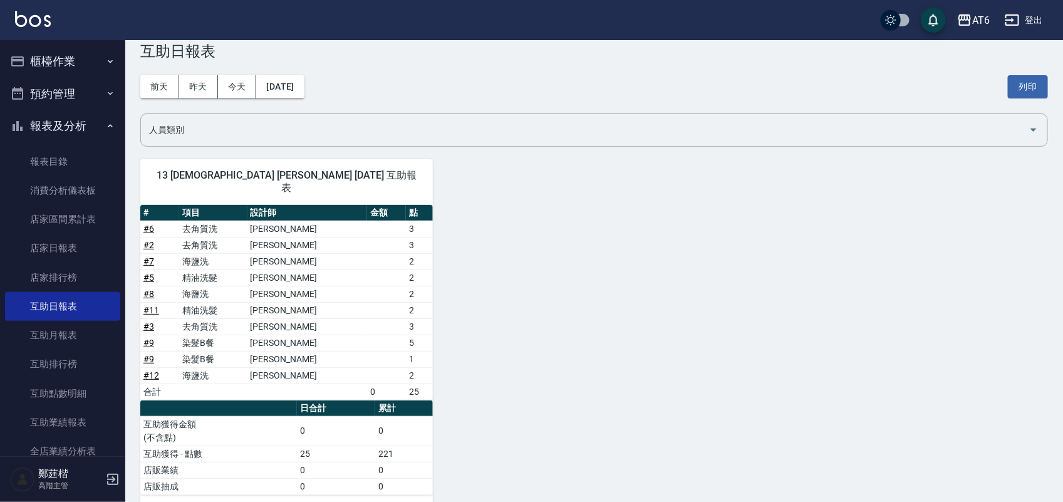
scroll to position [38, 0]
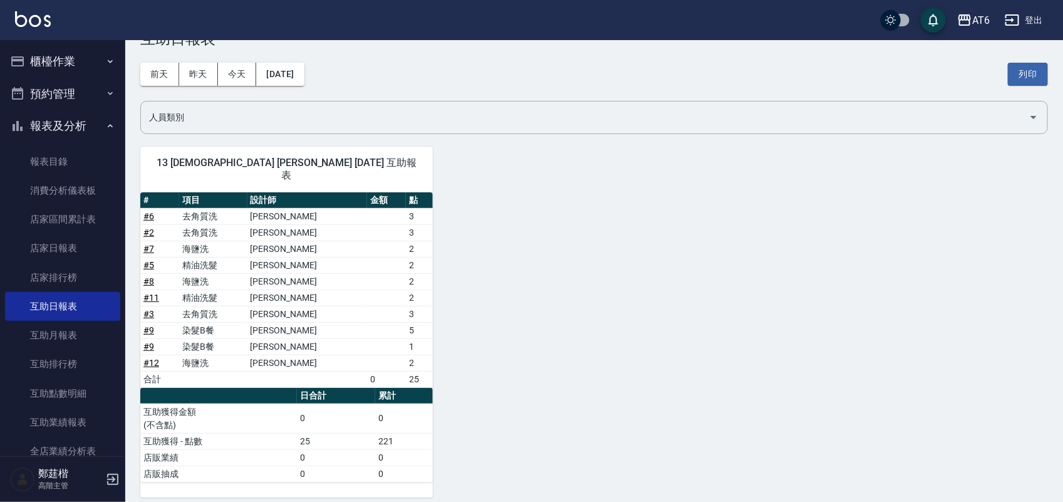
click at [77, 124] on button "報表及分析" at bounding box center [62, 126] width 115 height 33
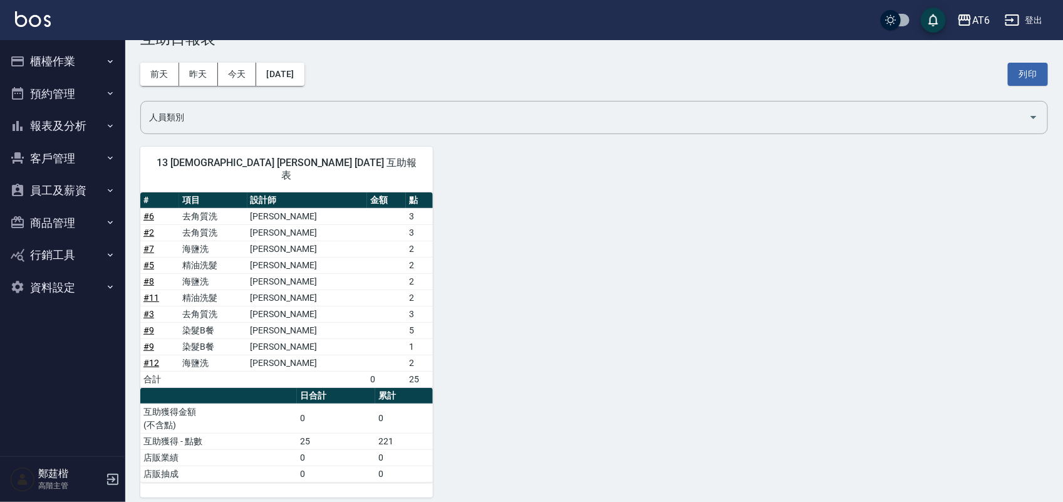
click at [86, 33] on div "AT6 登出" at bounding box center [531, 20] width 1063 height 40
click at [86, 51] on button "櫃檯作業" at bounding box center [62, 61] width 115 height 33
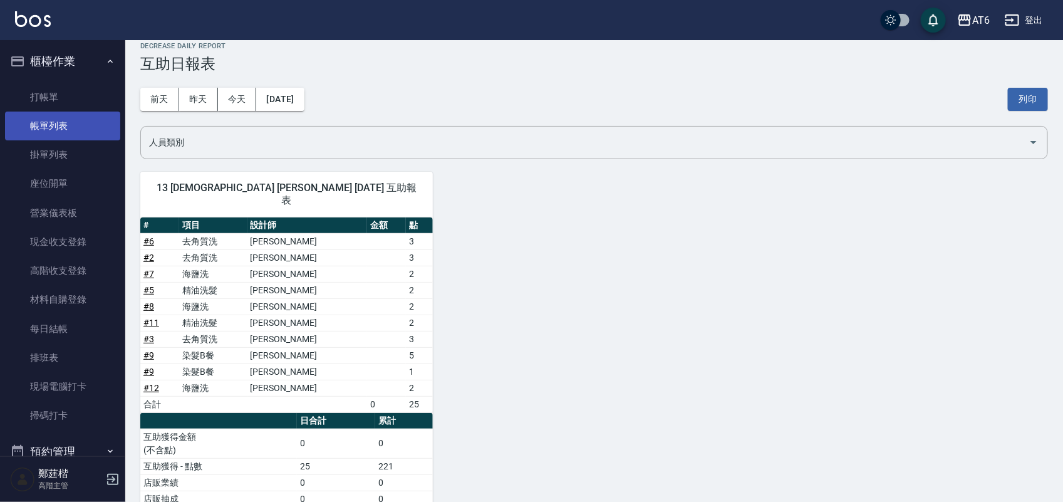
scroll to position [0, 0]
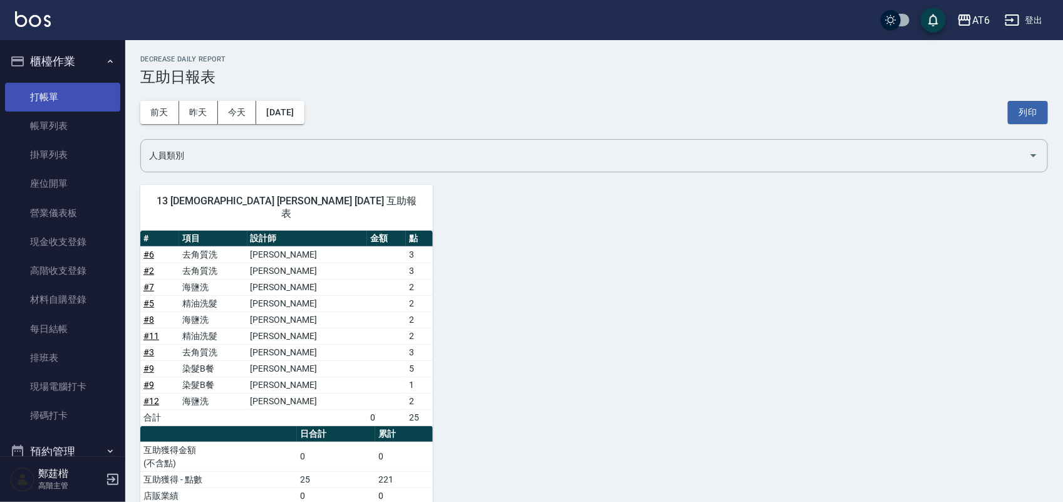
click at [83, 99] on link "打帳單" at bounding box center [62, 97] width 115 height 29
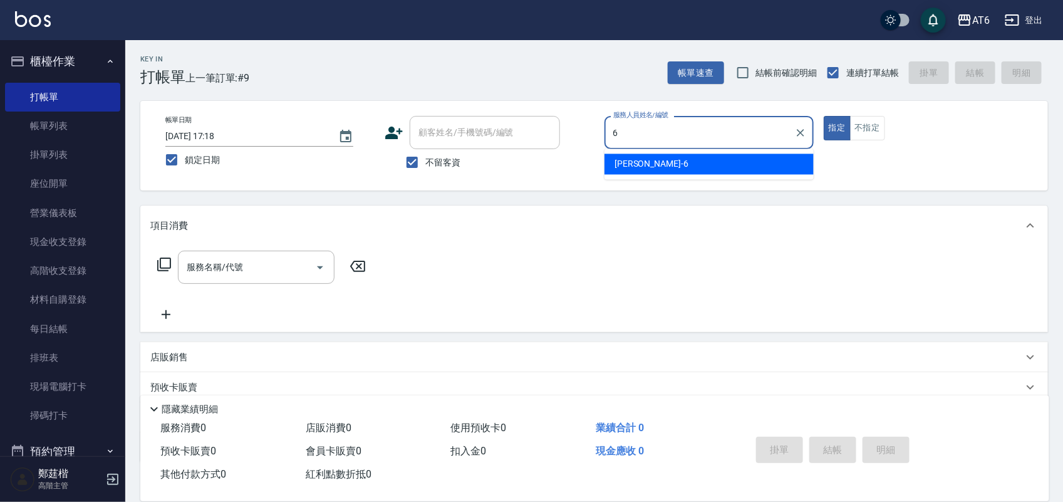
type input "6"
type button "true"
type input "[PERSON_NAME]-6"
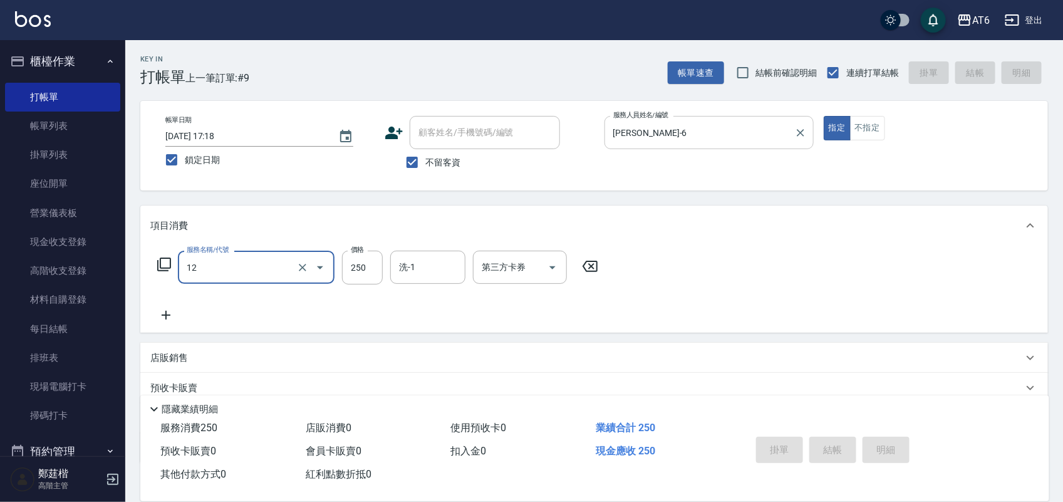
type input "12"
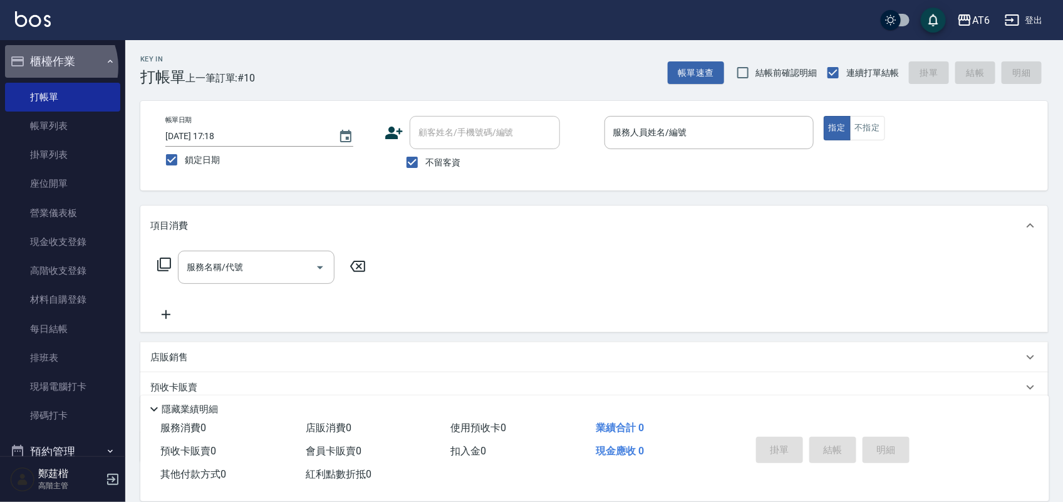
click at [49, 67] on button "櫃檯作業" at bounding box center [62, 61] width 115 height 33
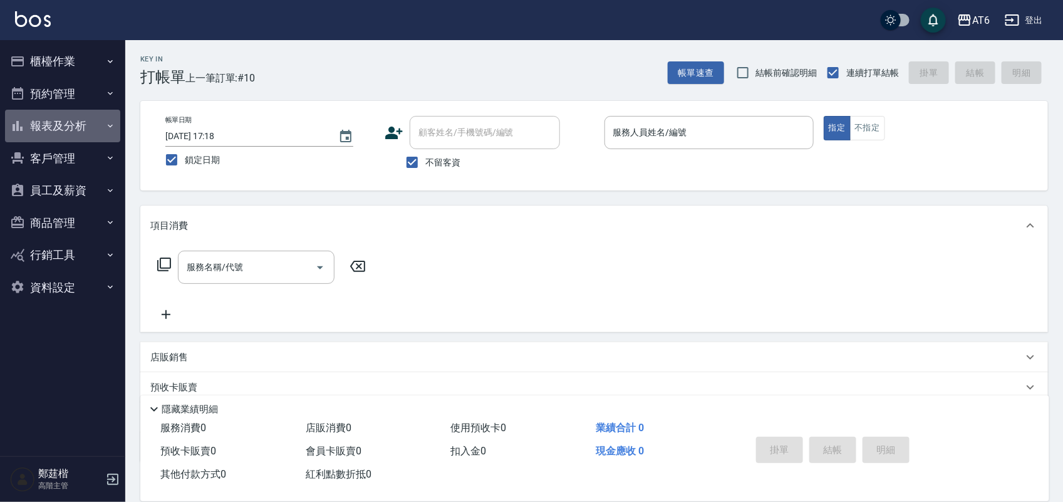
click at [86, 123] on button "報表及分析" at bounding box center [62, 126] width 115 height 33
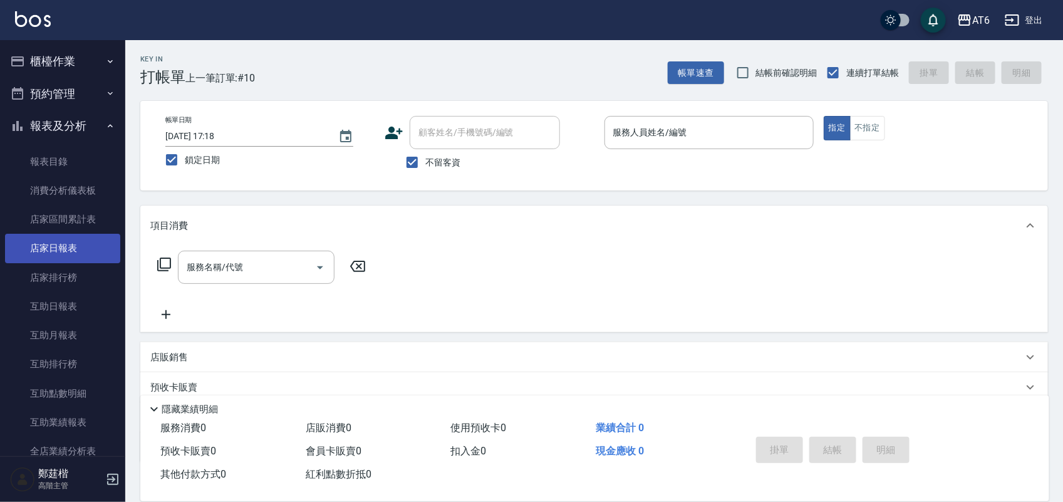
drag, startPoint x: 80, startPoint y: 248, endPoint x: 70, endPoint y: 247, distance: 10.0
click at [70, 247] on link "店家日報表" at bounding box center [62, 248] width 115 height 29
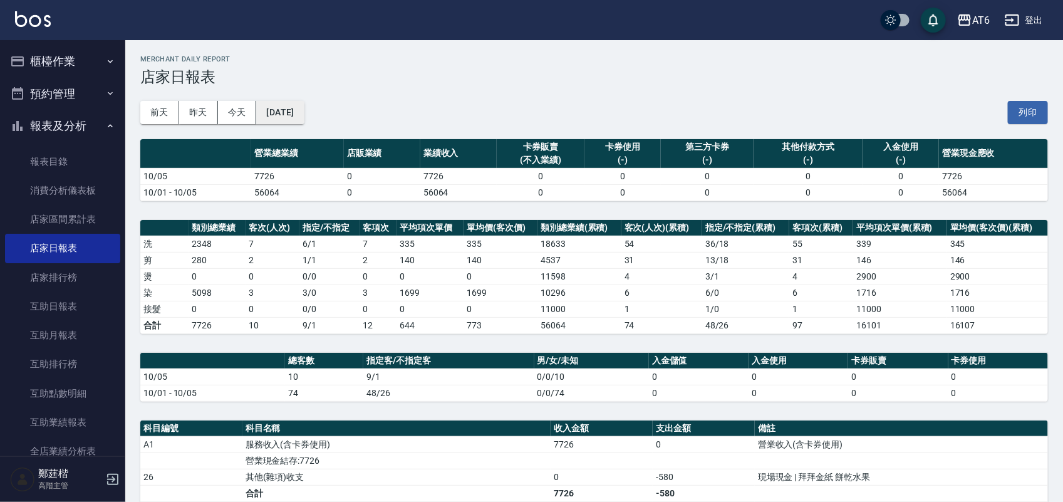
click at [293, 111] on button "[DATE]" at bounding box center [280, 112] width 48 height 23
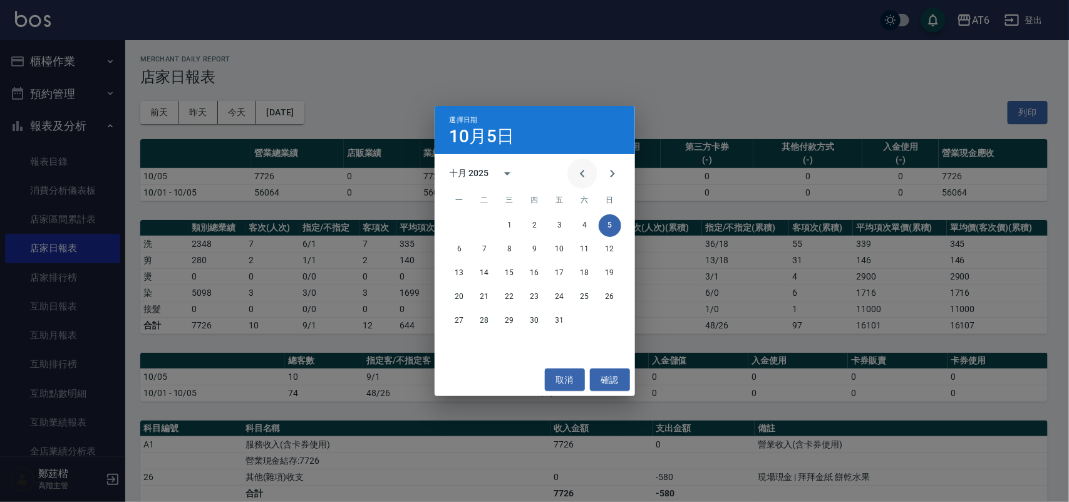
click at [587, 177] on icon "Previous month" at bounding box center [582, 173] width 15 height 15
click at [480, 317] on button "30" at bounding box center [484, 320] width 23 height 23
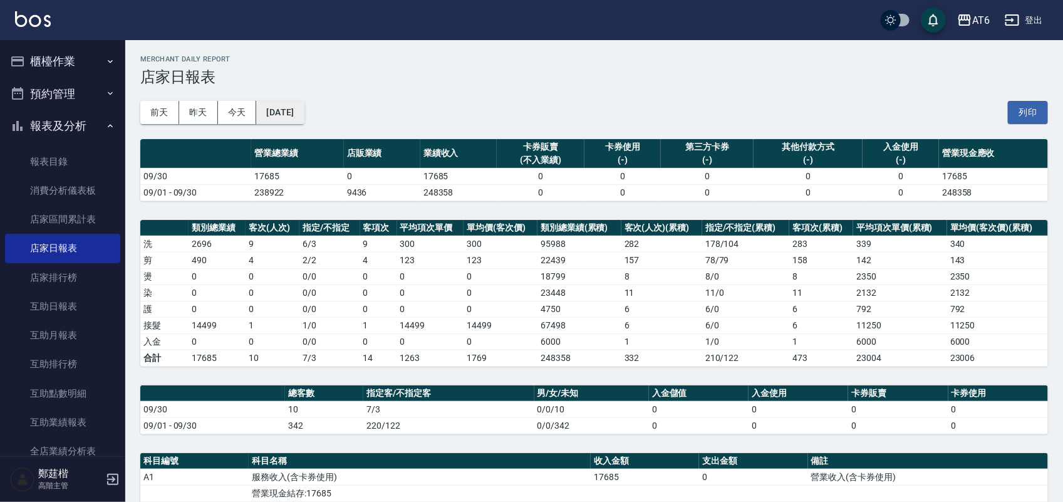
click at [304, 120] on button "[DATE]" at bounding box center [280, 112] width 48 height 23
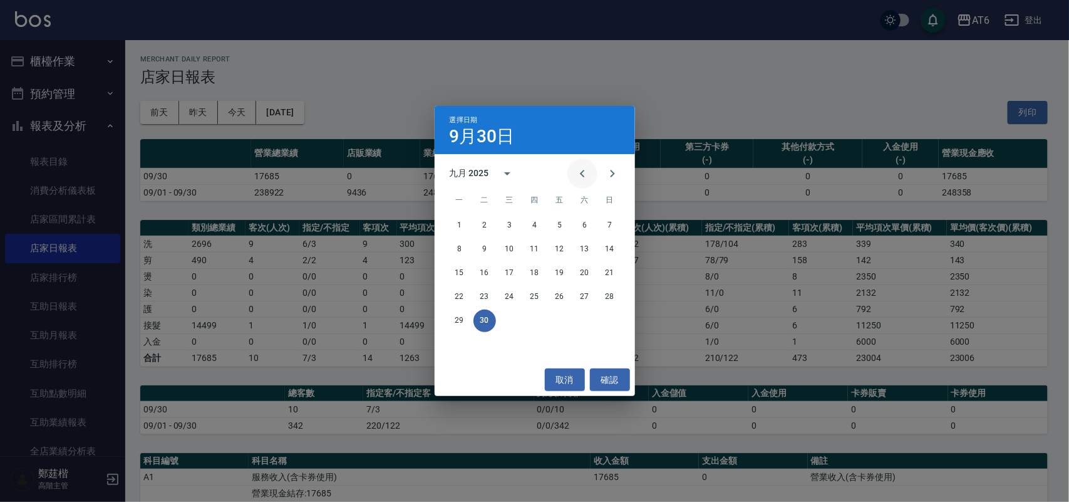
click at [574, 167] on button "Previous month" at bounding box center [582, 173] width 30 height 30
click at [609, 327] on button "31" at bounding box center [610, 320] width 23 height 23
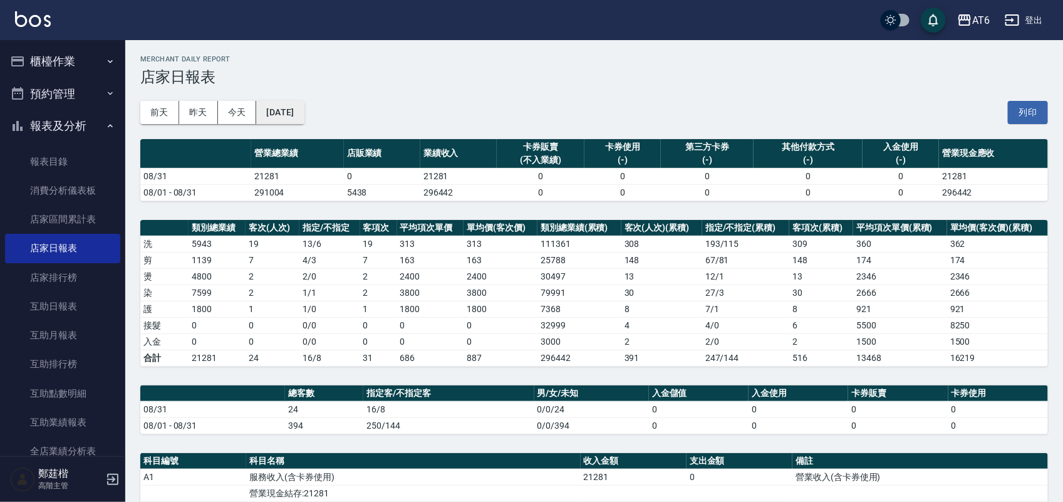
click at [304, 116] on button "[DATE]" at bounding box center [280, 112] width 48 height 23
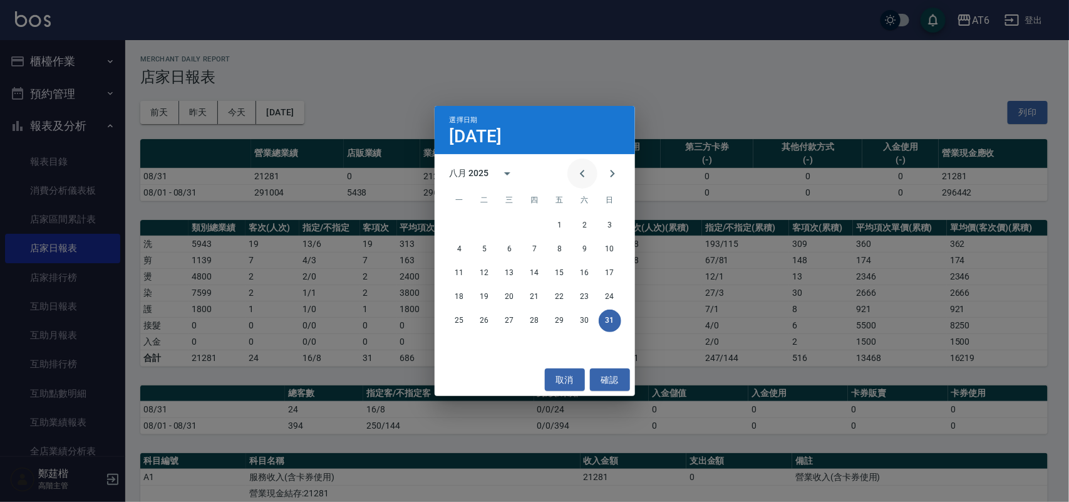
click at [583, 174] on icon "Previous month" at bounding box center [582, 173] width 15 height 15
click at [528, 312] on button "31" at bounding box center [534, 320] width 23 height 23
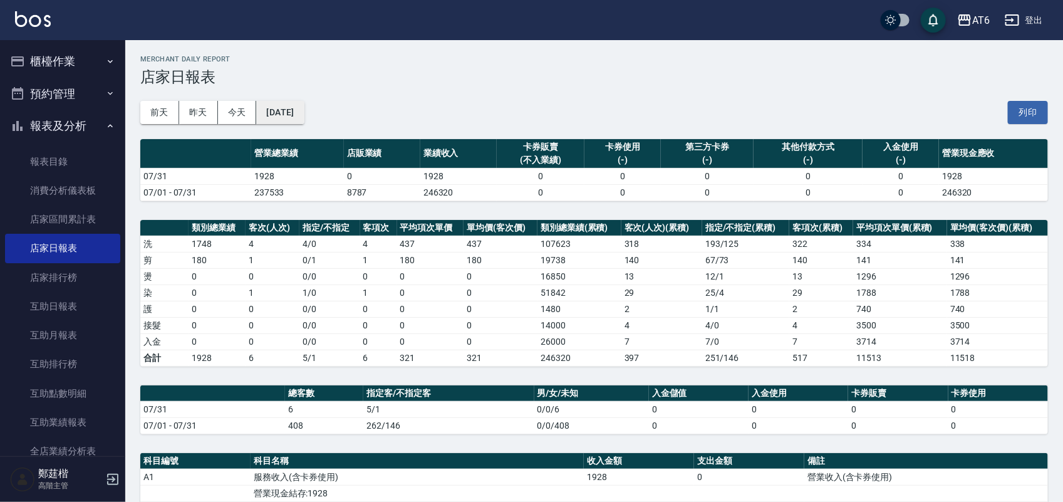
click at [292, 115] on button "[DATE]" at bounding box center [280, 112] width 48 height 23
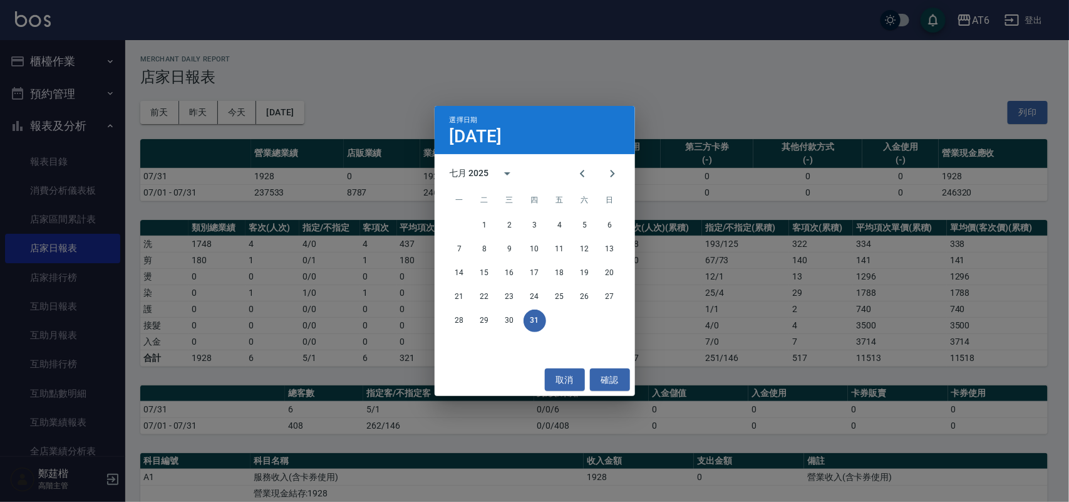
click at [640, 125] on div "選擇日期 [DATE] 七月 2025 一 二 三 四 五 六 日 1 2 3 4 5 6 7 8 9 10 11 12 13 14 15 16 17 18 …" at bounding box center [534, 251] width 1069 height 502
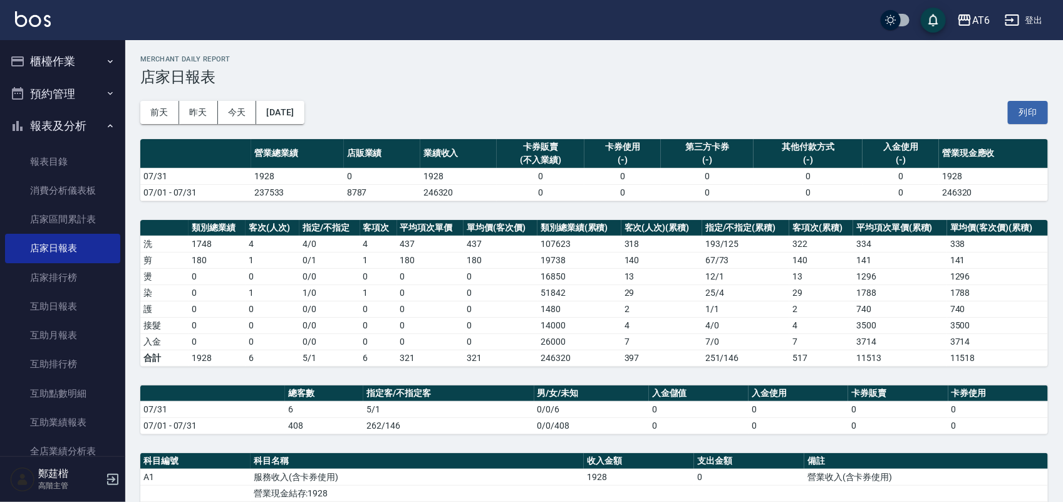
drag, startPoint x: 53, startPoint y: 24, endPoint x: 50, endPoint y: 35, distance: 11.7
click at [50, 35] on div "AT6 登出" at bounding box center [531, 20] width 1063 height 40
click at [83, 245] on link "店家日報表" at bounding box center [62, 248] width 115 height 29
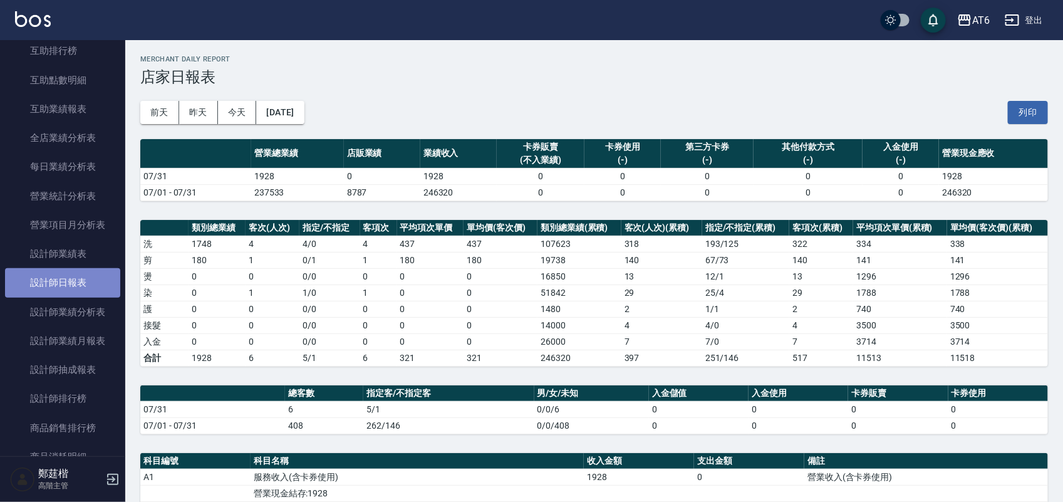
click at [75, 283] on link "設計師日報表" at bounding box center [62, 282] width 115 height 29
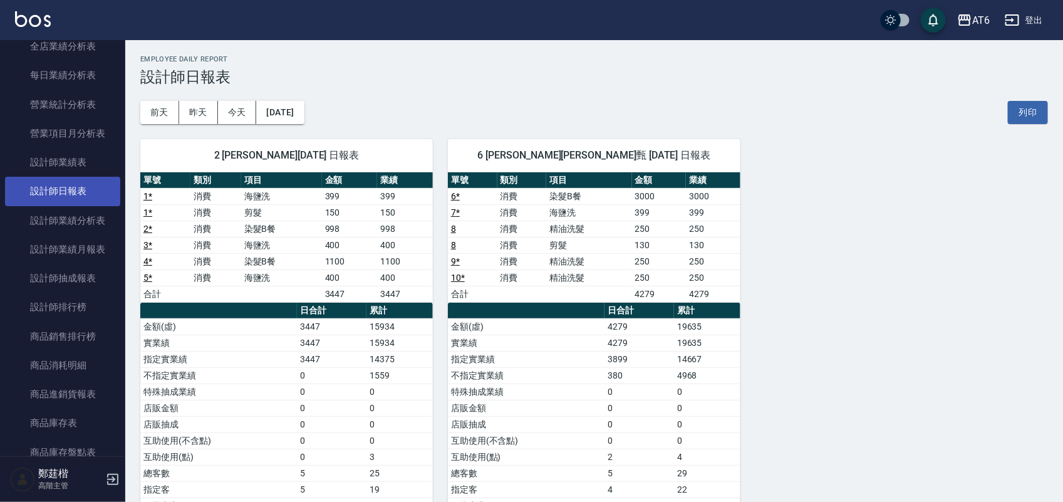
scroll to position [407, 0]
click at [448, 311] on th "a dense table" at bounding box center [526, 310] width 157 height 16
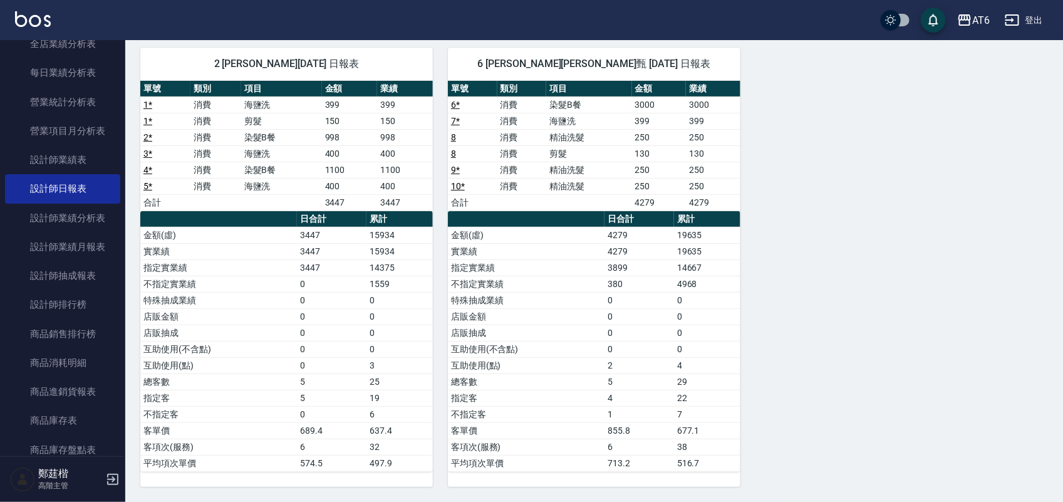
scroll to position [95, 0]
